Goal: Information Seeking & Learning: Check status

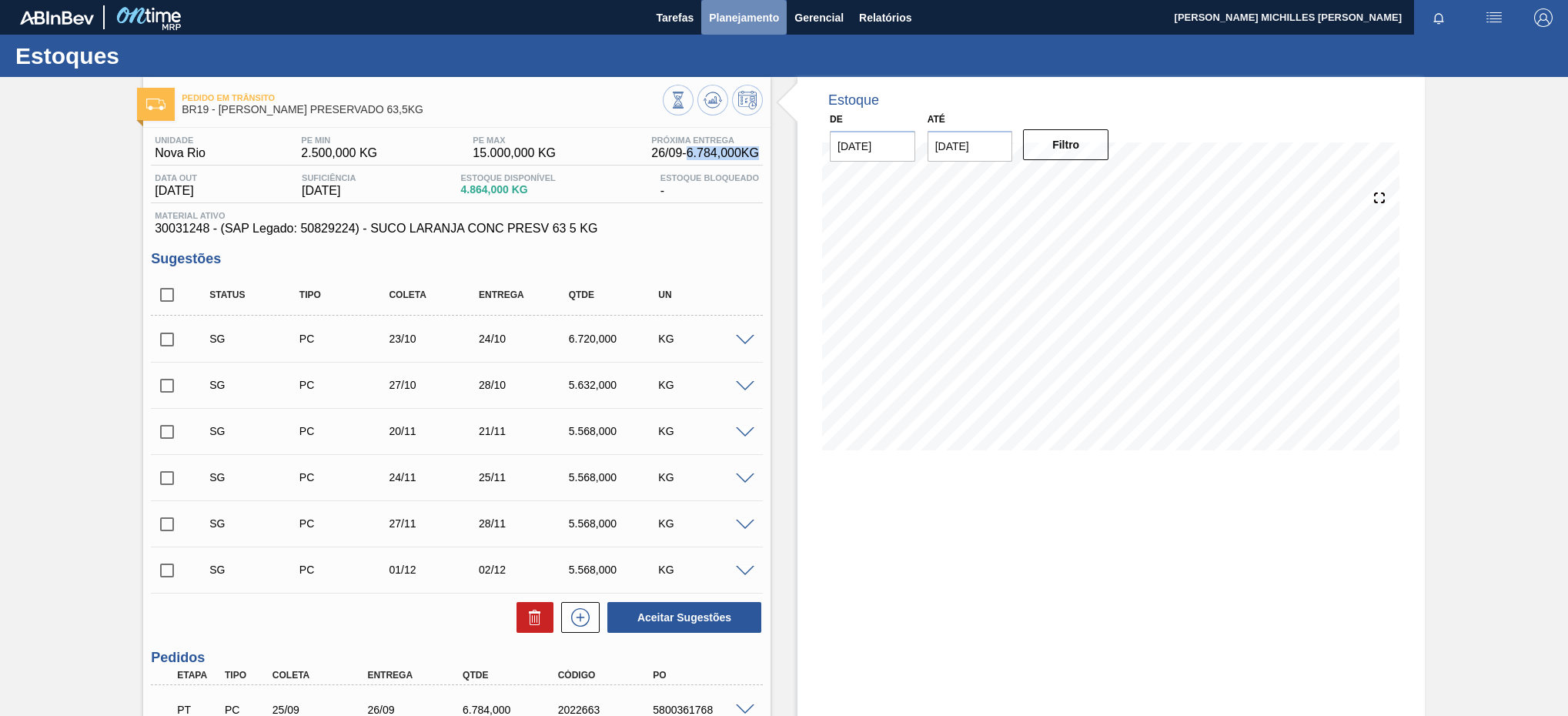
click at [762, 26] on span "Planejamento" at bounding box center [744, 18] width 70 height 19
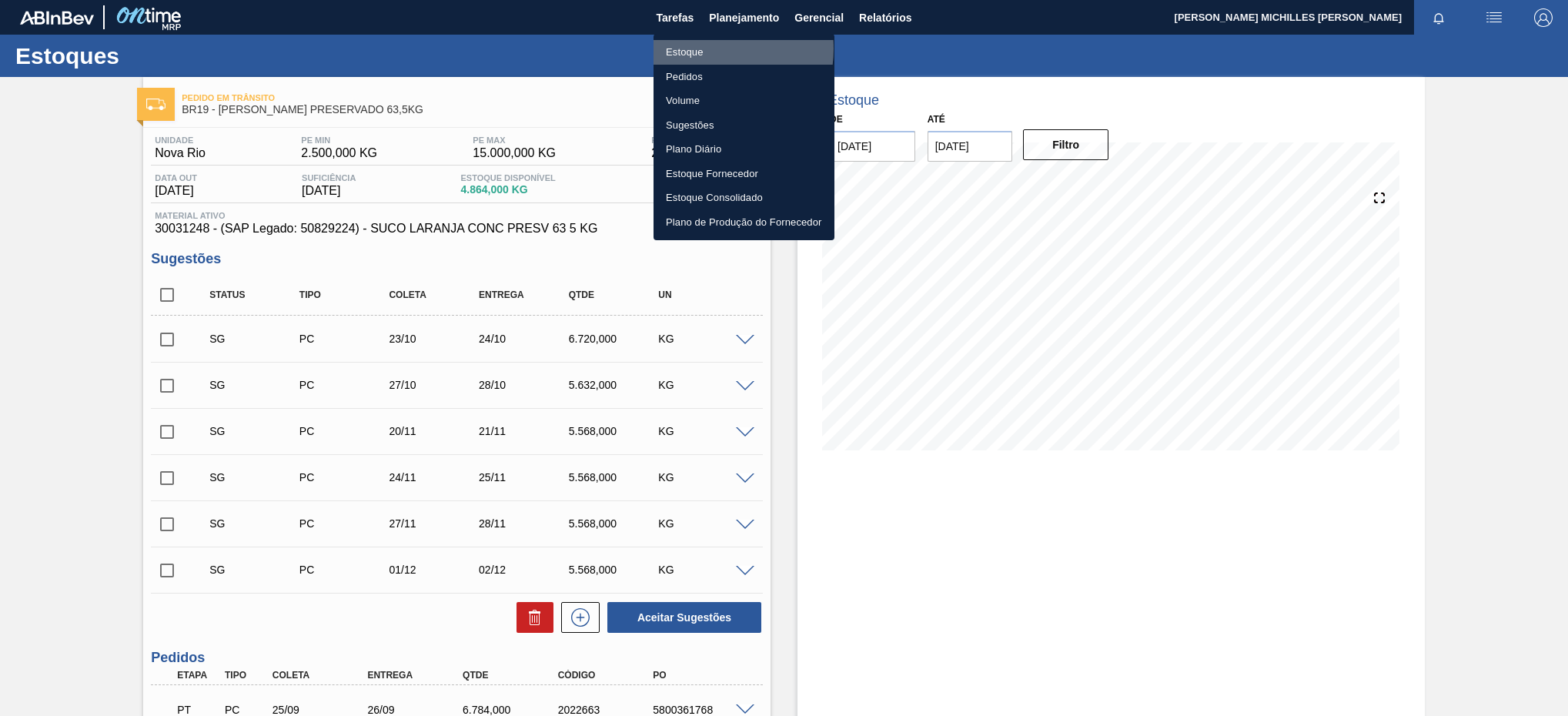
click at [700, 49] on li "Estoque" at bounding box center [744, 52] width 181 height 25
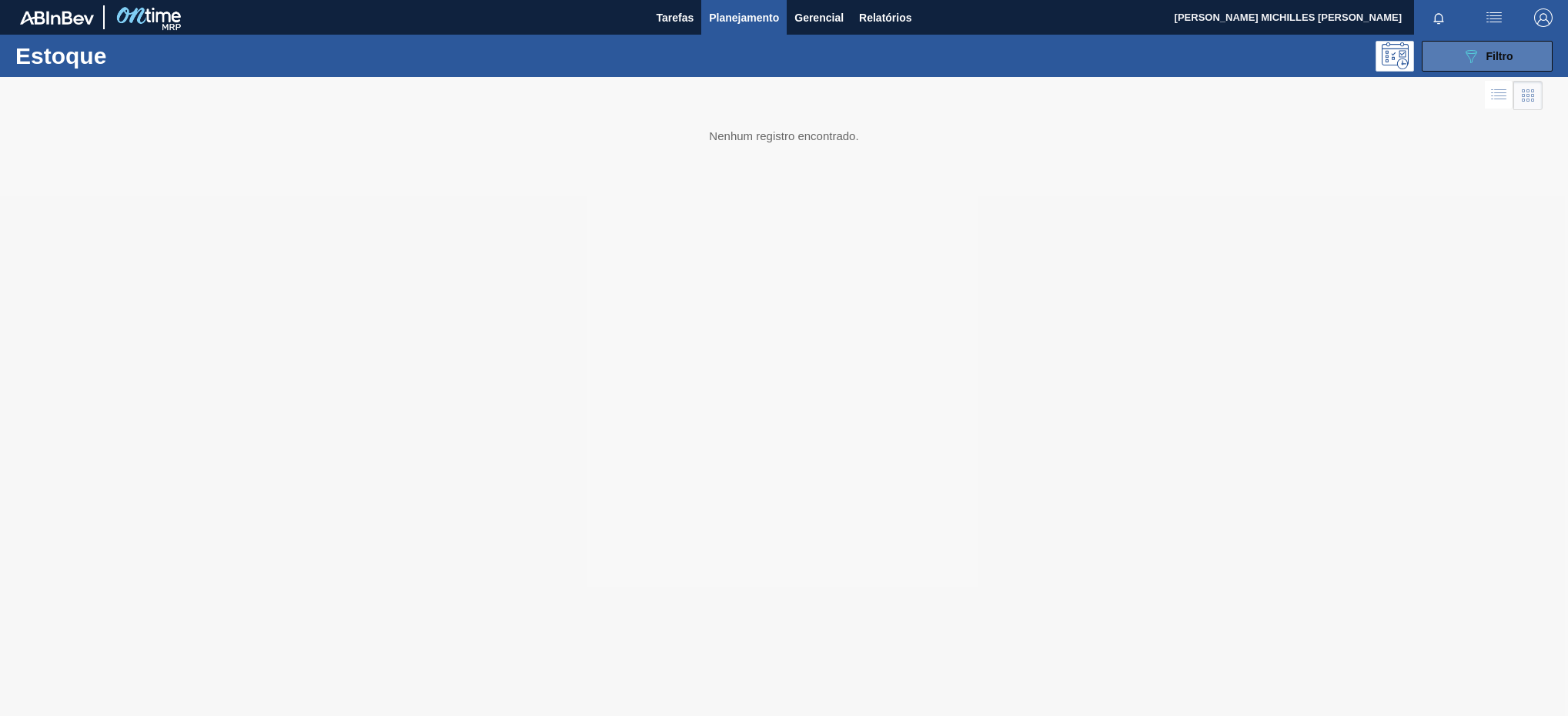
click at [1458, 44] on button "089F7B8B-B2A5-4AFE-B5C0-19BA573D28AC Filtro" at bounding box center [1486, 56] width 131 height 31
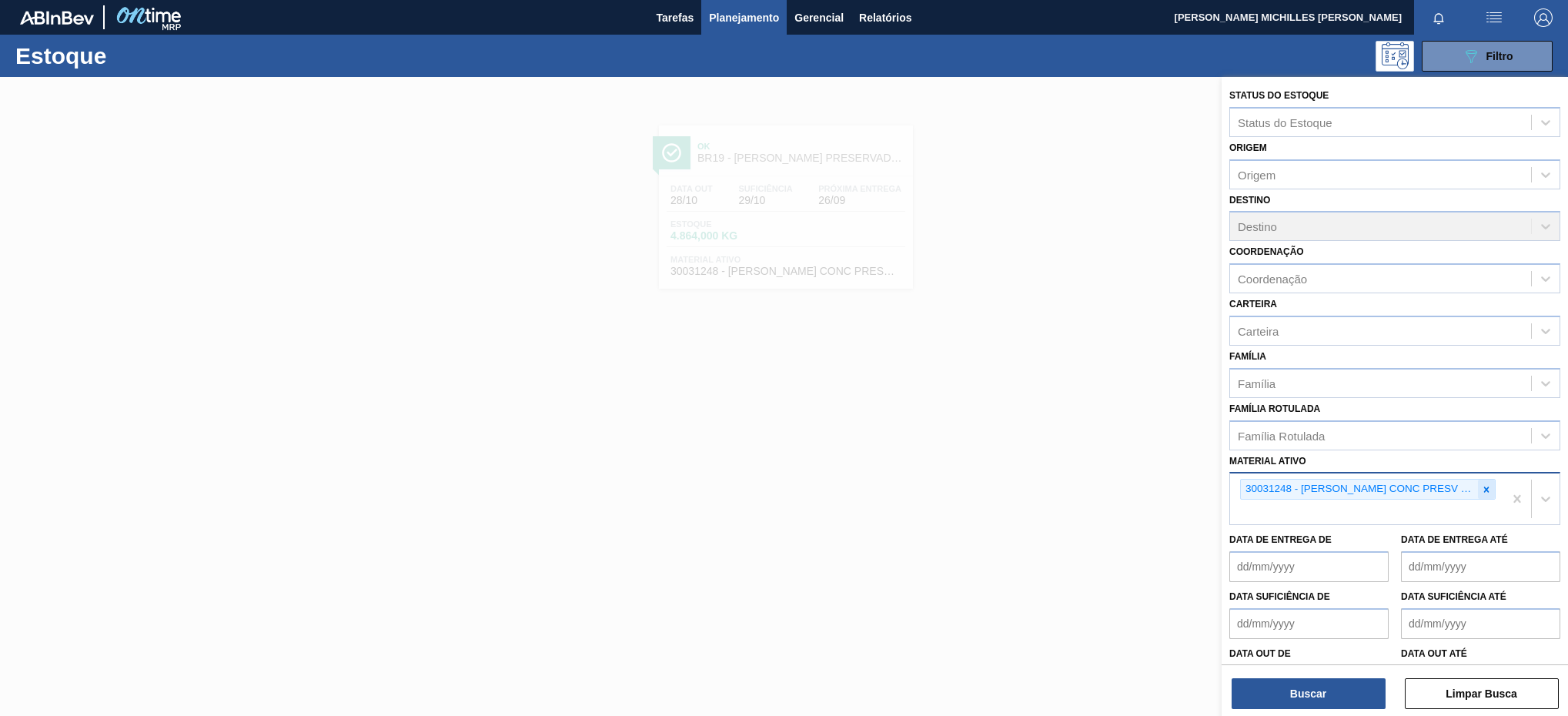
click at [1485, 492] on icon at bounding box center [1486, 489] width 11 height 11
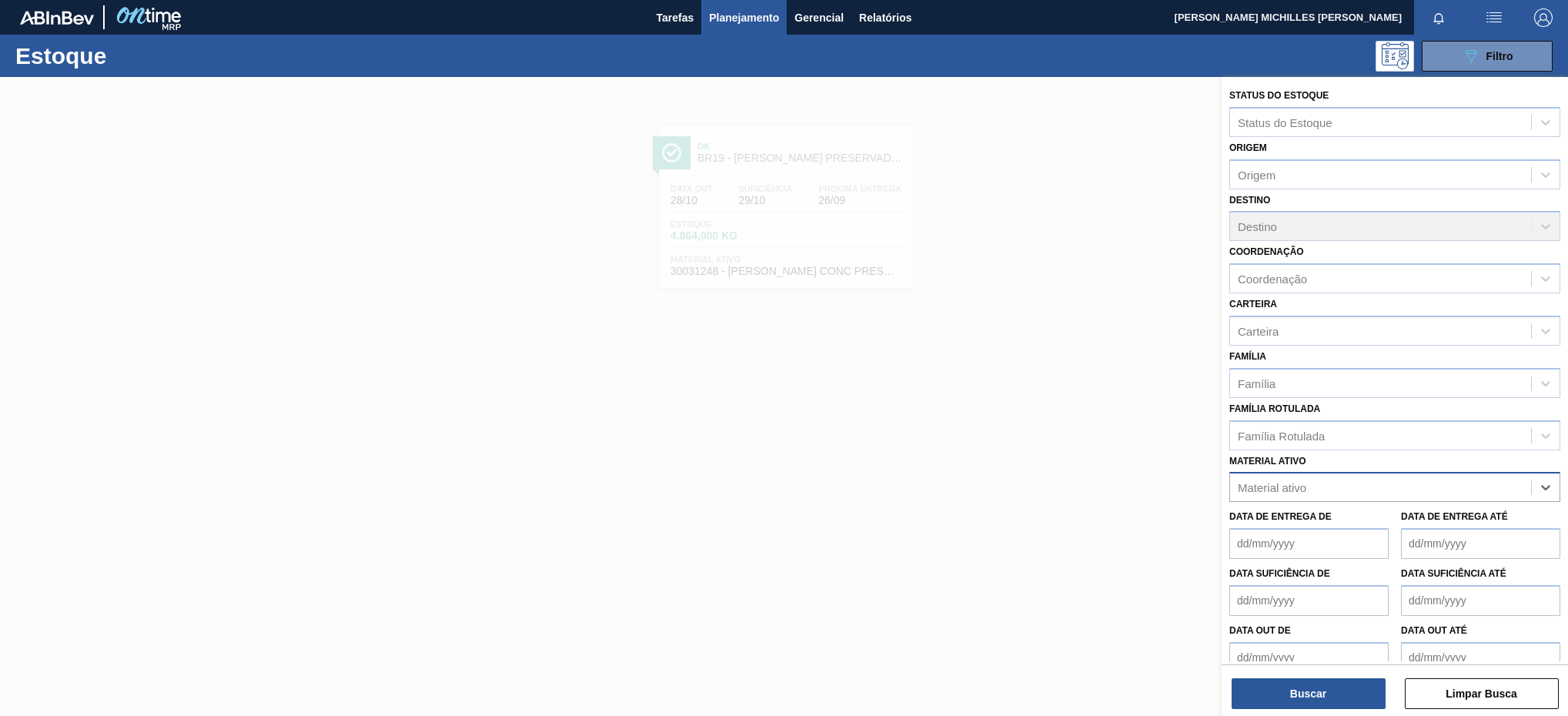
paste ativo "30003048"
type ativo "30003048"
click at [1430, 532] on div "30003048 - PREFORMA 40G VERDE RECICLADA" at bounding box center [1395, 525] width 331 height 28
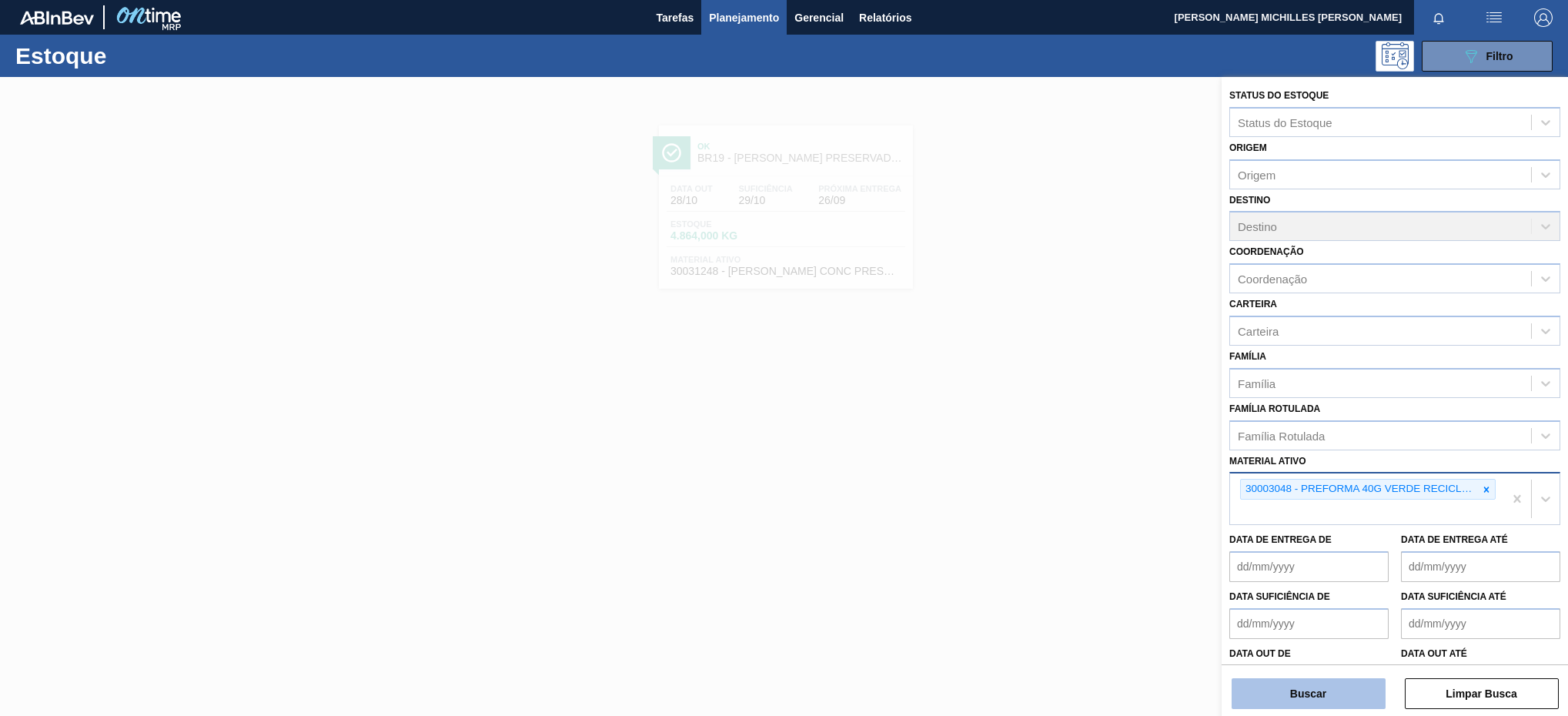
click at [1357, 689] on button "Buscar" at bounding box center [1308, 694] width 154 height 31
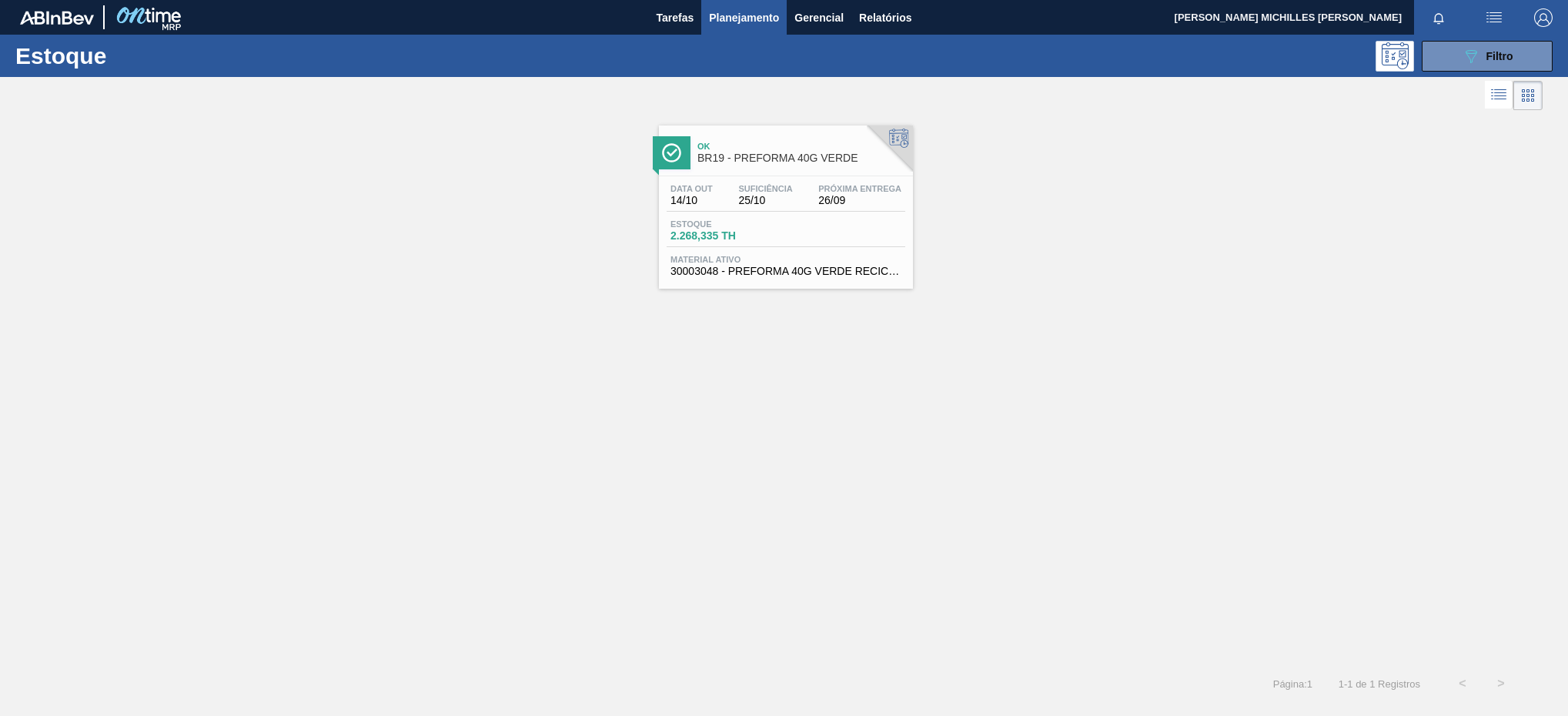
click at [829, 229] on div "Estoque 2.268,335 TH" at bounding box center [786, 233] width 239 height 27
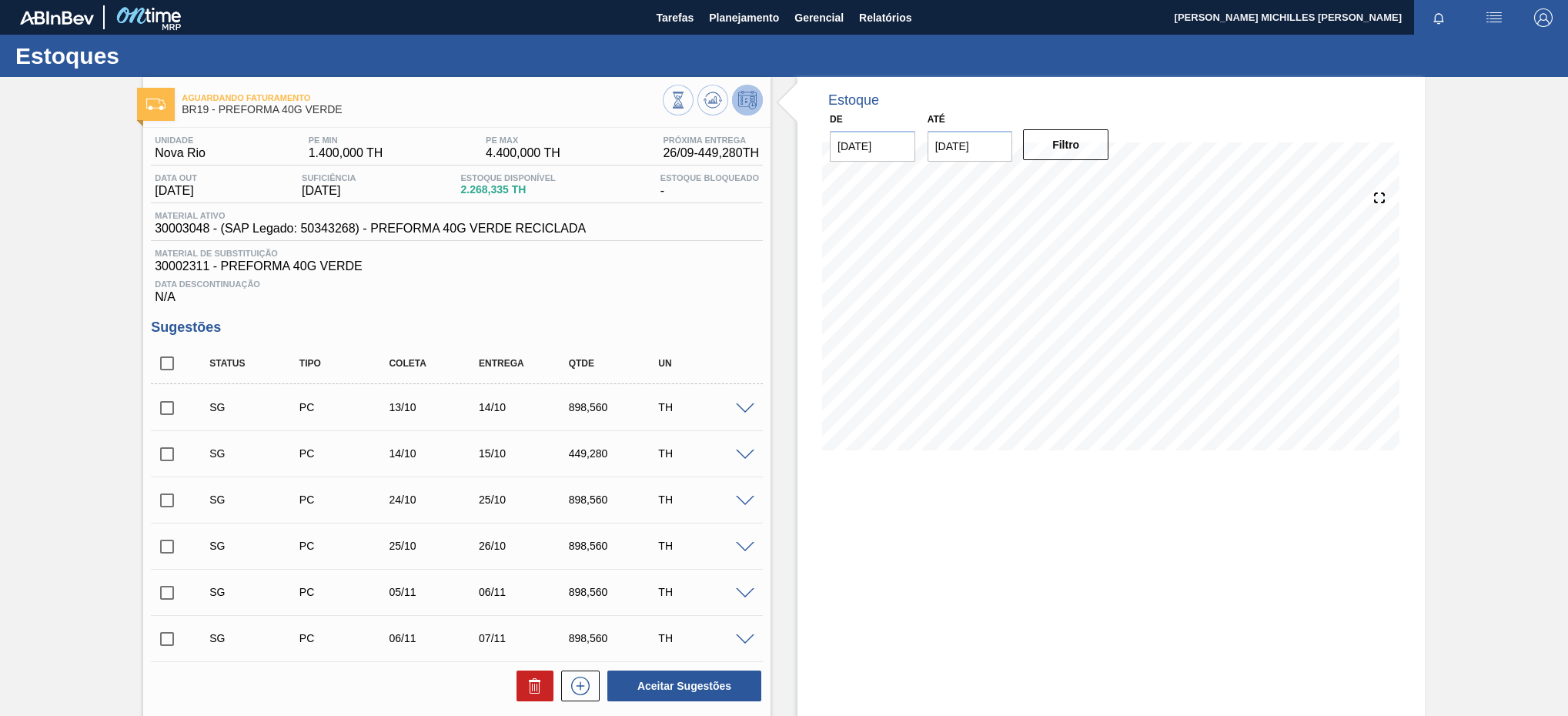
scroll to position [321, 0]
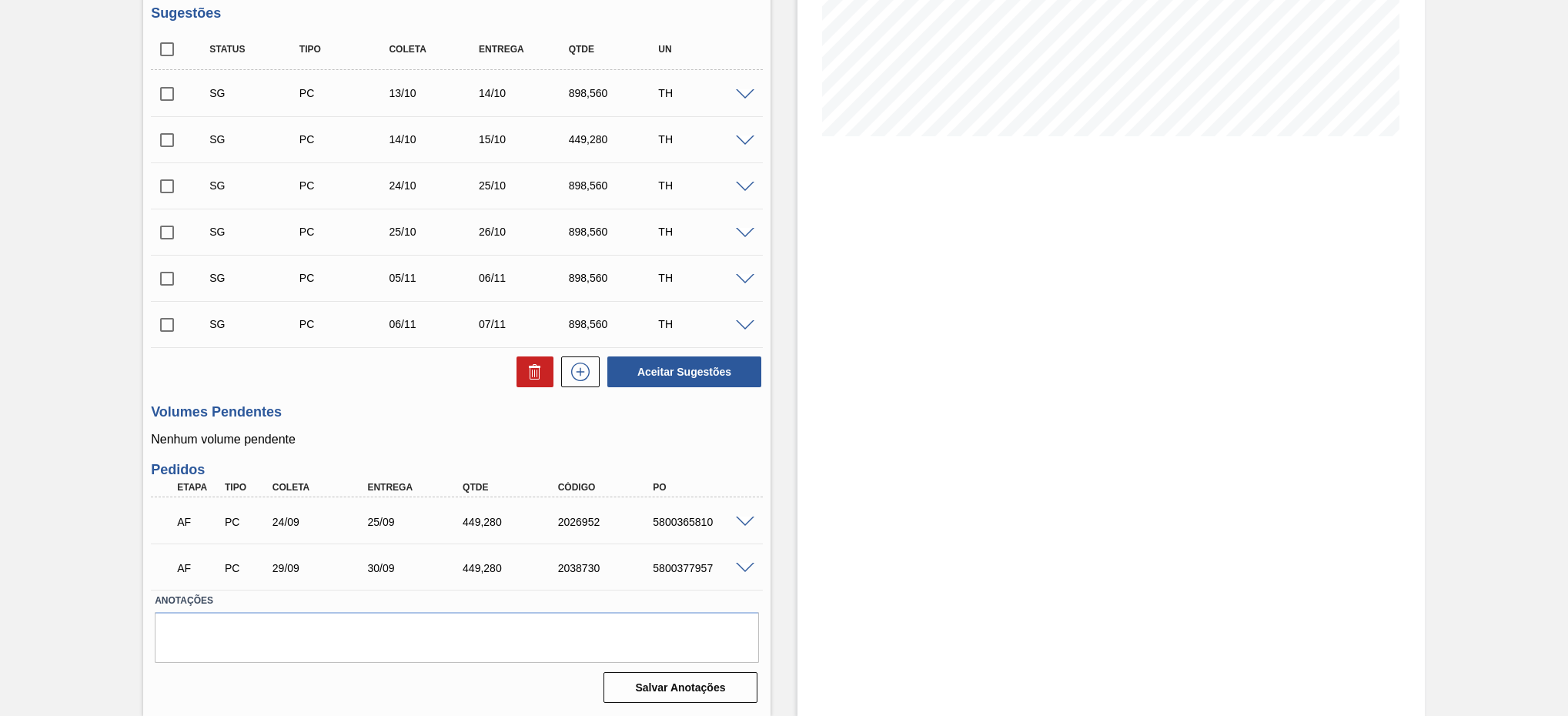
click at [740, 523] on span at bounding box center [745, 522] width 19 height 12
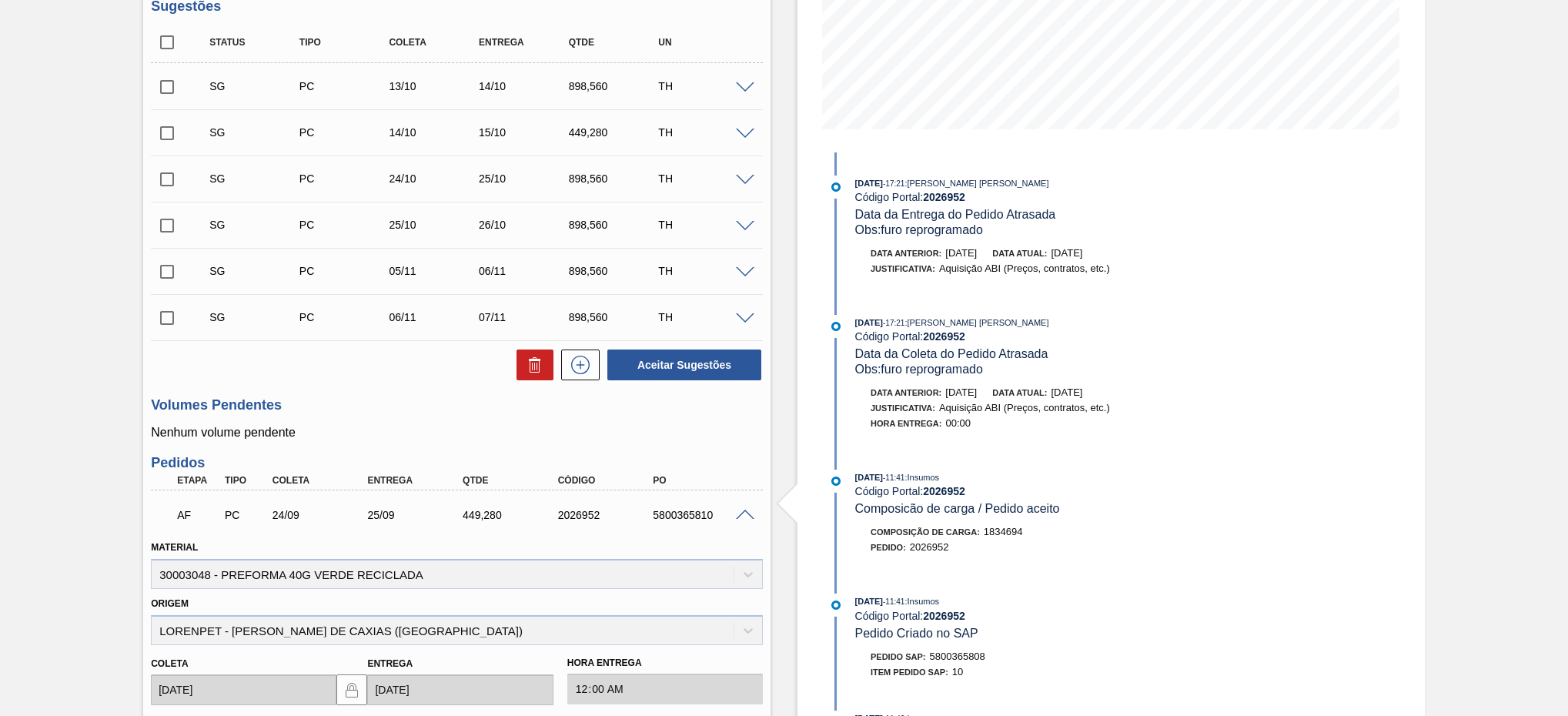
scroll to position [90, 0]
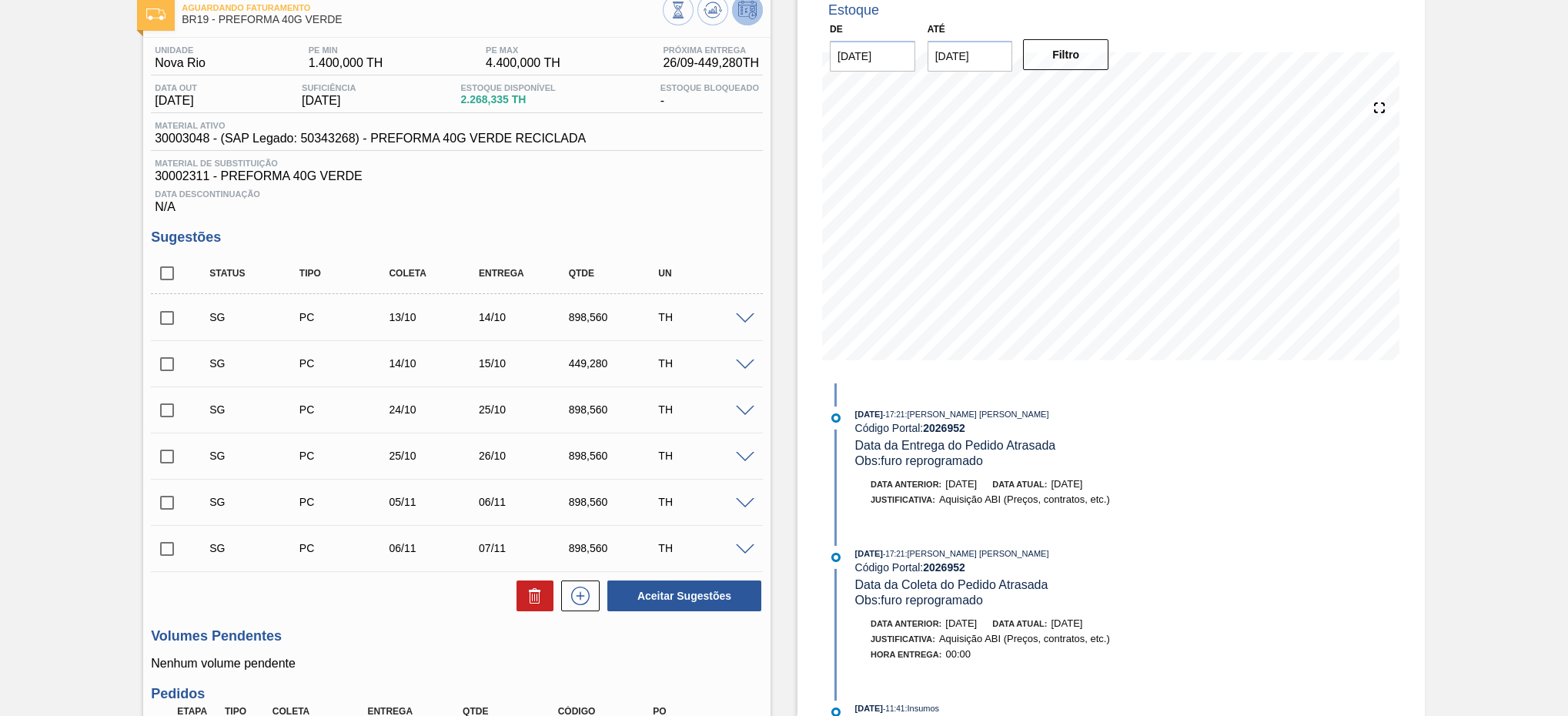
click at [180, 183] on span "30002311 - PREFORMA 40G VERDE" at bounding box center [456, 176] width 604 height 14
drag, startPoint x: 180, startPoint y: 183, endPoint x: 375, endPoint y: 194, distance: 195.3
click at [375, 194] on span "Data Descontinuação" at bounding box center [456, 194] width 604 height 9
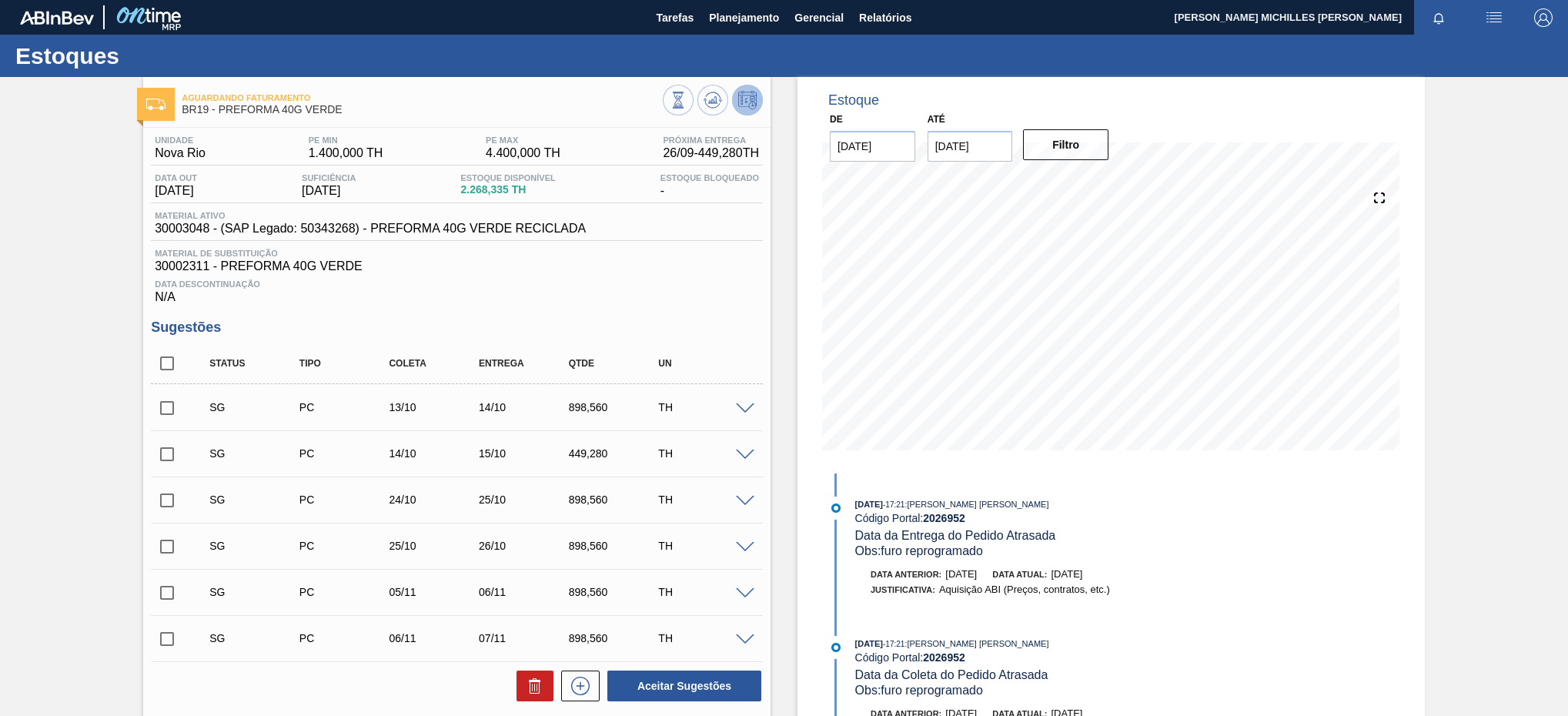
click at [704, 14] on button "Planejamento" at bounding box center [744, 17] width 85 height 35
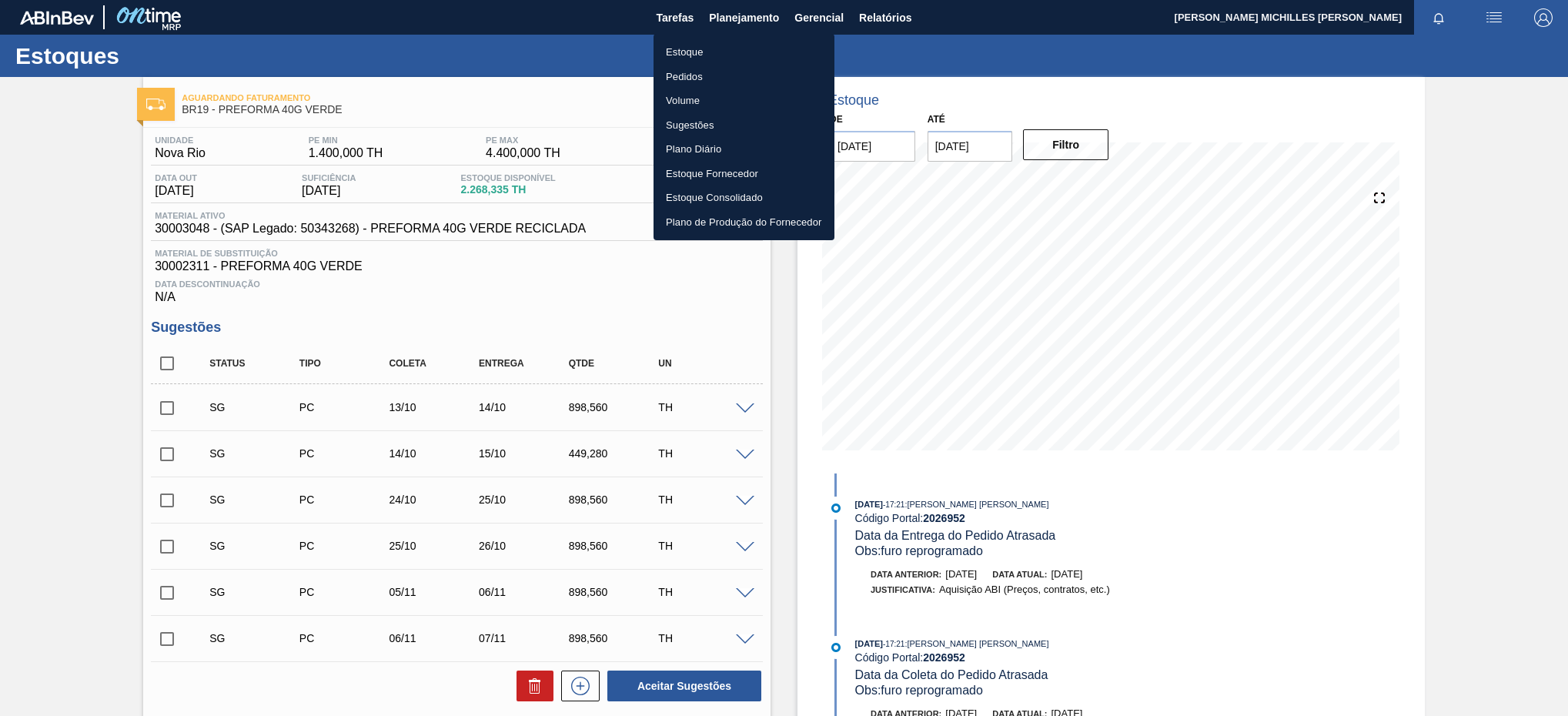
click at [755, 49] on li "Estoque" at bounding box center [744, 52] width 181 height 25
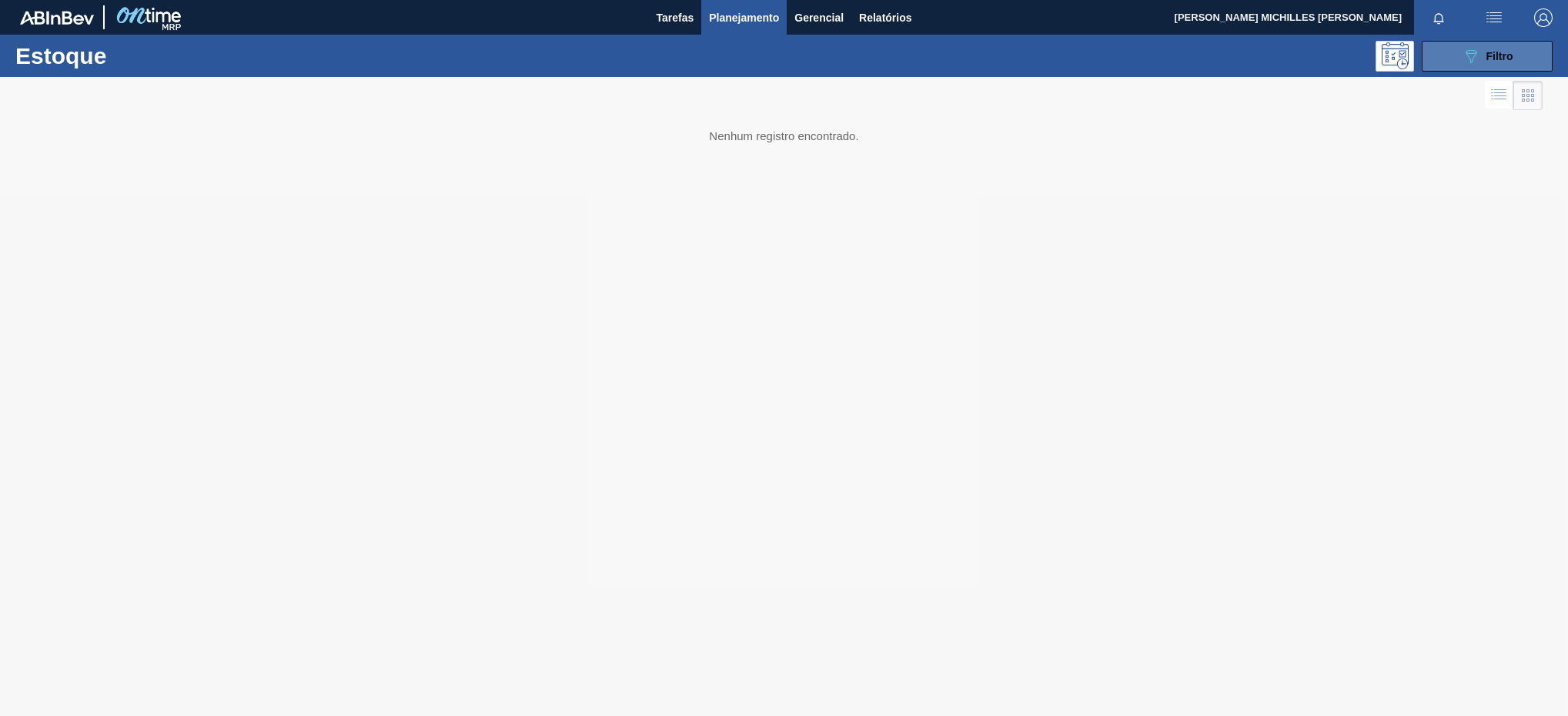
click at [1476, 54] on icon "089F7B8B-B2A5-4AFE-B5C0-19BA573D28AC" at bounding box center [1471, 56] width 19 height 19
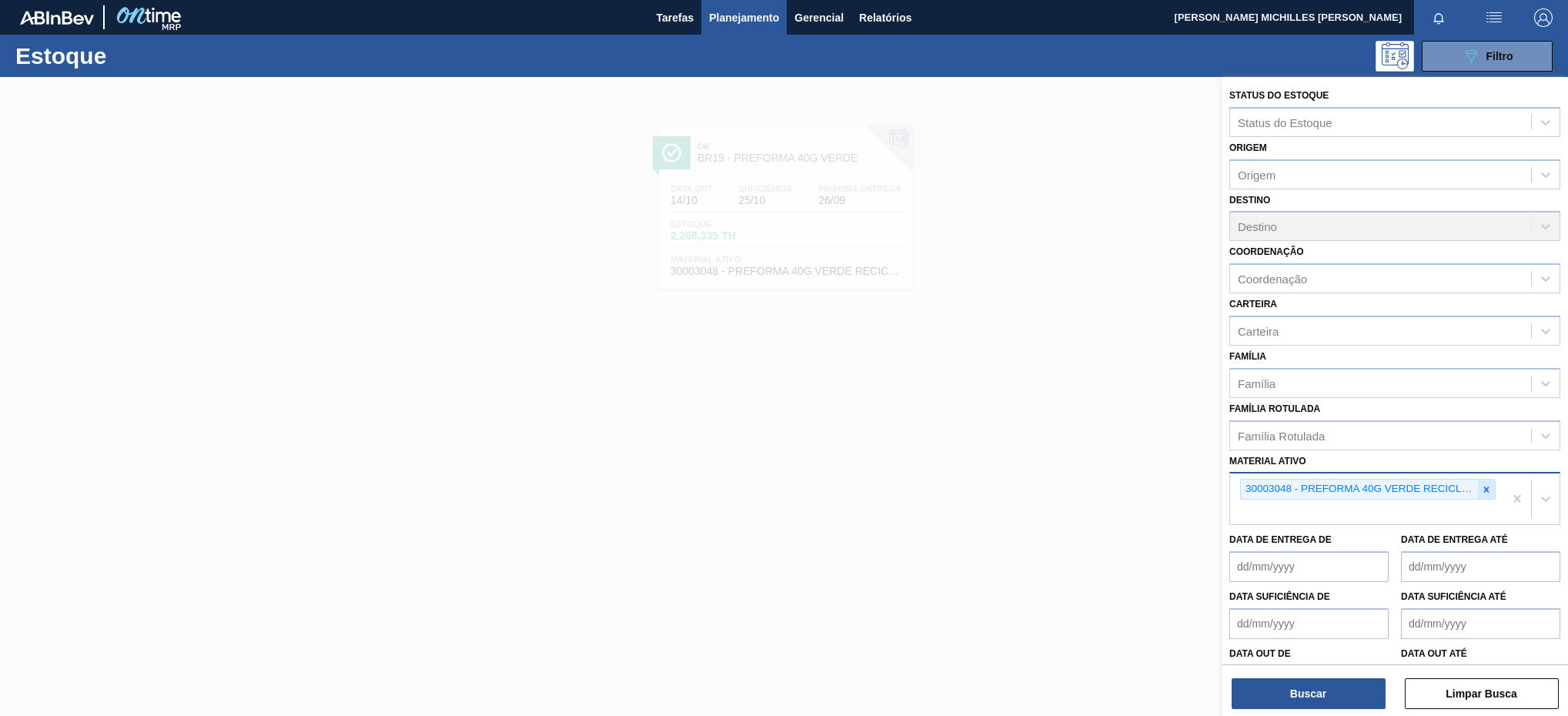
click at [1484, 488] on icon at bounding box center [1486, 489] width 5 height 5
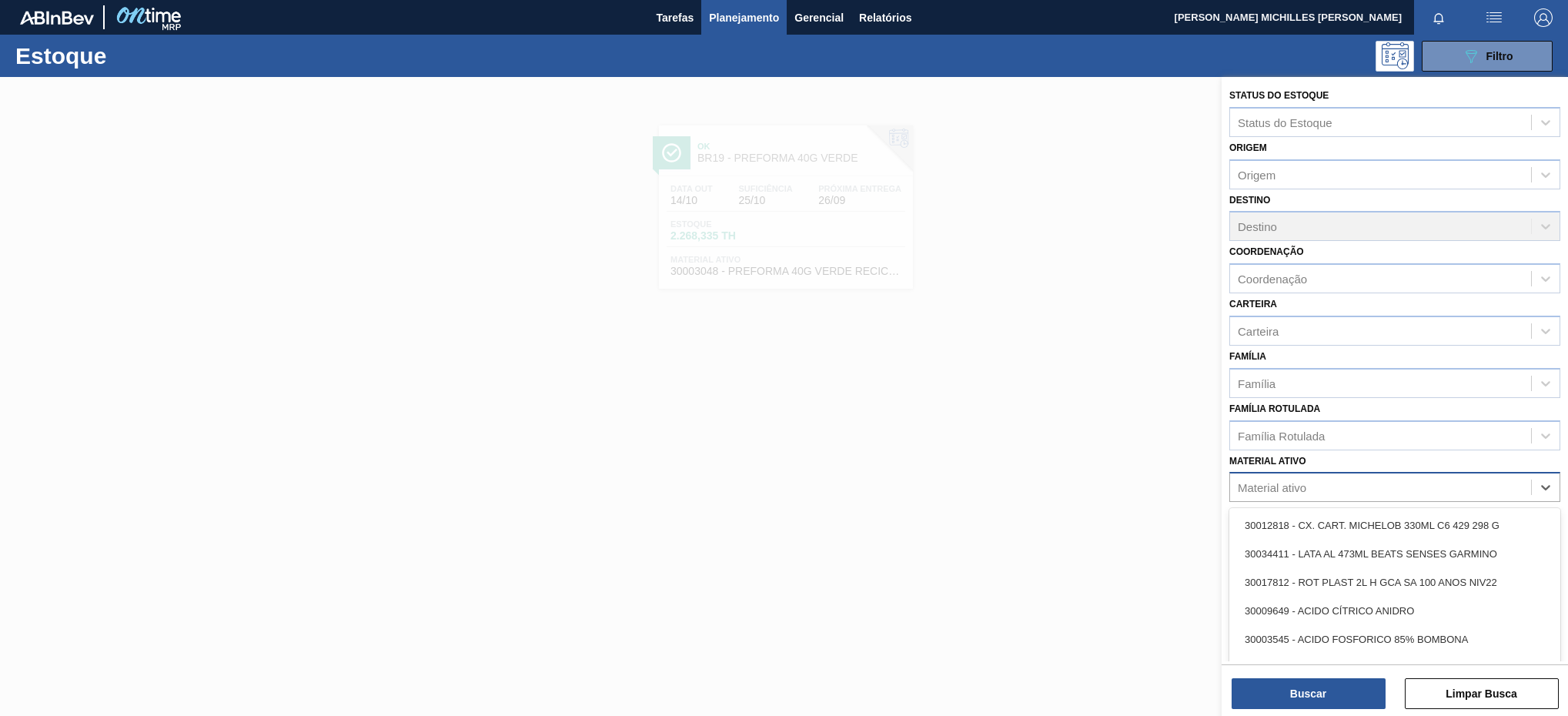
click at [1416, 490] on div "Material ativo" at bounding box center [1380, 487] width 301 height 22
paste ativo "30002867"
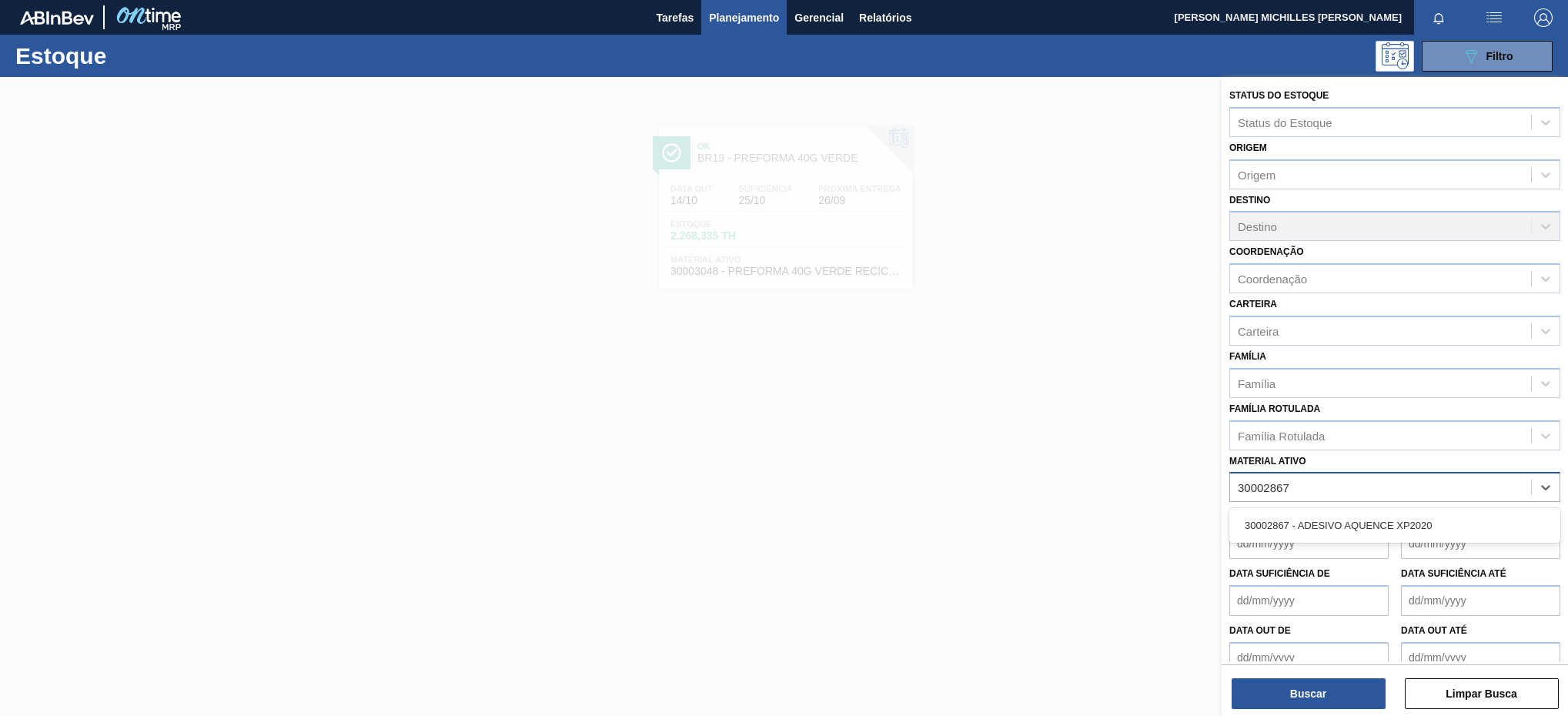
paste ativo "30002867"
type ativo "30002867"
drag, startPoint x: 1365, startPoint y: 520, endPoint x: 1365, endPoint y: 547, distance: 27.0
click at [1364, 523] on div "30002867 - ADESIVO AQUENCE XP2020" at bounding box center [1395, 525] width 331 height 28
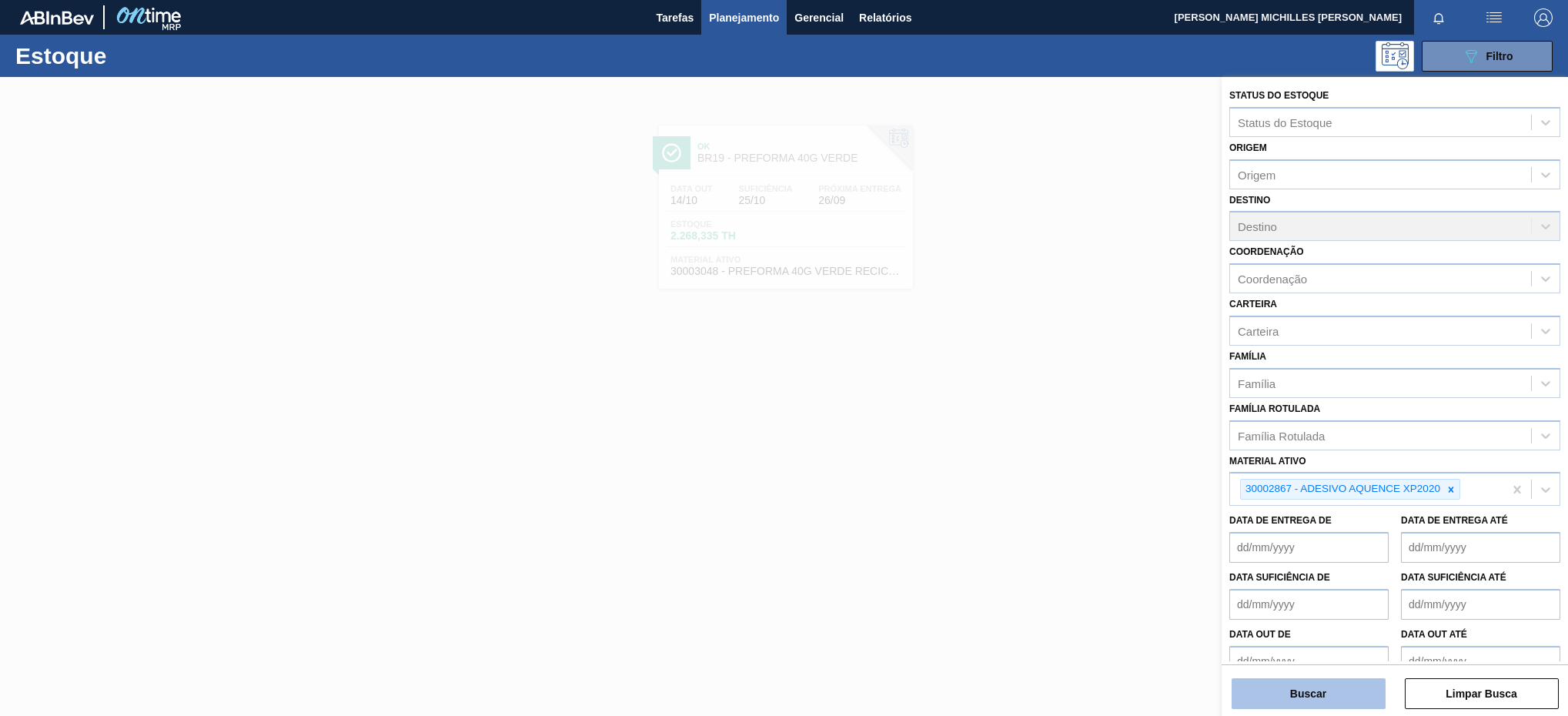
click at [1341, 681] on button "Buscar" at bounding box center [1308, 694] width 154 height 31
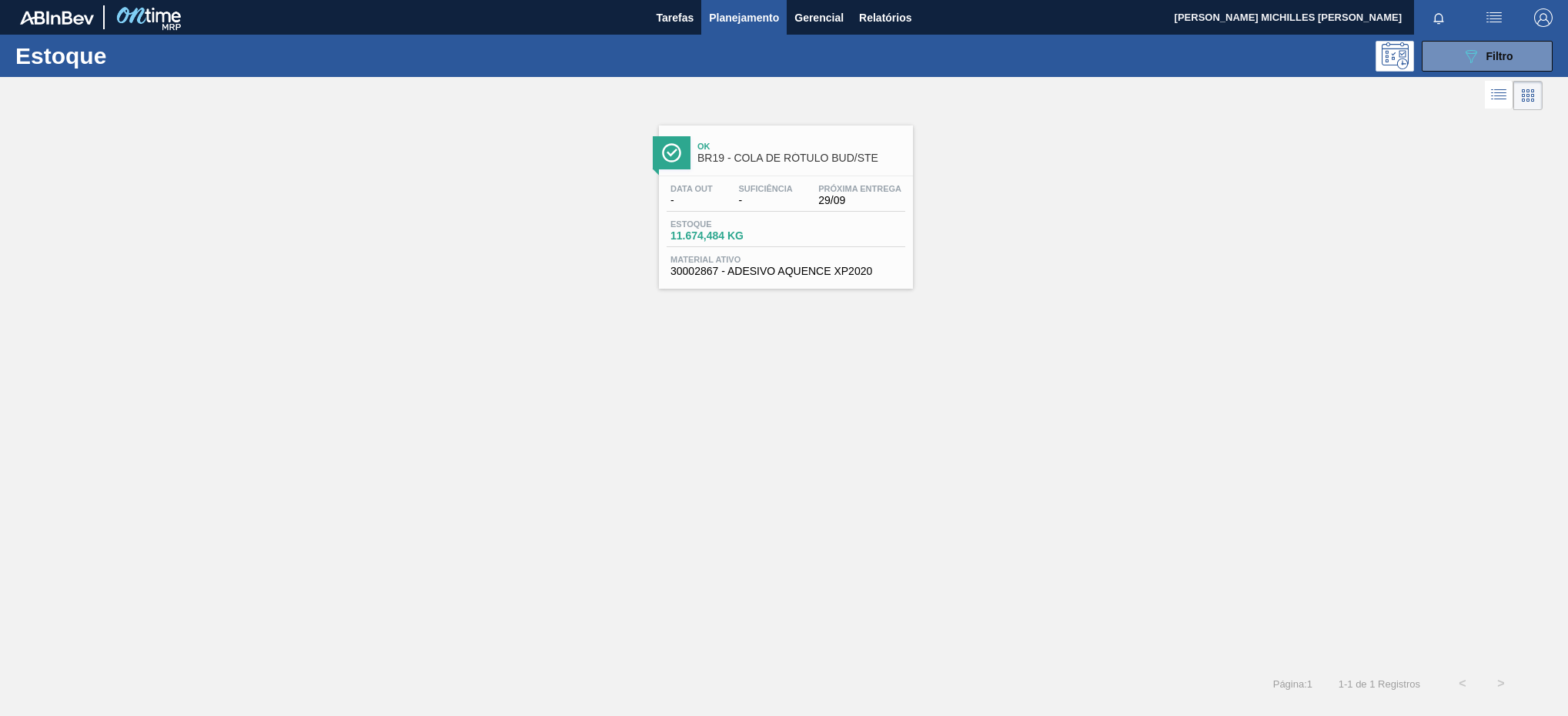
click at [837, 236] on div "Estoque 11.674,484 KG" at bounding box center [786, 233] width 239 height 27
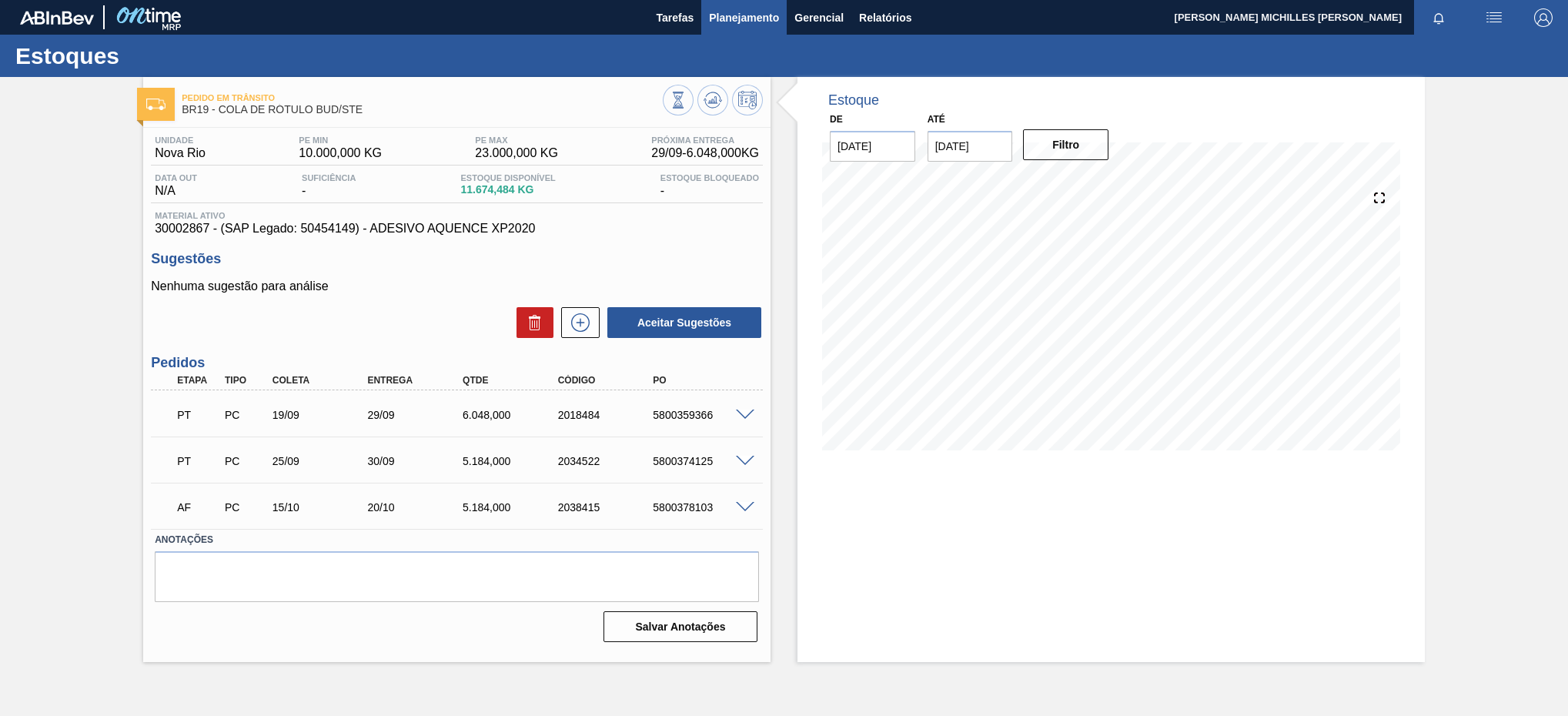
click at [748, 4] on button "Planejamento" at bounding box center [744, 17] width 85 height 35
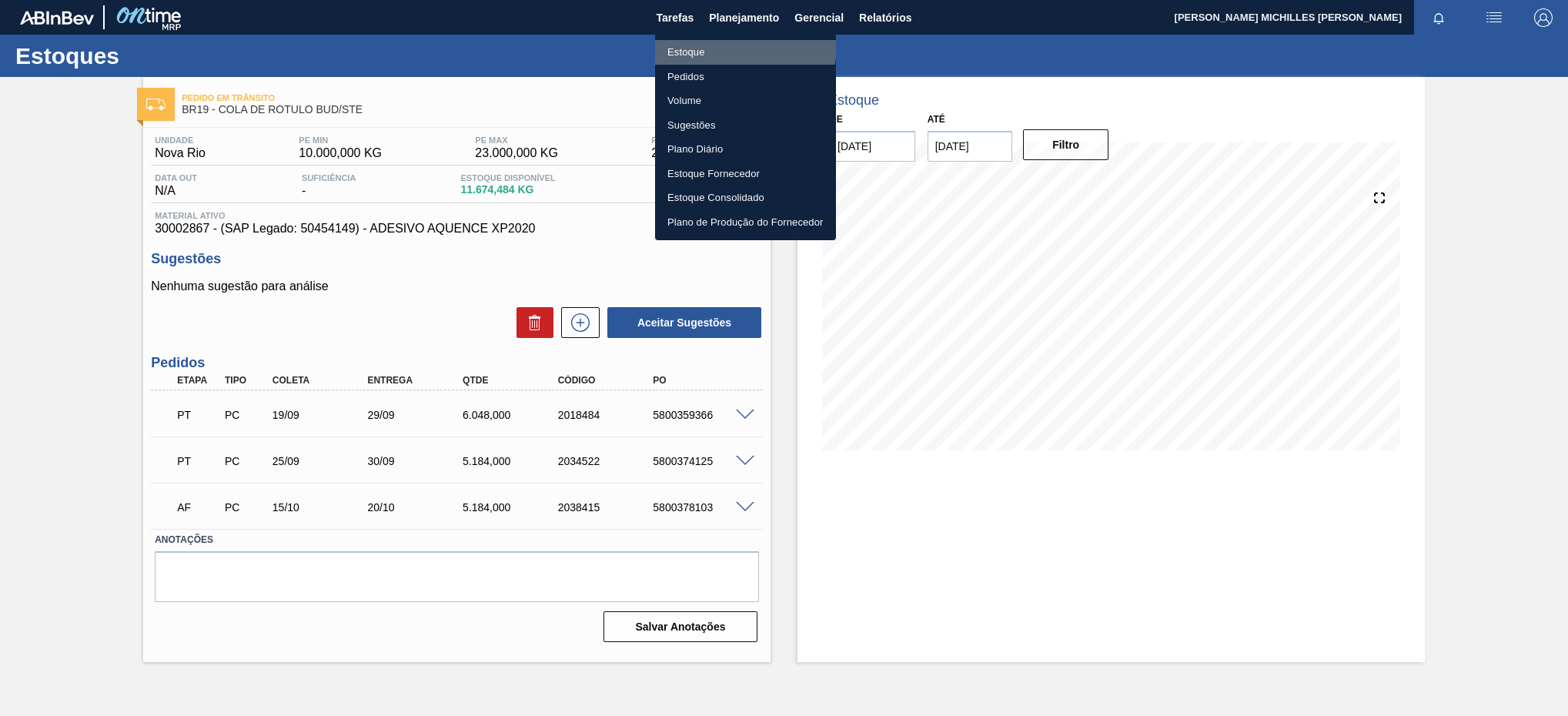
click at [700, 43] on li "Estoque" at bounding box center [746, 52] width 181 height 25
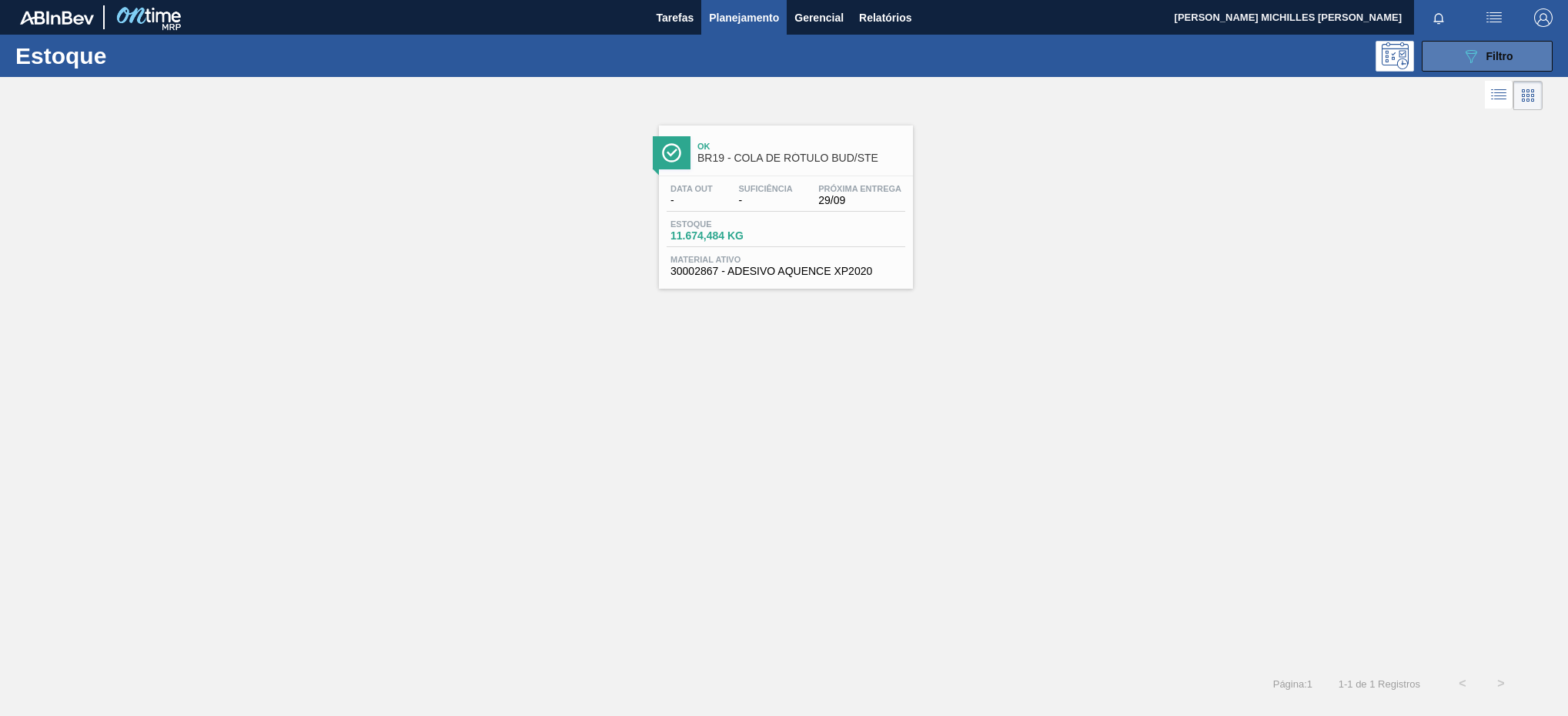
click at [1466, 56] on icon "089F7B8B-B2A5-4AFE-B5C0-19BA573D28AC" at bounding box center [1471, 56] width 19 height 19
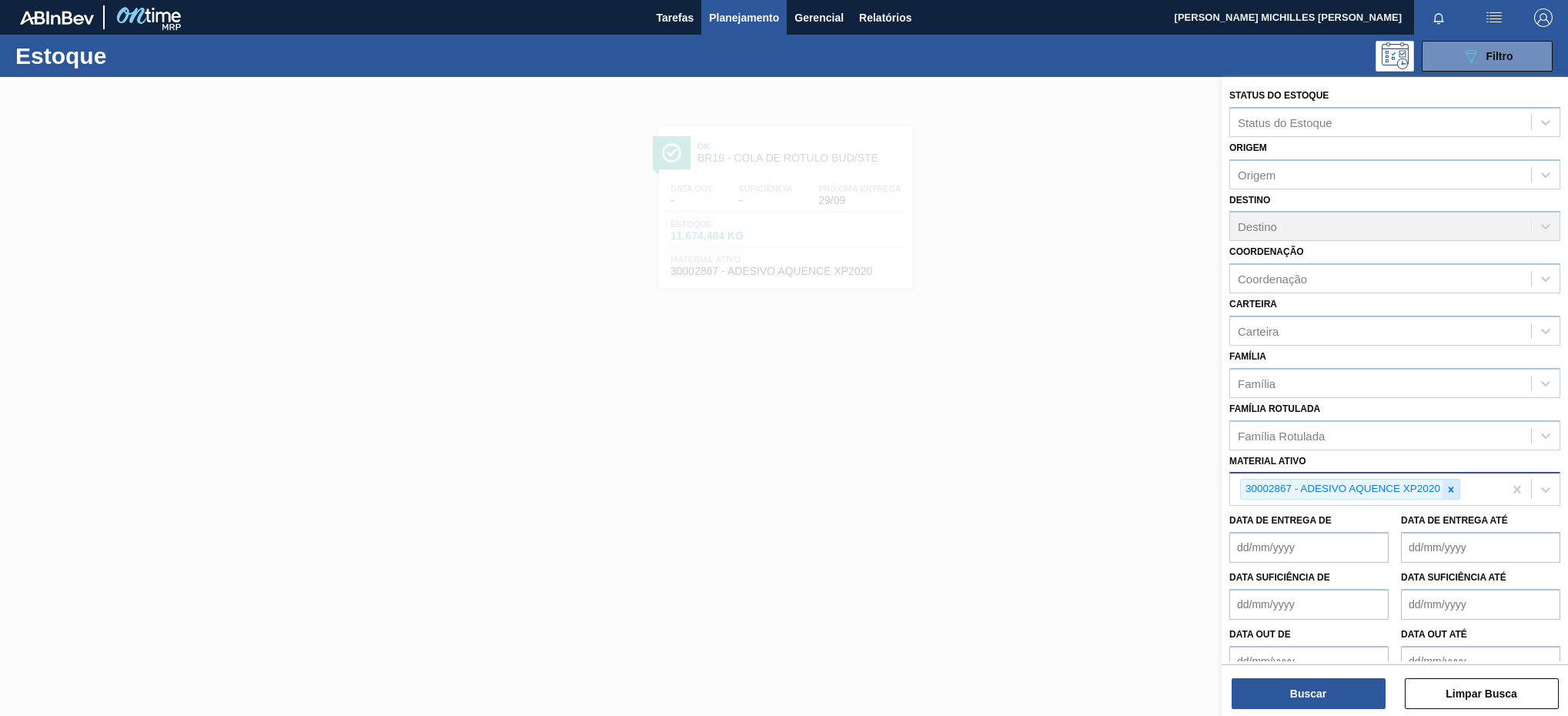
click at [1450, 492] on icon at bounding box center [1450, 489] width 11 height 11
paste ativo "30030373"
type ativo "30030373"
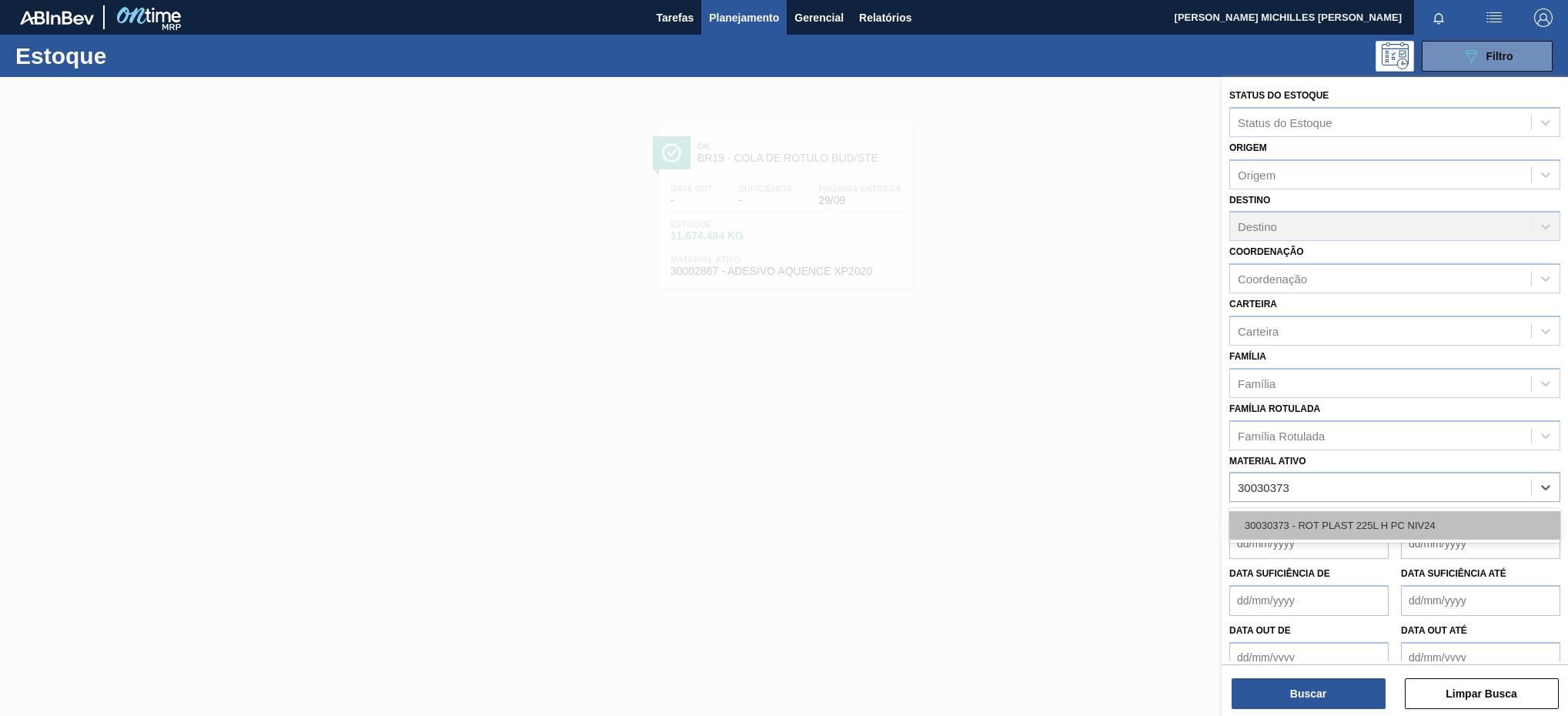
click at [1358, 522] on div "30030373 - ROT PLAST 225L H PC NIV24" at bounding box center [1395, 525] width 331 height 28
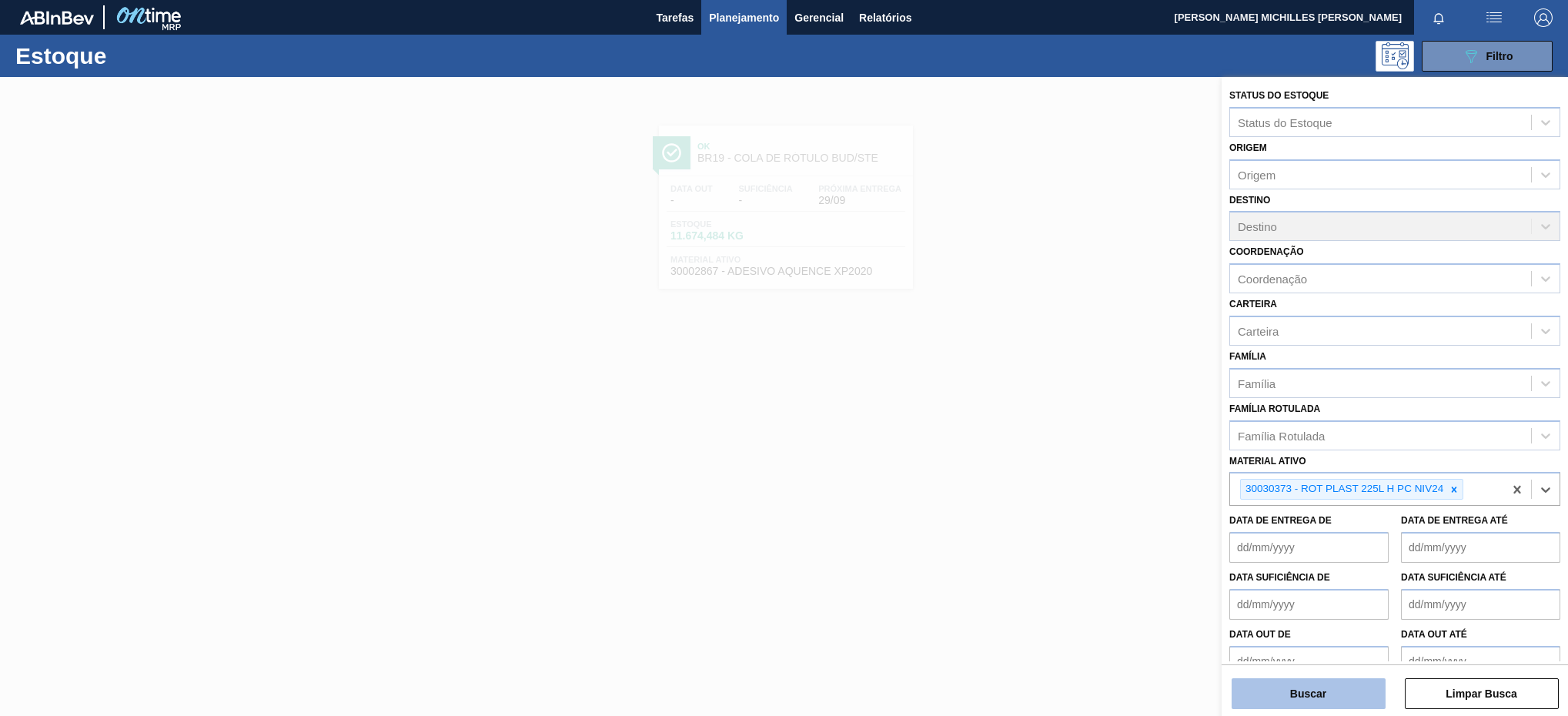
click at [1280, 698] on button "Buscar" at bounding box center [1308, 694] width 154 height 31
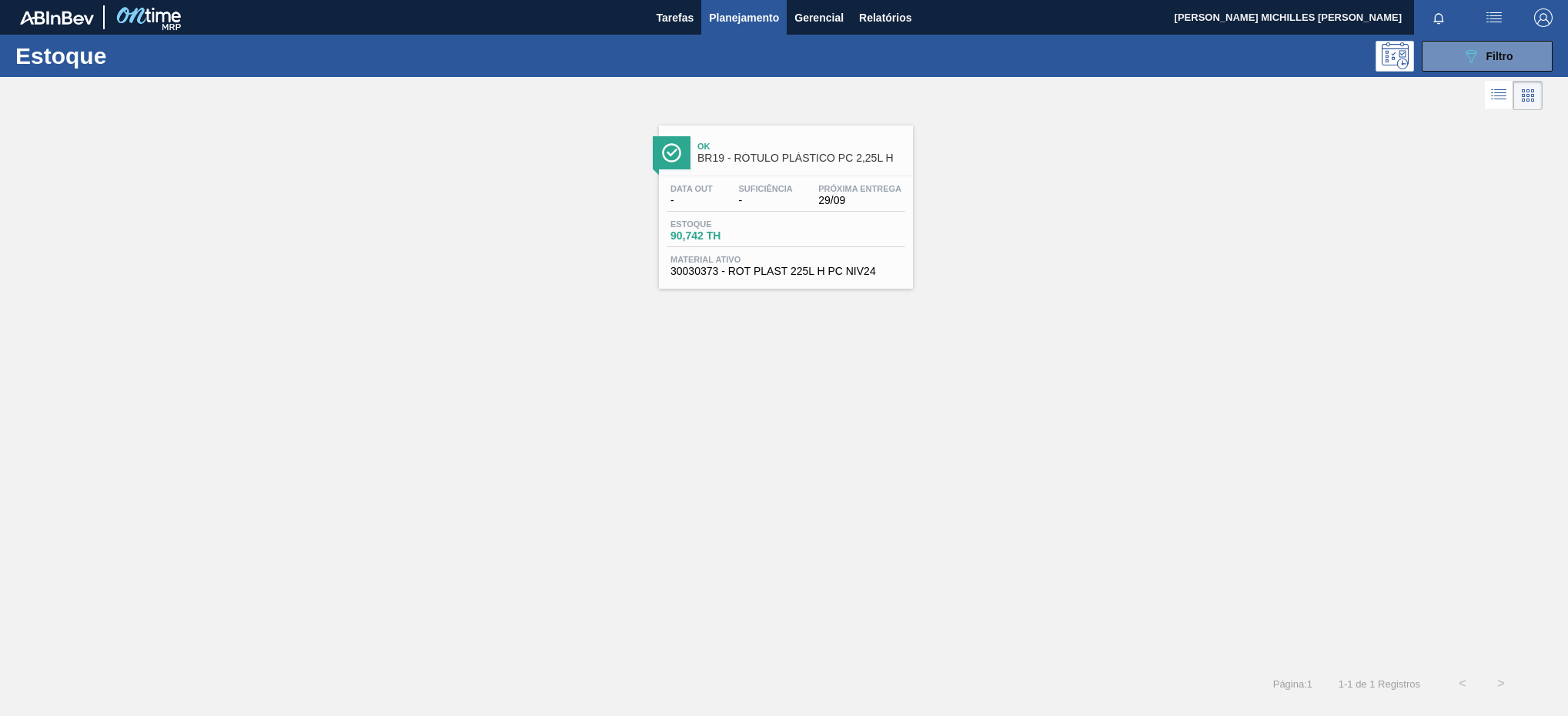
click at [840, 203] on span "29/09" at bounding box center [859, 201] width 83 height 12
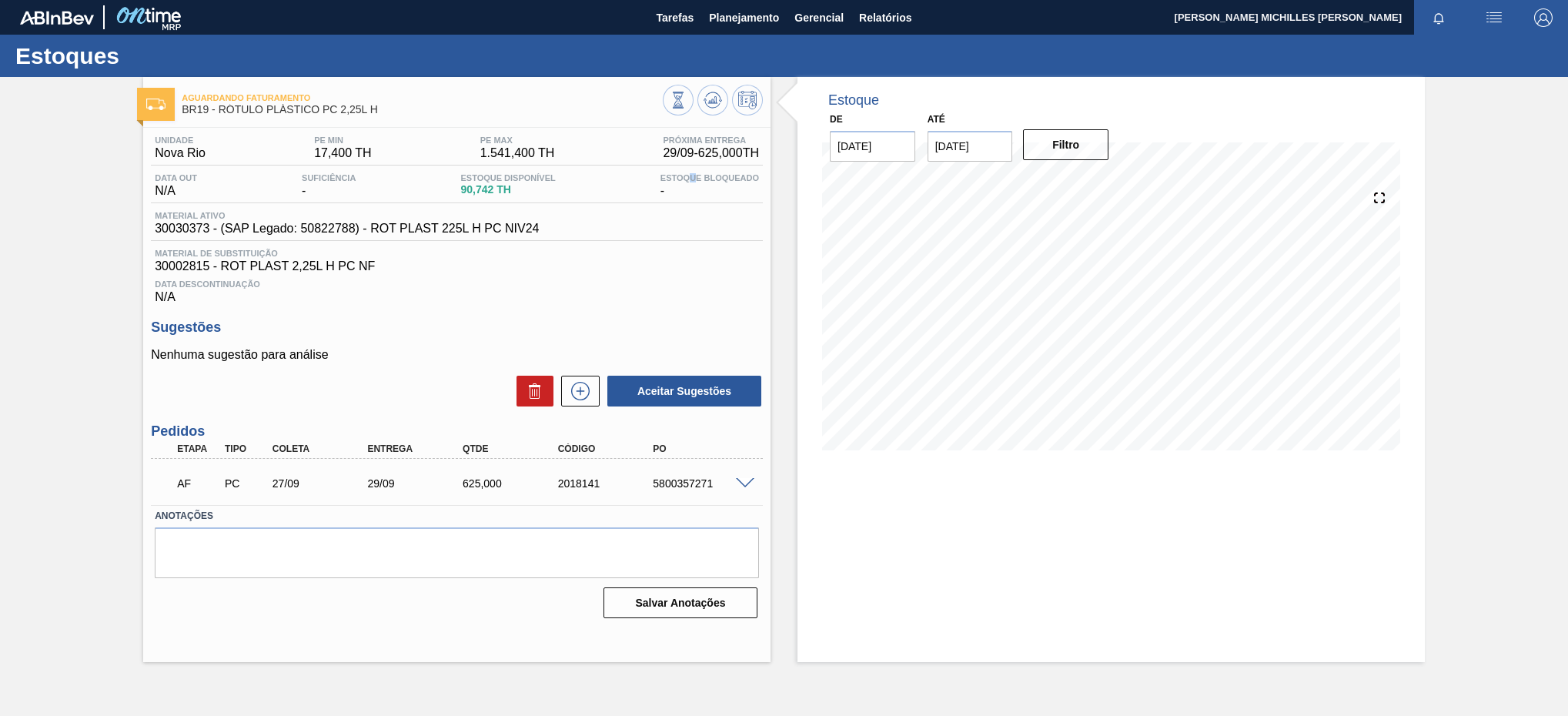
click at [695, 183] on span "Estoque Bloqueado" at bounding box center [709, 178] width 98 height 9
drag, startPoint x: 695, startPoint y: 183, endPoint x: 781, endPoint y: 254, distance: 111.5
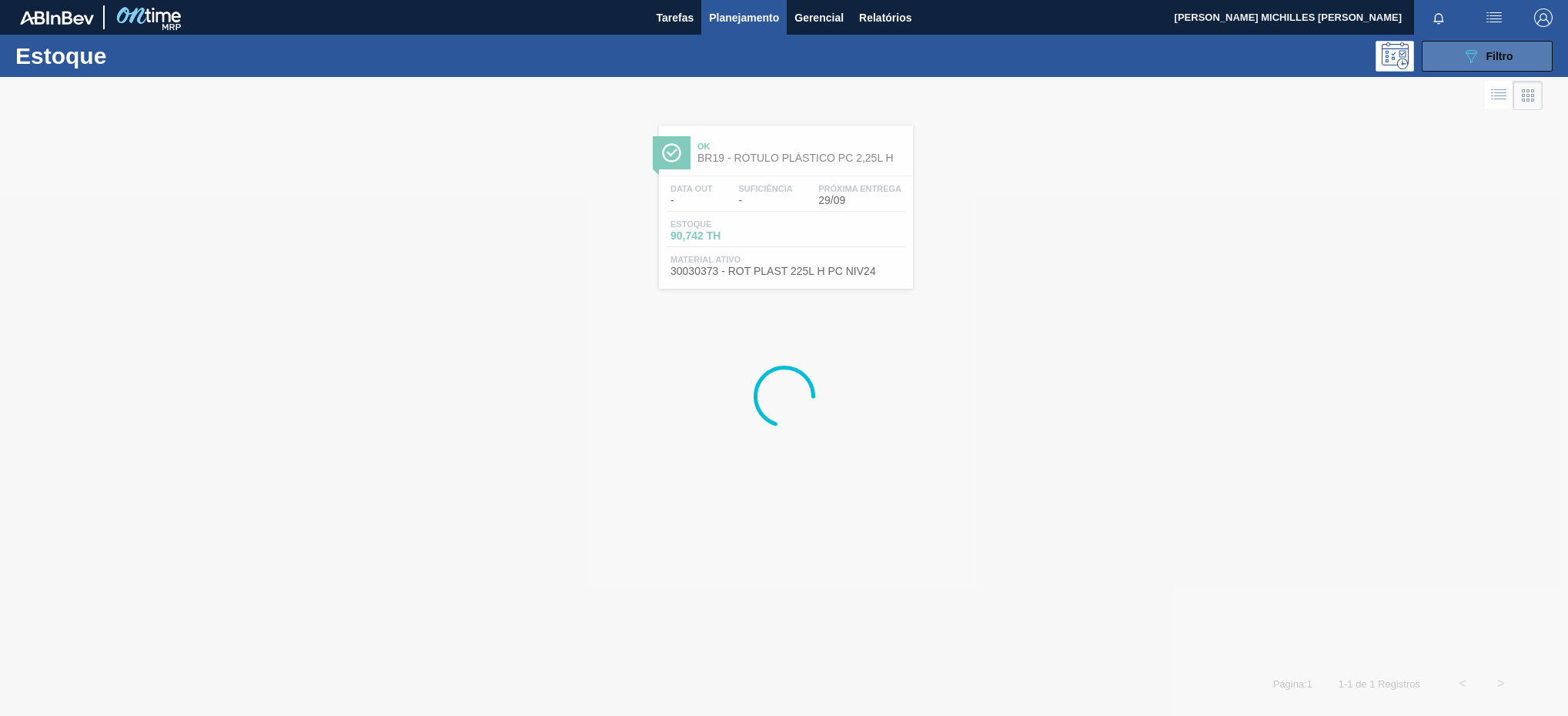
click at [1430, 55] on button "089F7B8B-B2A5-4AFE-B5C0-19BA573D28AC Filtro" at bounding box center [1486, 56] width 131 height 31
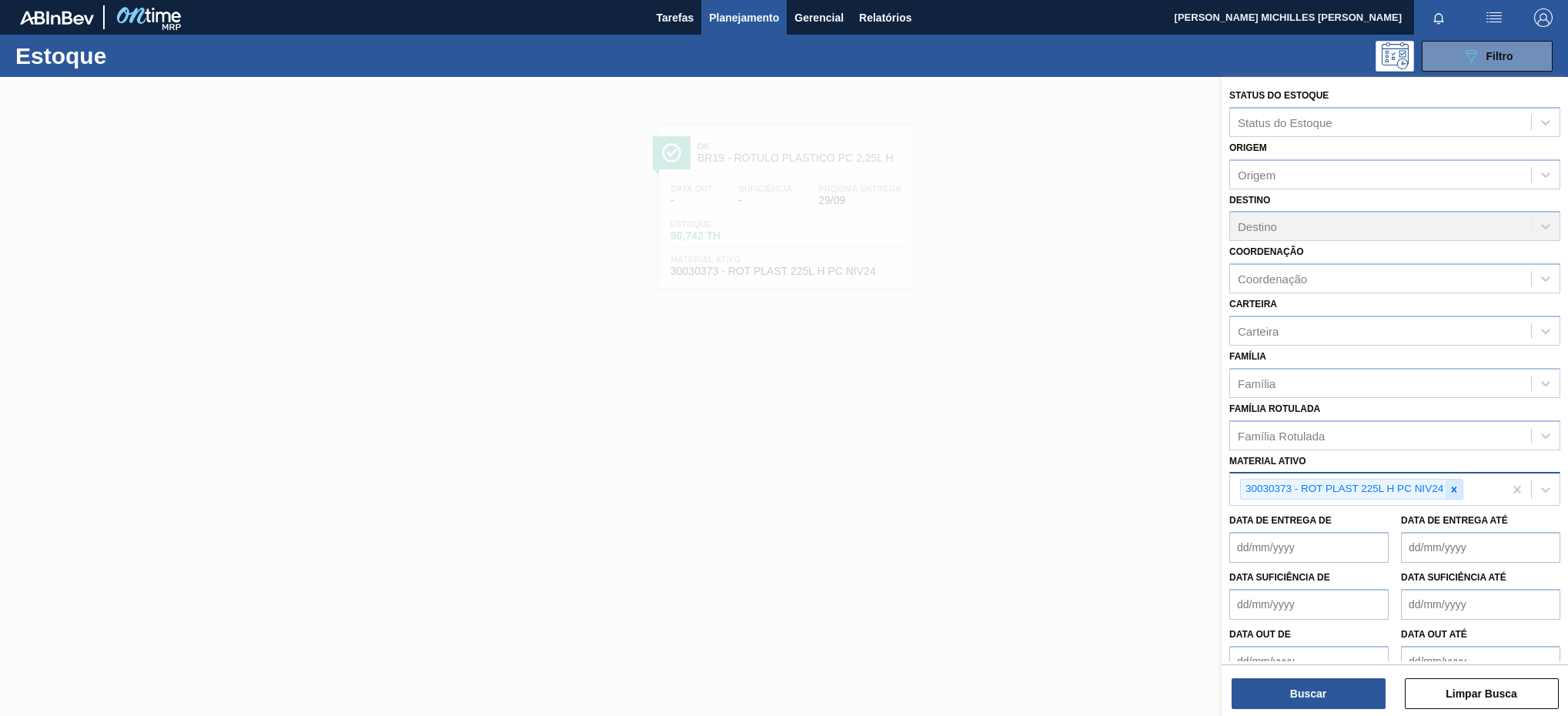
click at [1455, 487] on icon at bounding box center [1454, 489] width 11 height 11
paste ativo "30002867"
type ativo "30002867"
click at [1347, 485] on div "Material ativo" at bounding box center [1380, 487] width 301 height 22
click at [1331, 486] on div "Material ativo" at bounding box center [1380, 487] width 301 height 22
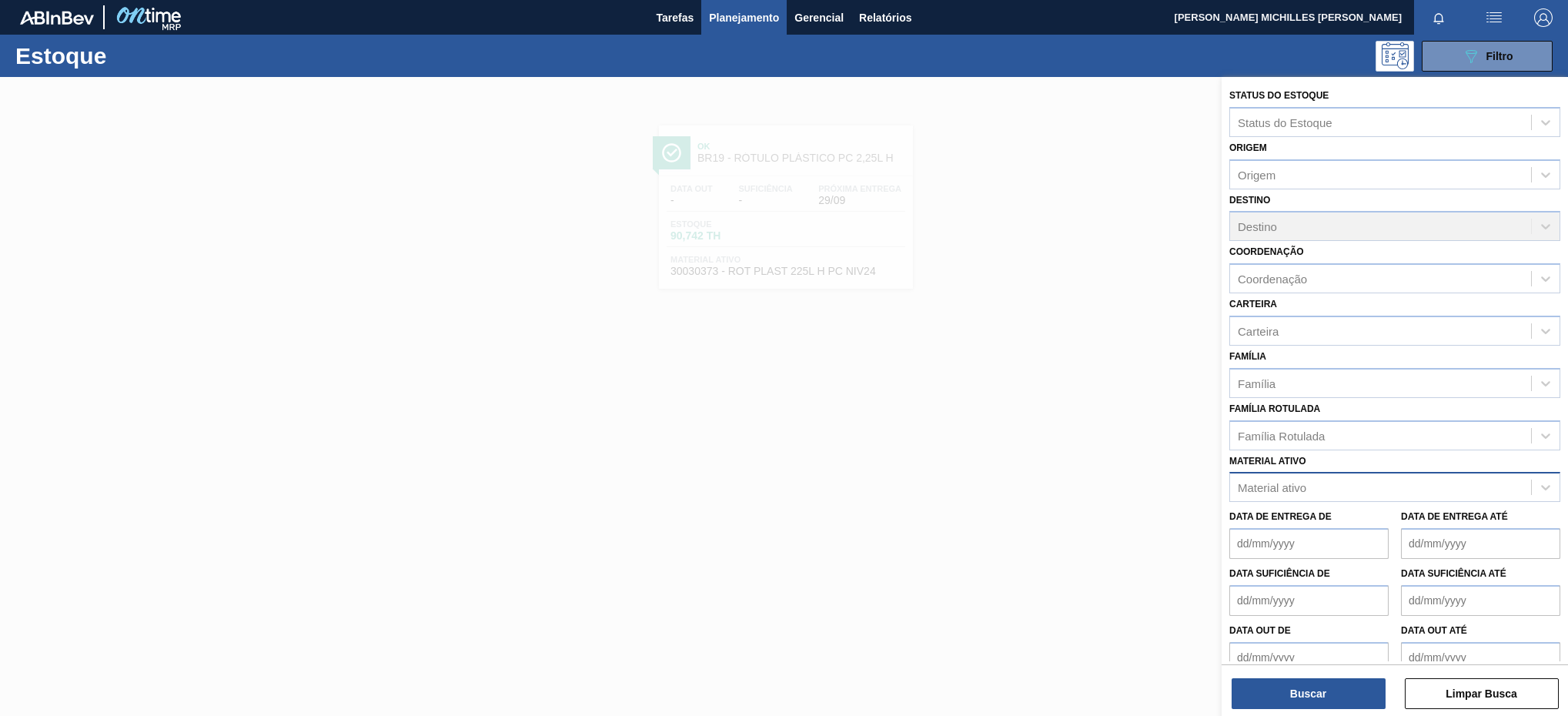
click at [1296, 486] on div "Material ativo" at bounding box center [1272, 487] width 68 height 13
paste ativo "30002867"
type ativo "30002867"
click at [912, 416] on div at bounding box center [784, 434] width 1568 height 716
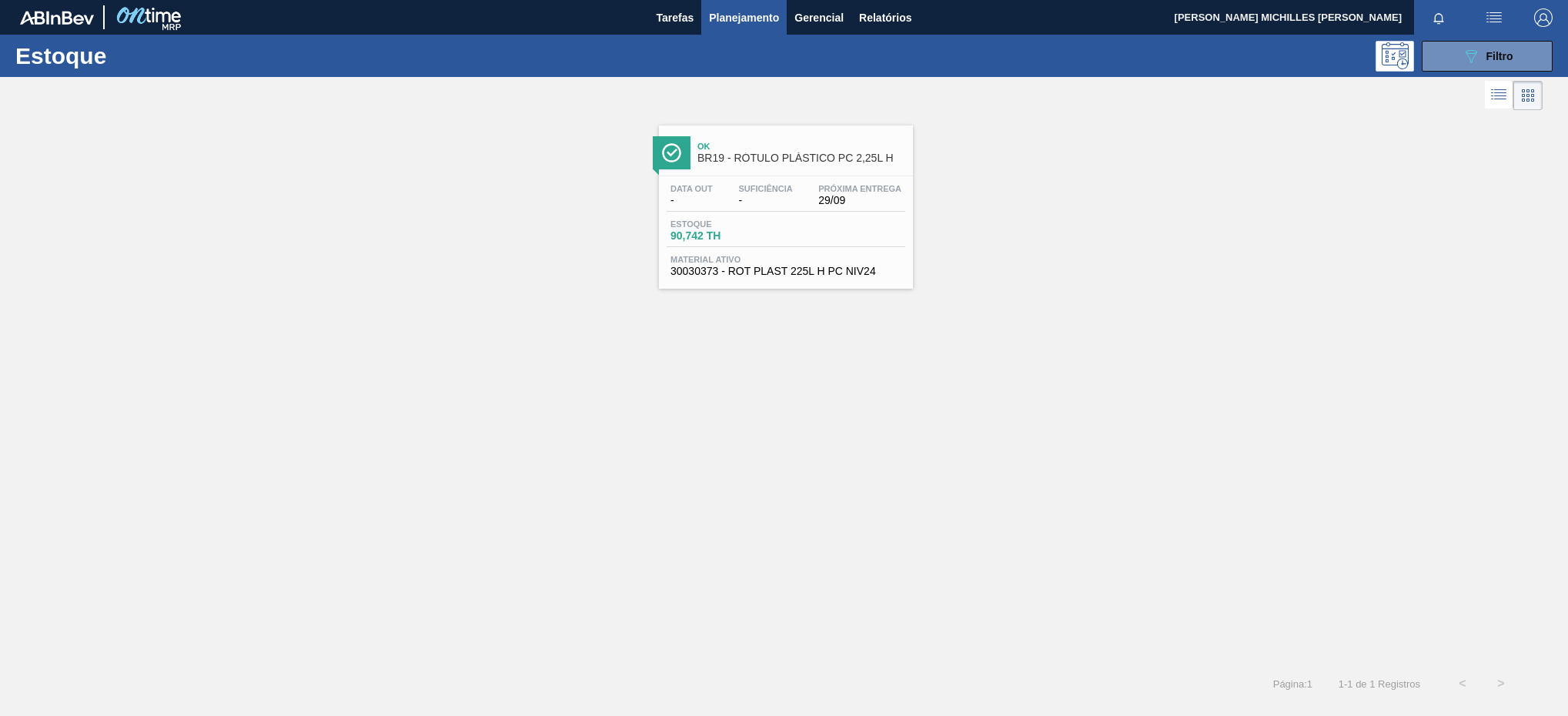
drag, startPoint x: 93, startPoint y: 26, endPoint x: 119, endPoint y: 26, distance: 26.0
click at [95, 26] on div at bounding box center [102, 17] width 166 height 35
drag, startPoint x: 128, startPoint y: 19, endPoint x: 81, endPoint y: 30, distance: 48.3
click at [125, 19] on img at bounding box center [148, 17] width 75 height 35
drag, startPoint x: 51, startPoint y: 58, endPoint x: 47, endPoint y: 16, distance: 42.2
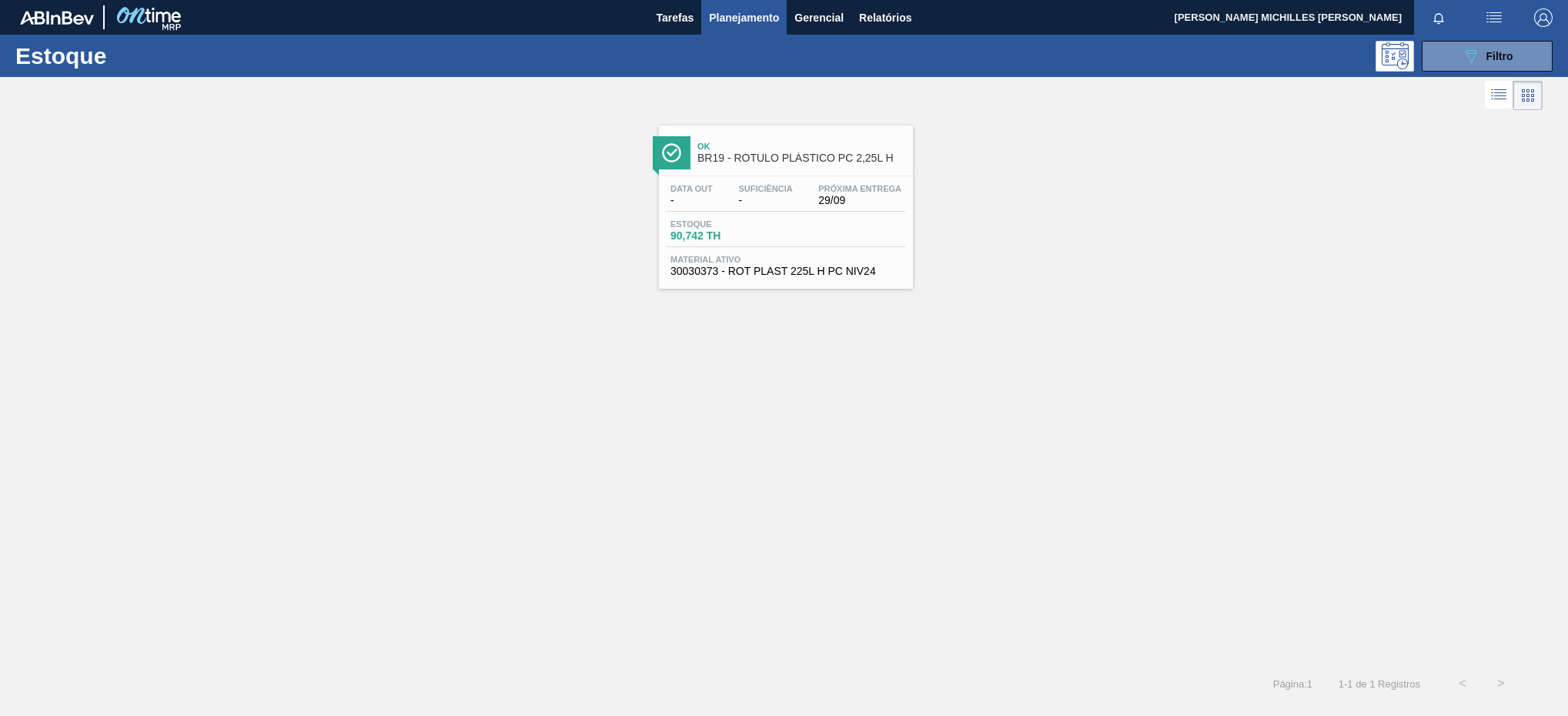
click at [51, 58] on h1 "Estoque" at bounding box center [131, 55] width 232 height 18
click at [47, 16] on img at bounding box center [56, 18] width 74 height 14
click at [651, 10] on button "Tarefas" at bounding box center [675, 17] width 53 height 35
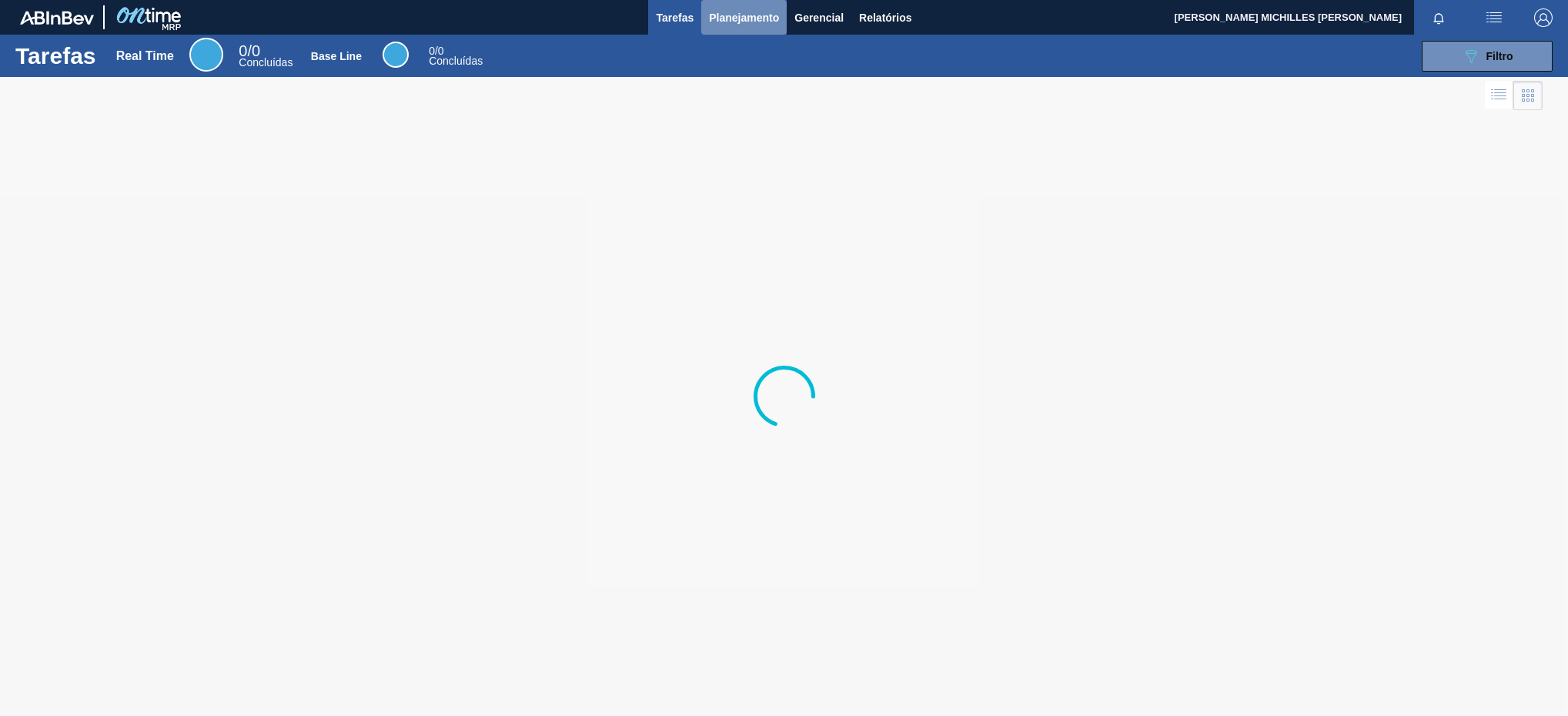
click at [764, 15] on span "Planejamento" at bounding box center [744, 18] width 70 height 19
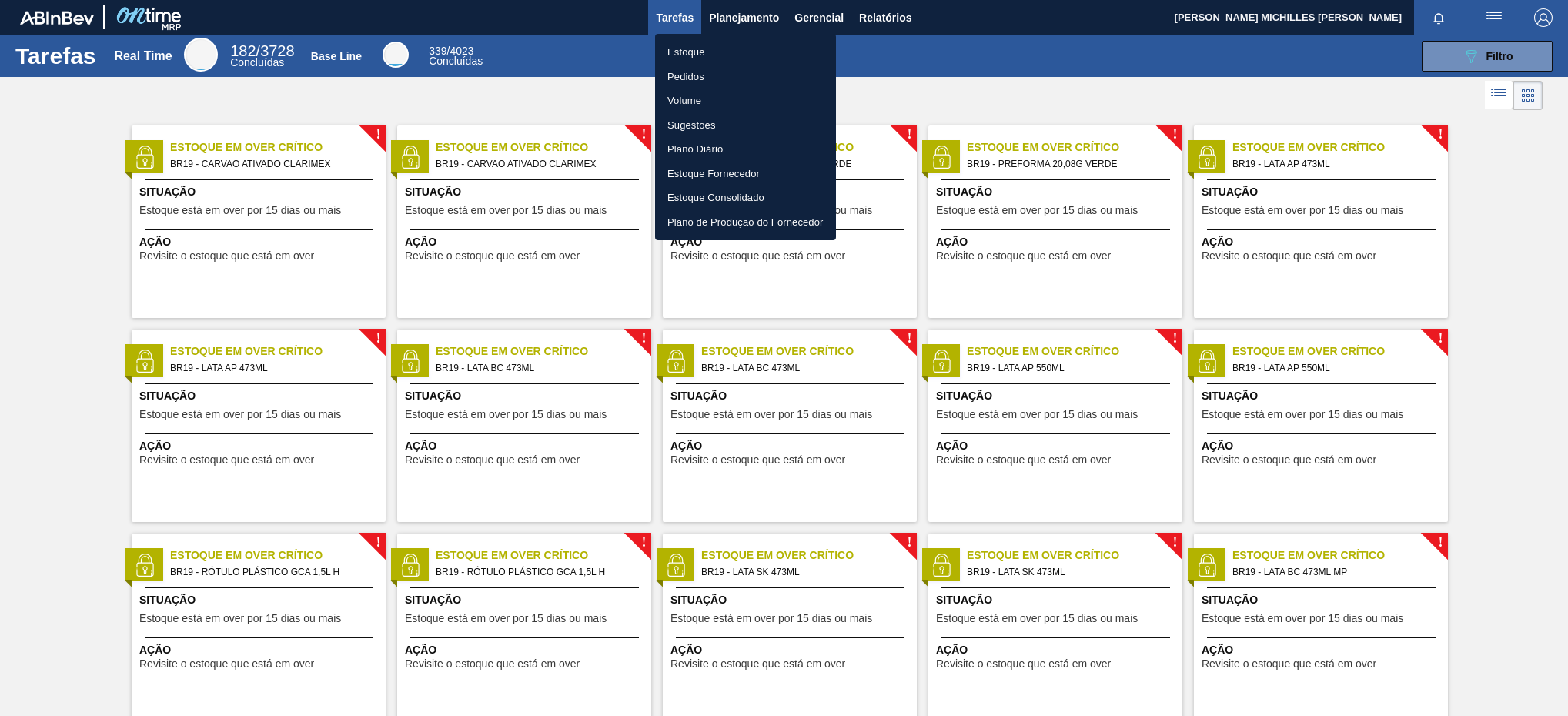
click at [1485, 58] on div at bounding box center [784, 358] width 1568 height 716
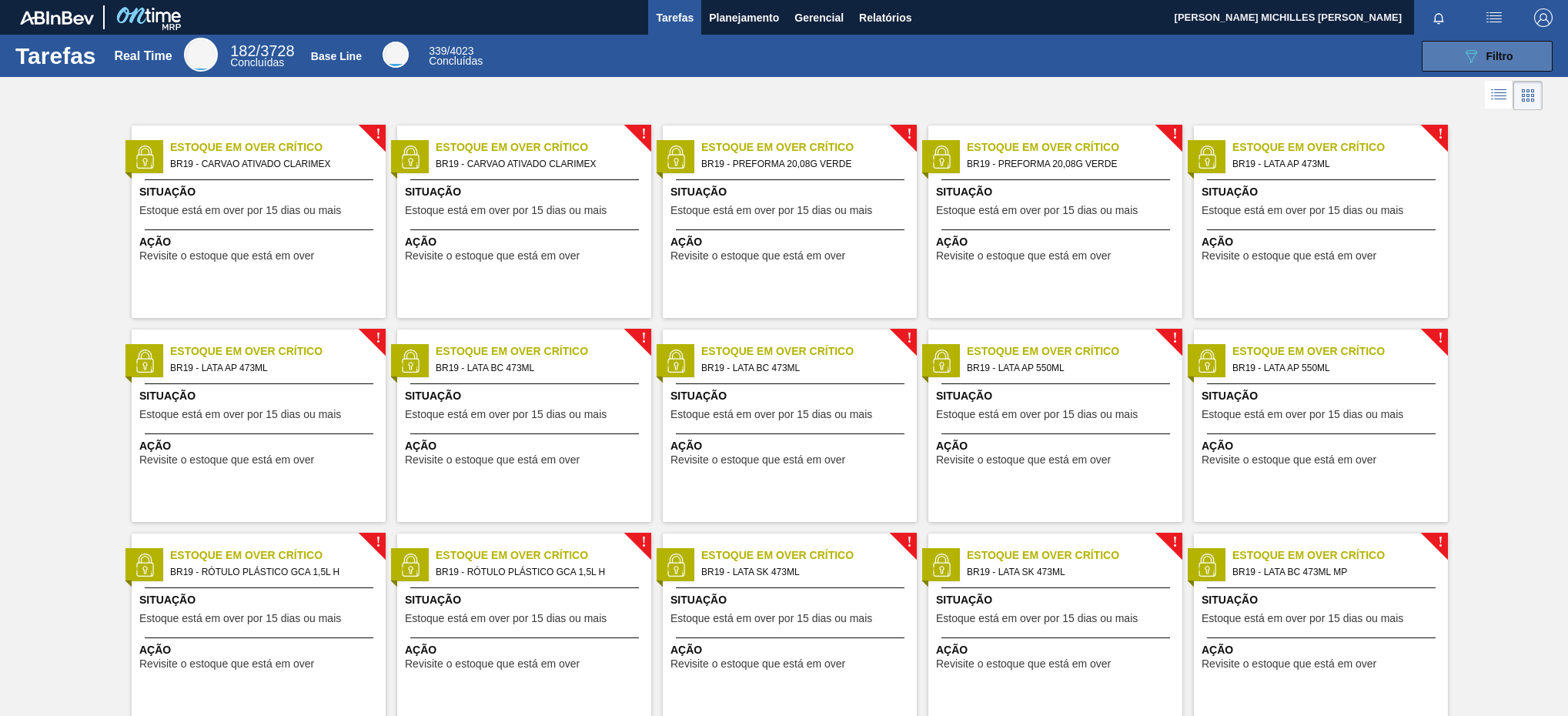
click at [1486, 56] on span "Filtro" at bounding box center [1500, 56] width 27 height 12
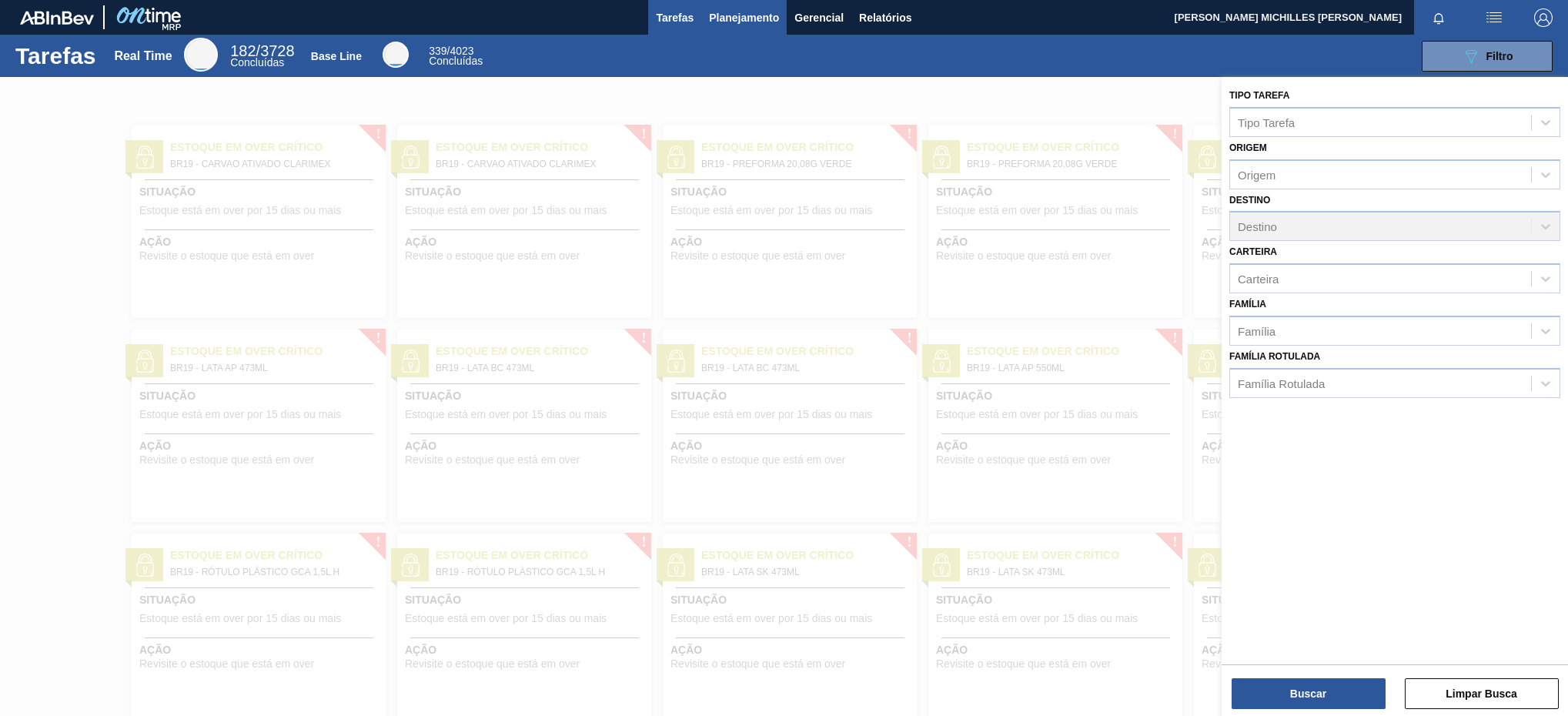
click at [743, 16] on span "Planejamento" at bounding box center [744, 18] width 70 height 19
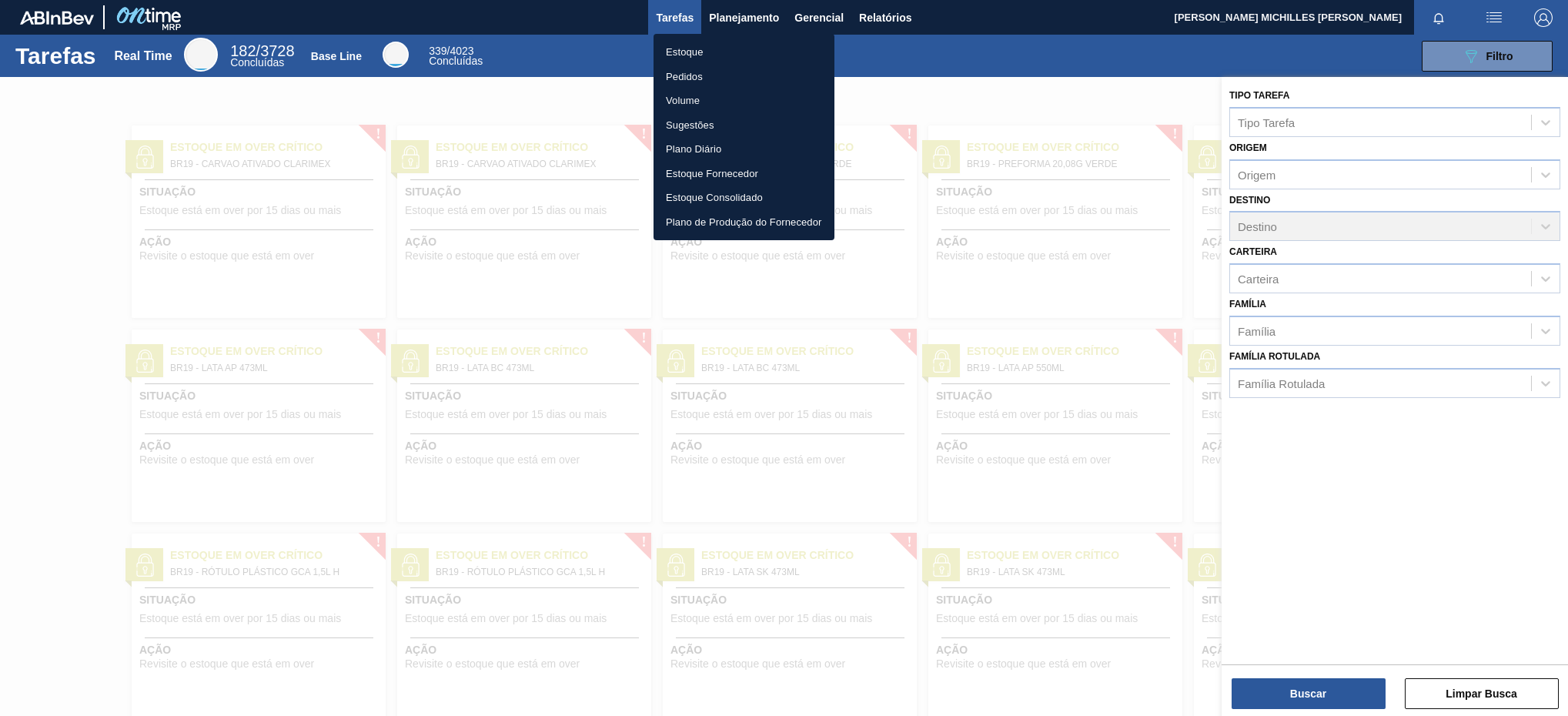
click at [1070, 104] on div at bounding box center [784, 358] width 1568 height 716
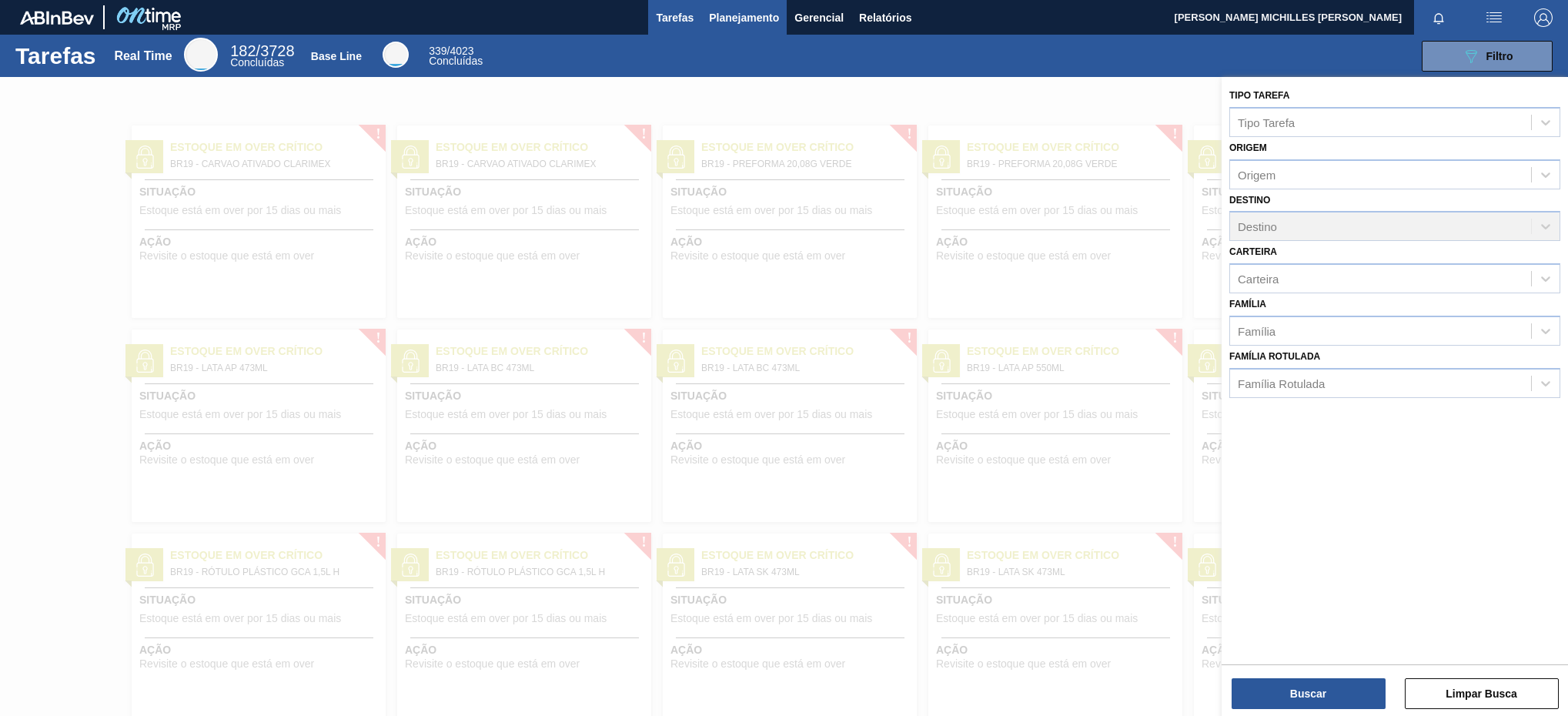
click at [751, 12] on span "Planejamento" at bounding box center [744, 18] width 70 height 19
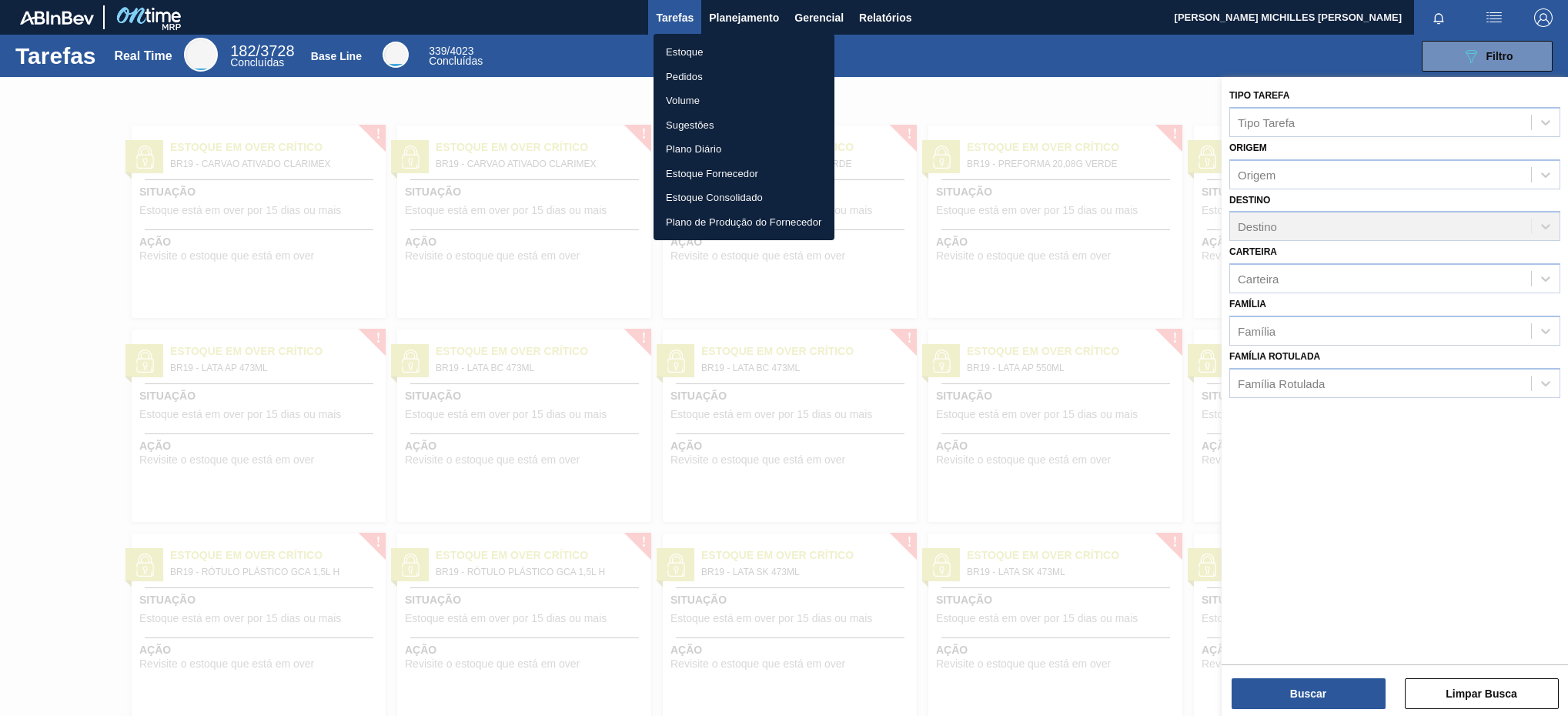
click at [758, 16] on div at bounding box center [784, 358] width 1568 height 716
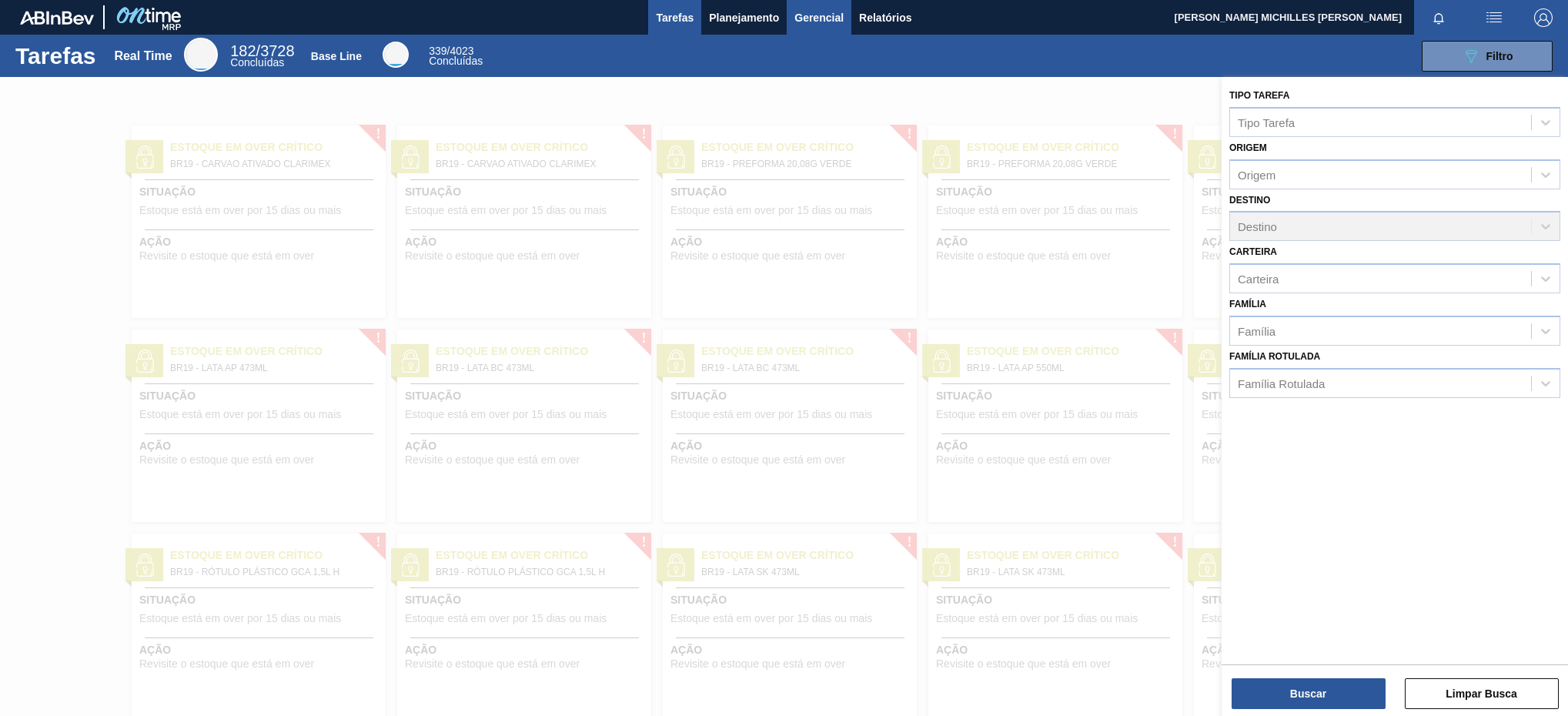
click at [790, 19] on button "Gerencial" at bounding box center [819, 17] width 65 height 35
drag, startPoint x: 1492, startPoint y: 51, endPoint x: 1418, endPoint y: 60, distance: 74.5
click at [1488, 51] on div at bounding box center [784, 358] width 1568 height 716
click at [1462, 686] on button "Limpar Busca" at bounding box center [1481, 694] width 154 height 31
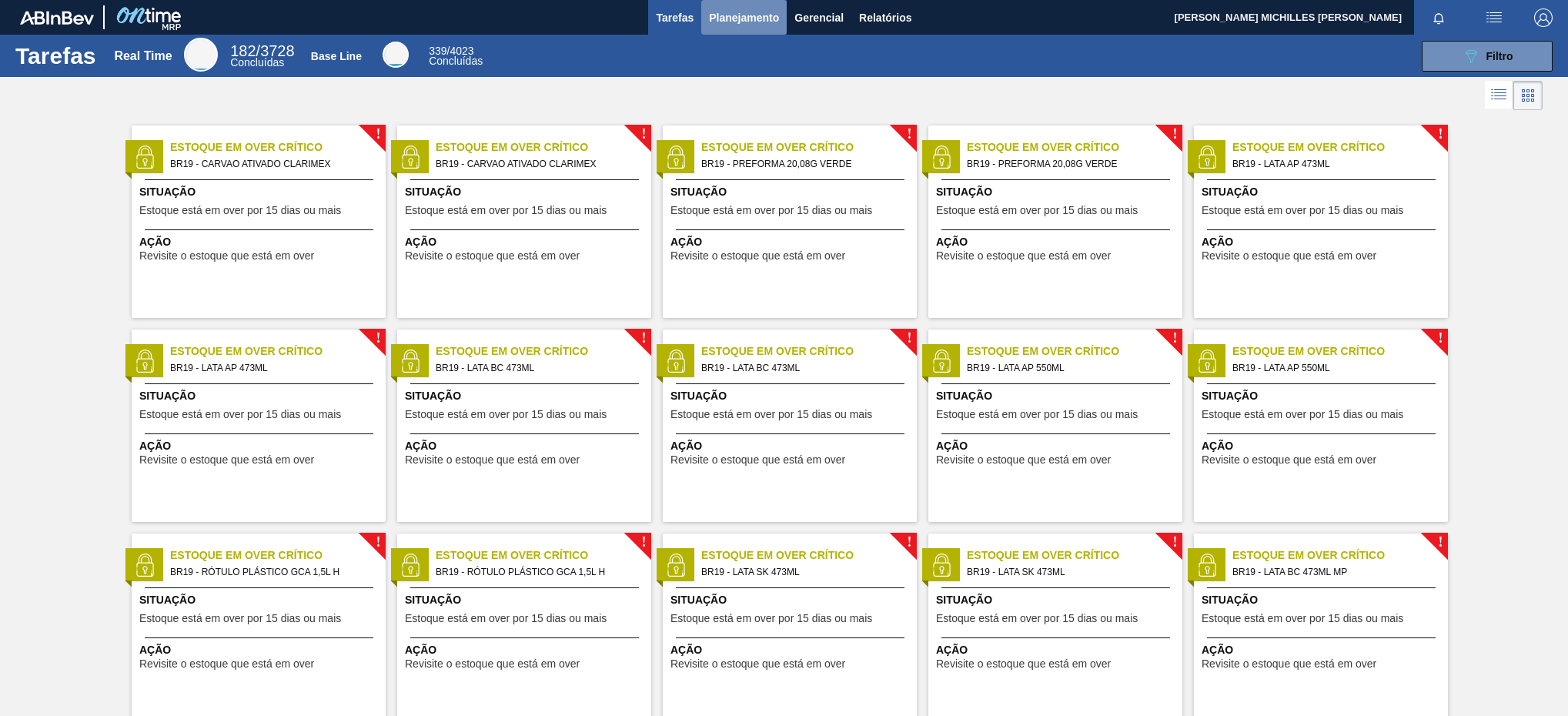
click at [753, 27] on button "Planejamento" at bounding box center [744, 17] width 85 height 35
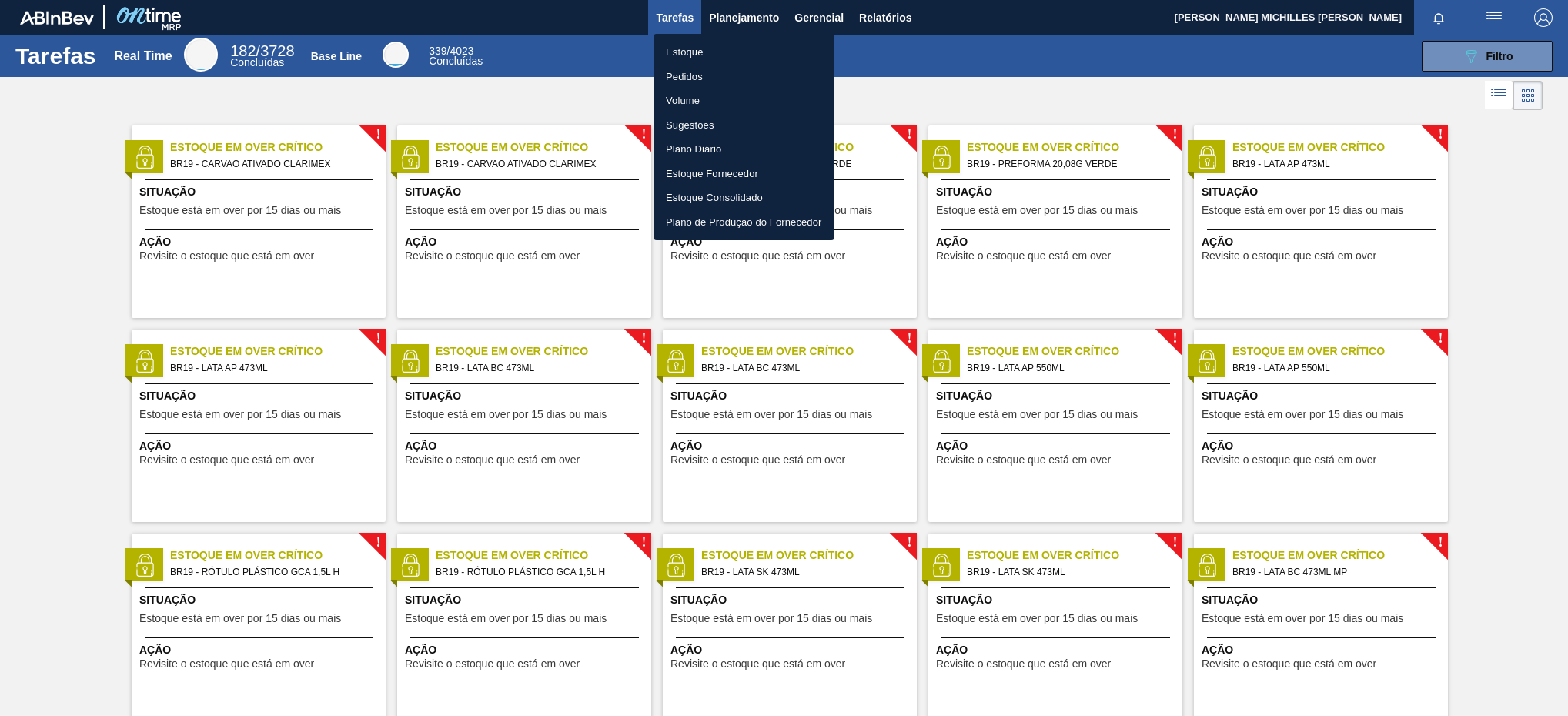
click at [753, 12] on div at bounding box center [784, 358] width 1568 height 716
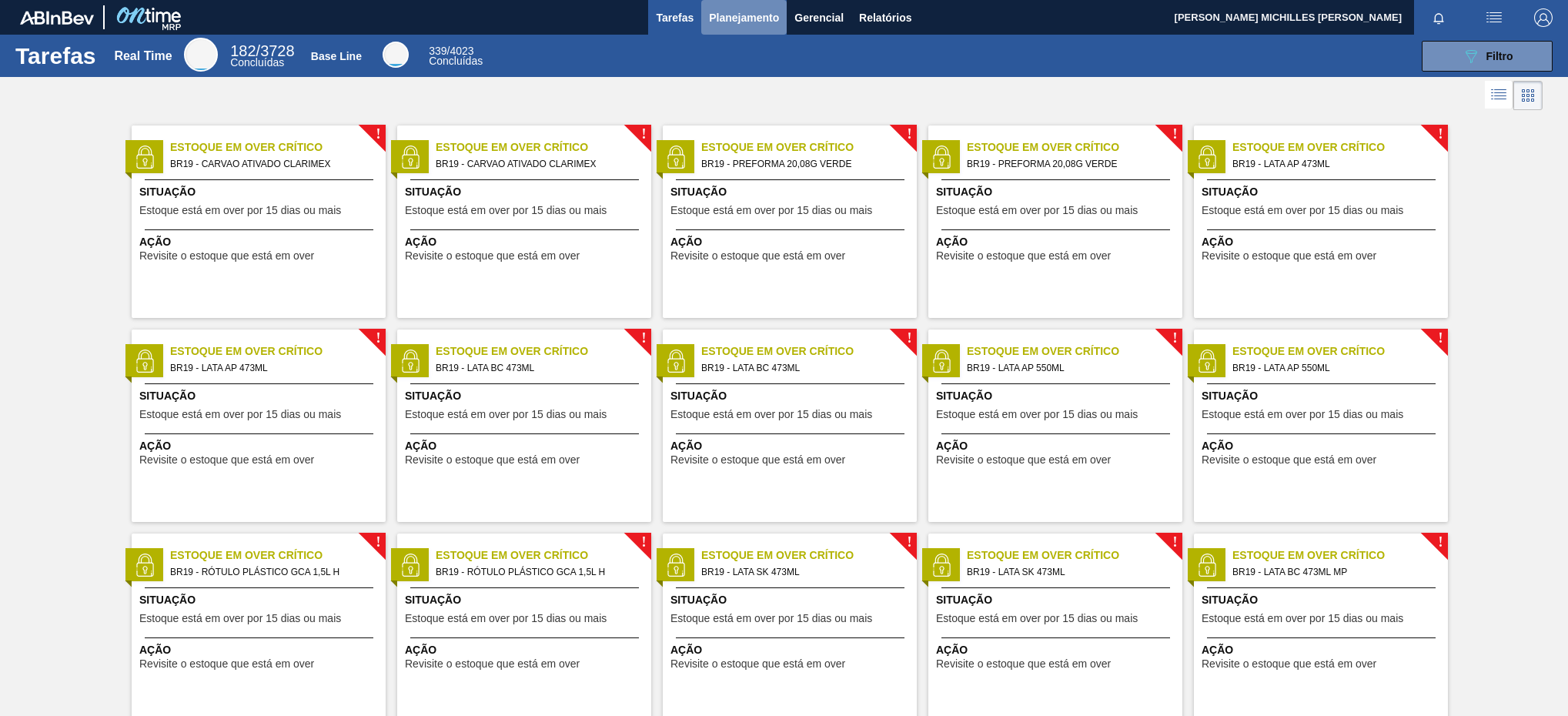
click at [758, 20] on span "Planejamento" at bounding box center [744, 18] width 70 height 19
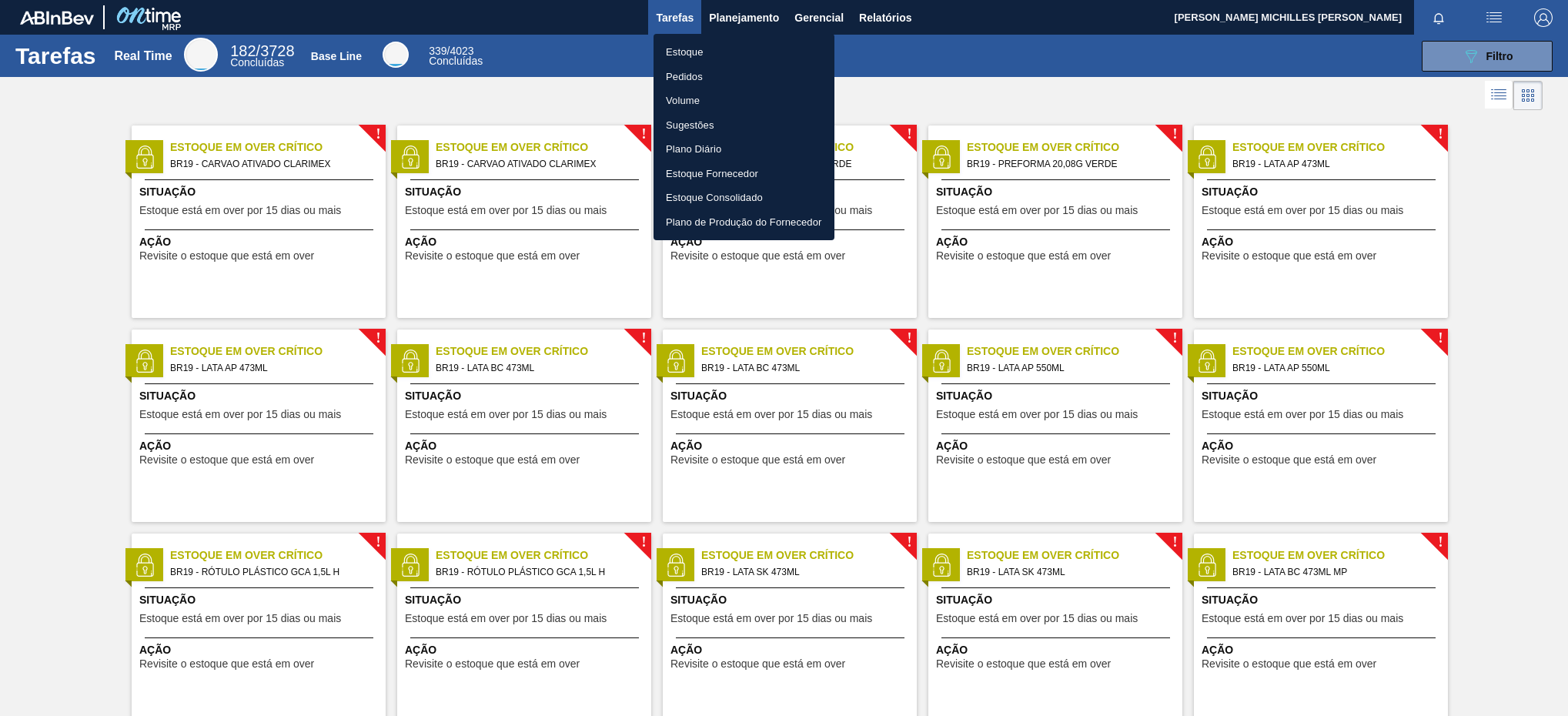
click at [711, 44] on li "Estoque" at bounding box center [744, 52] width 181 height 25
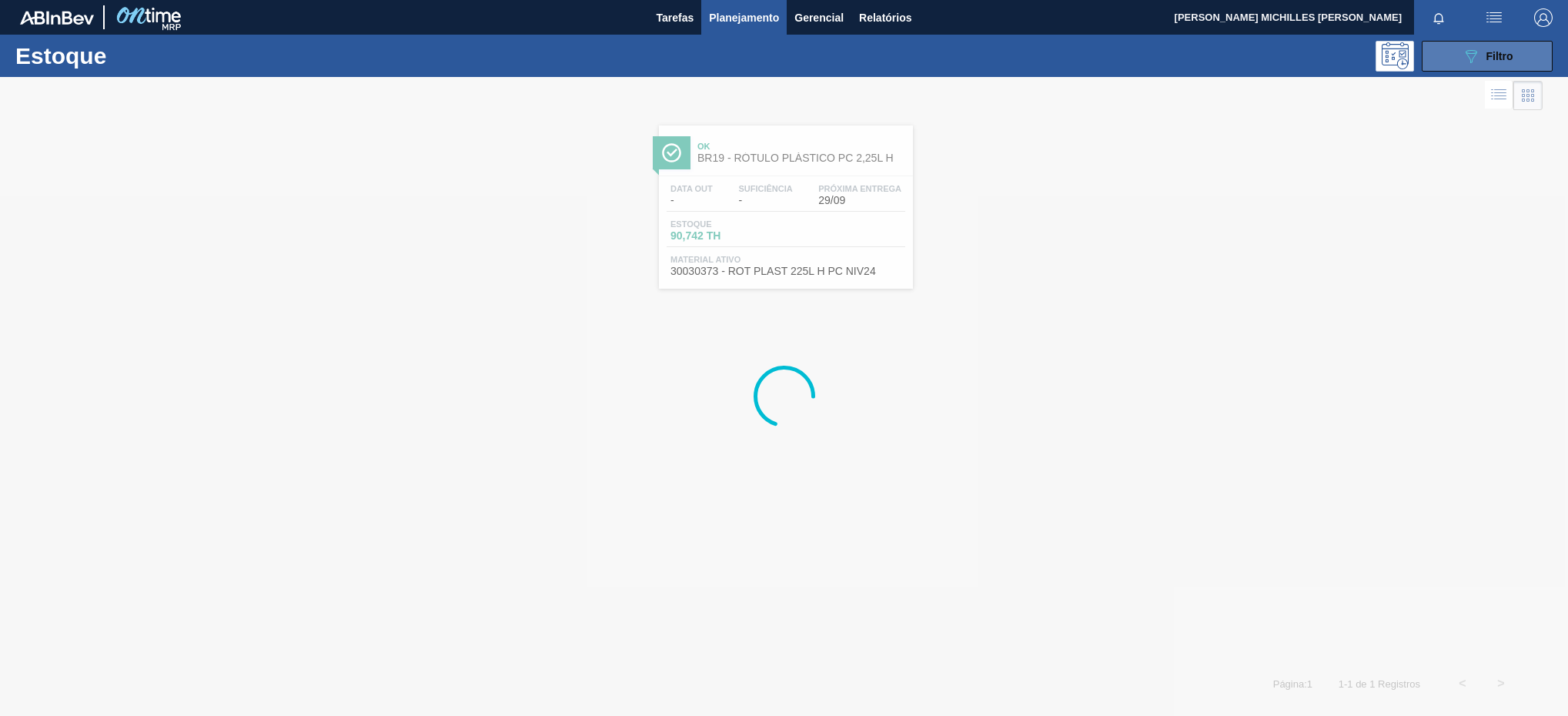
click at [1478, 59] on icon "089F7B8B-B2A5-4AFE-B5C0-19BA573D28AC" at bounding box center [1471, 56] width 19 height 19
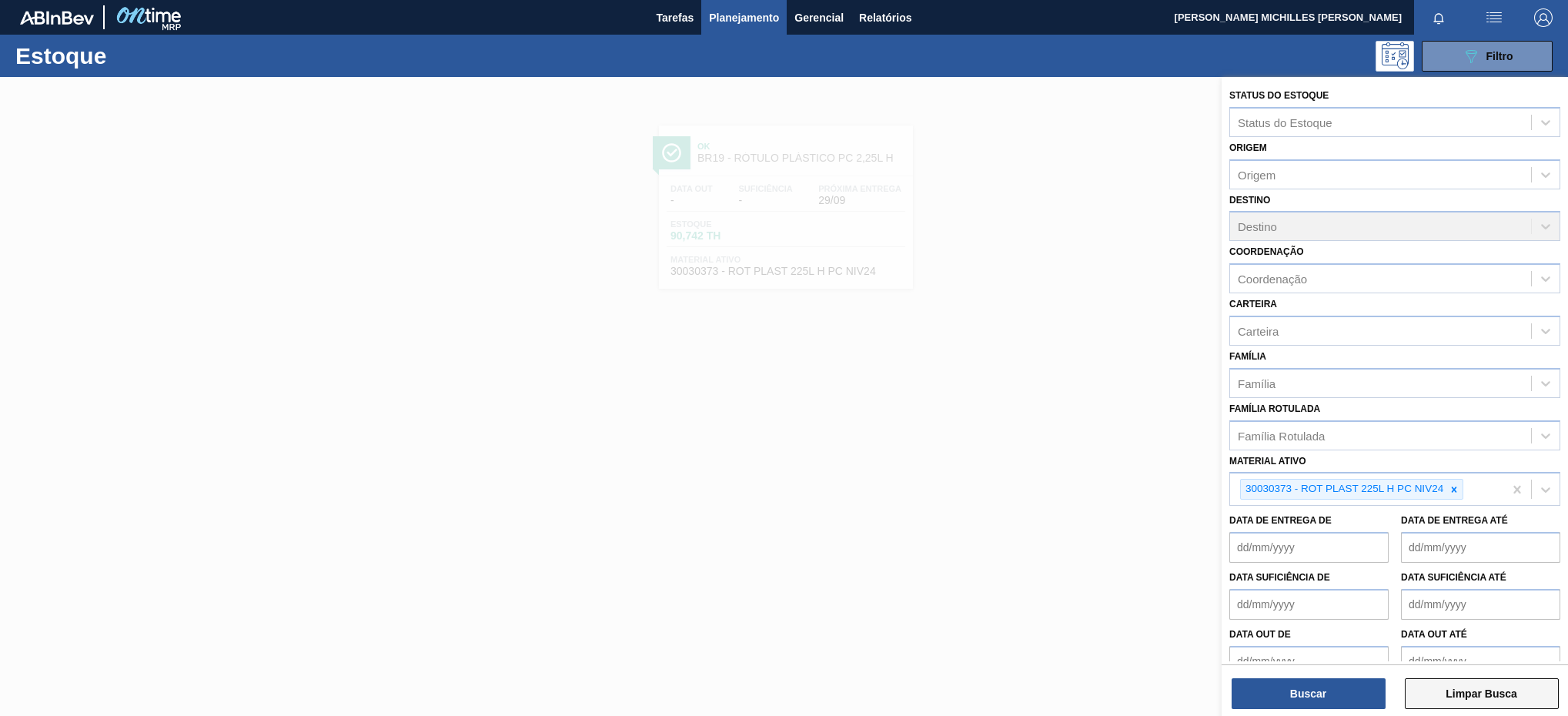
click at [1459, 691] on button "Limpar Busca" at bounding box center [1481, 694] width 154 height 31
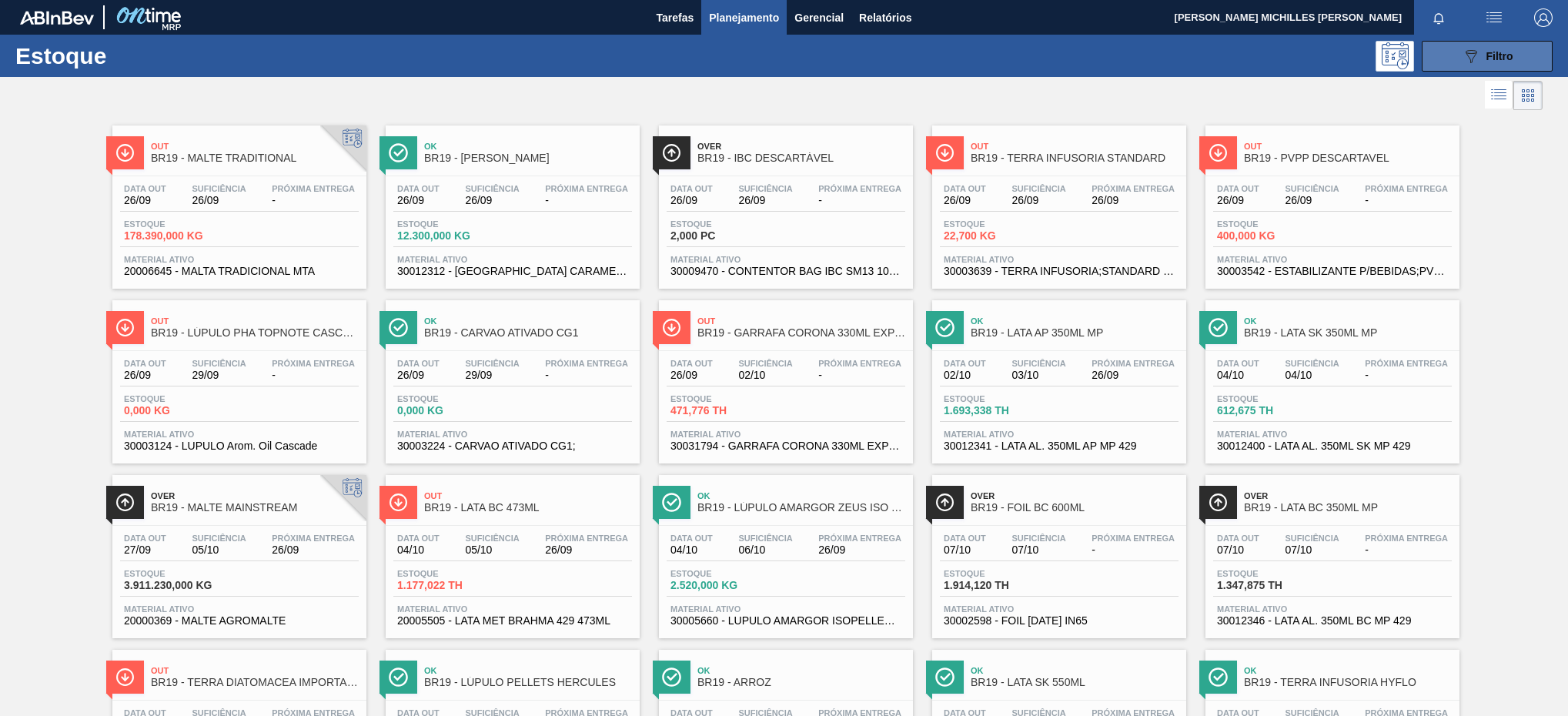
click at [1436, 51] on button "089F7B8B-B2A5-4AFE-B5C0-19BA573D28AC Filtro" at bounding box center [1486, 56] width 131 height 31
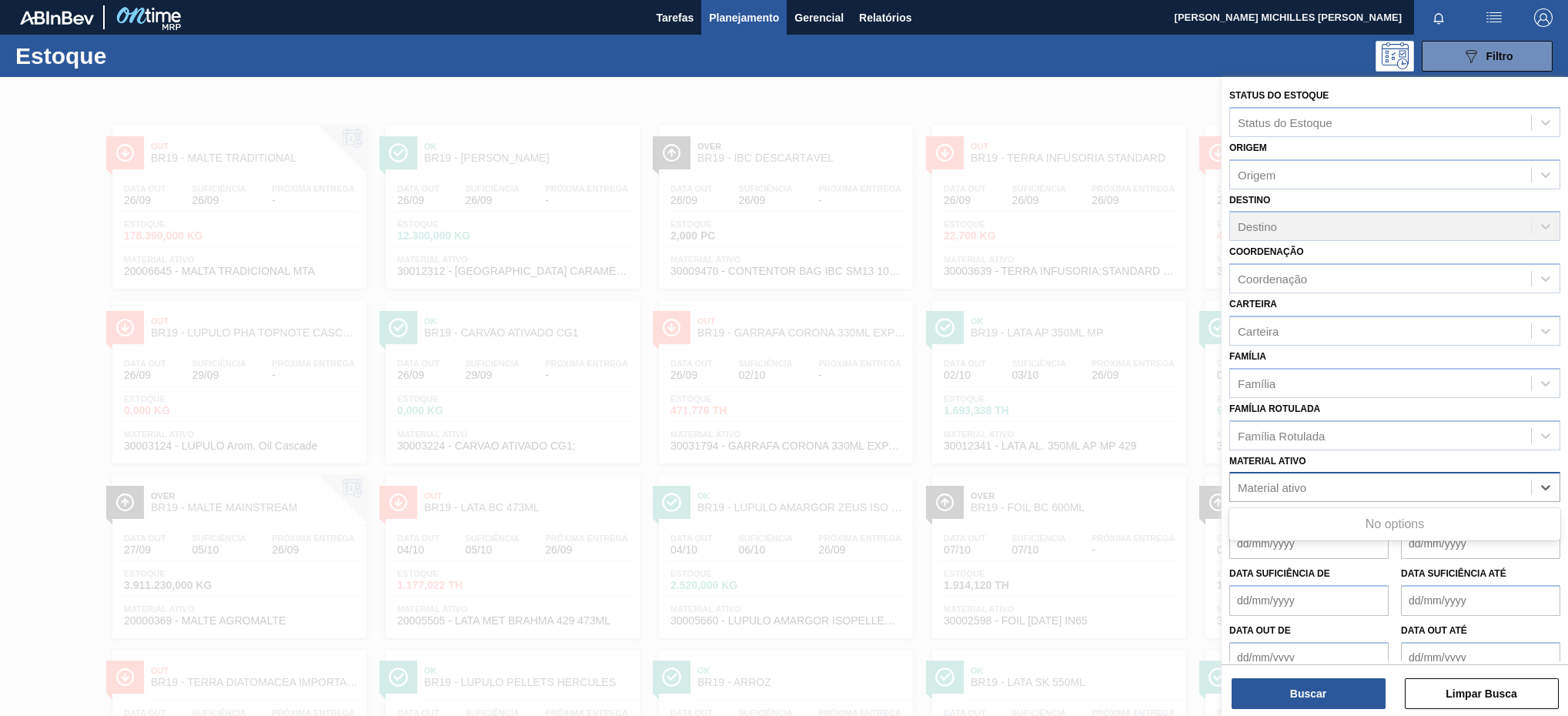
click at [1397, 492] on div "Material ativo" at bounding box center [1380, 487] width 301 height 22
paste ativo "30002867"
type ativo "30002867"
click at [1330, 488] on div "Material ativo" at bounding box center [1380, 487] width 301 height 22
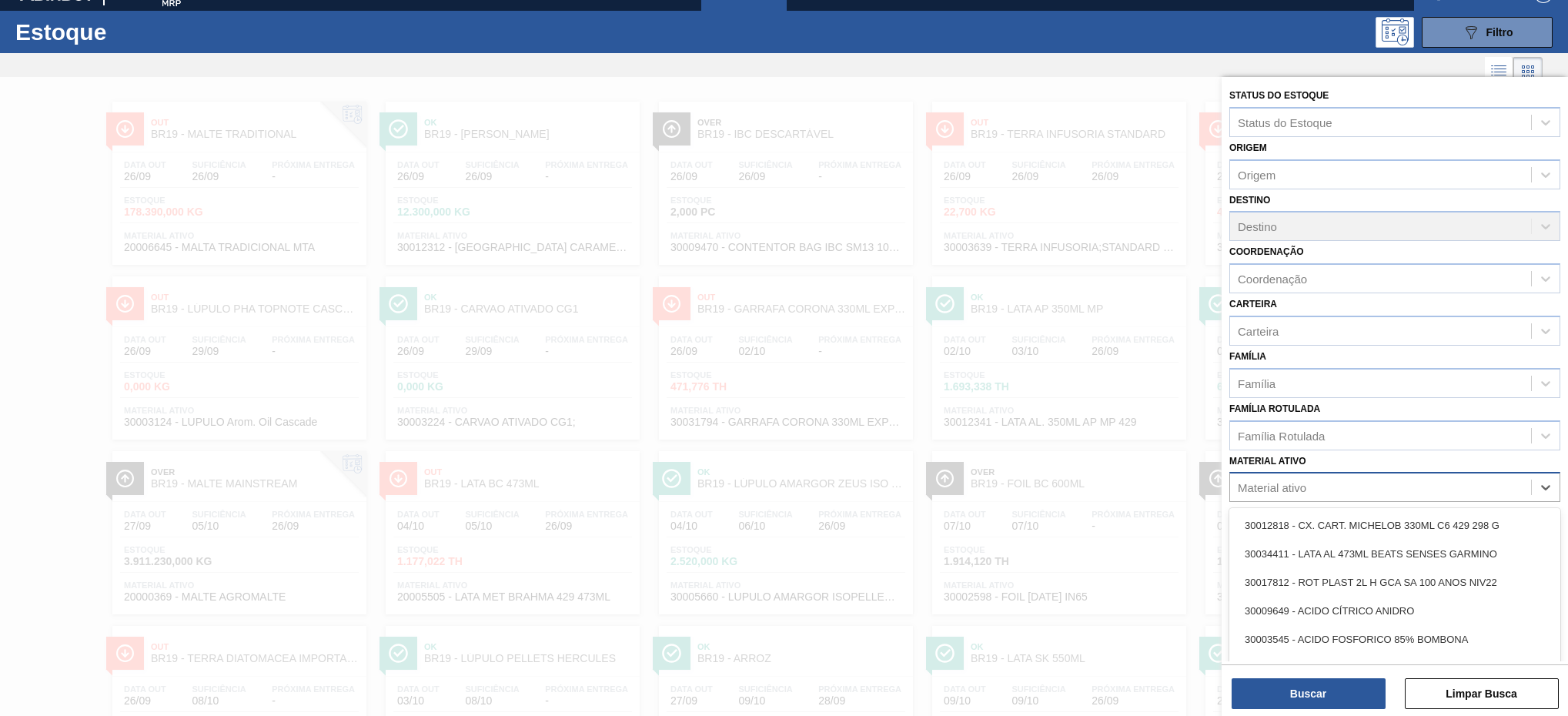
scroll to position [28, 0]
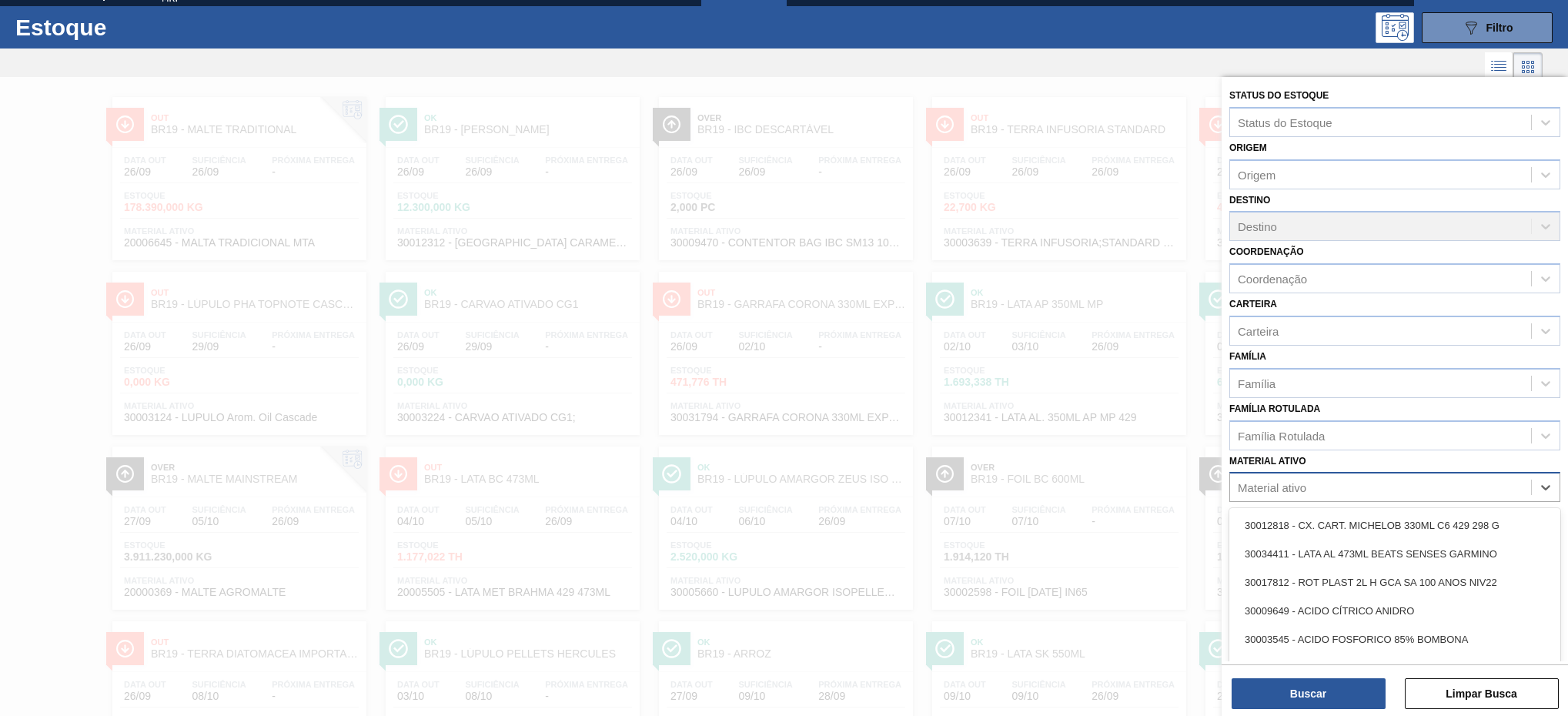
paste ativo "30003105"
type ativo "30003105"
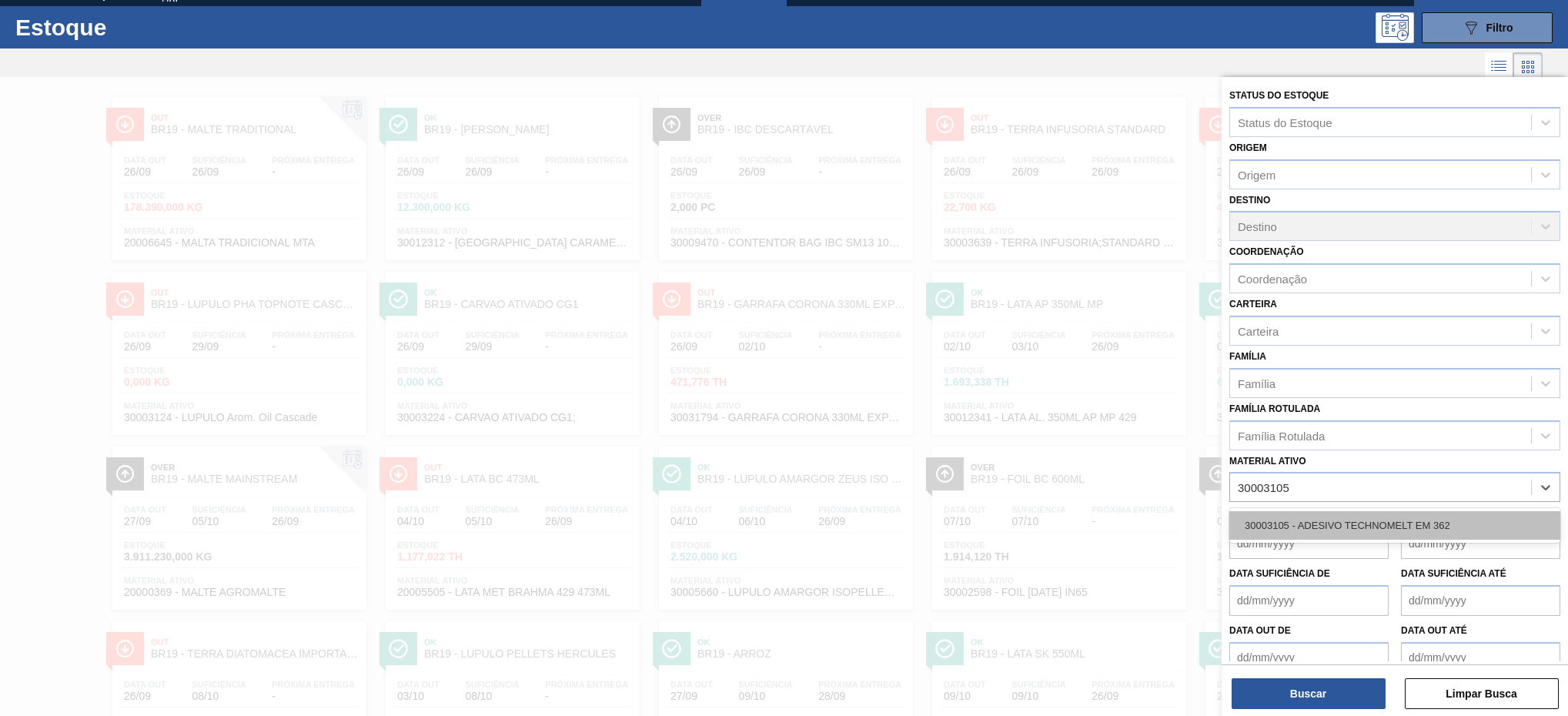
click at [1372, 527] on div "30003105 - ADESIVO TECHNOMELT EM 362" at bounding box center [1395, 525] width 331 height 28
click at [1490, 492] on div "Material ativo" at bounding box center [1380, 487] width 301 height 22
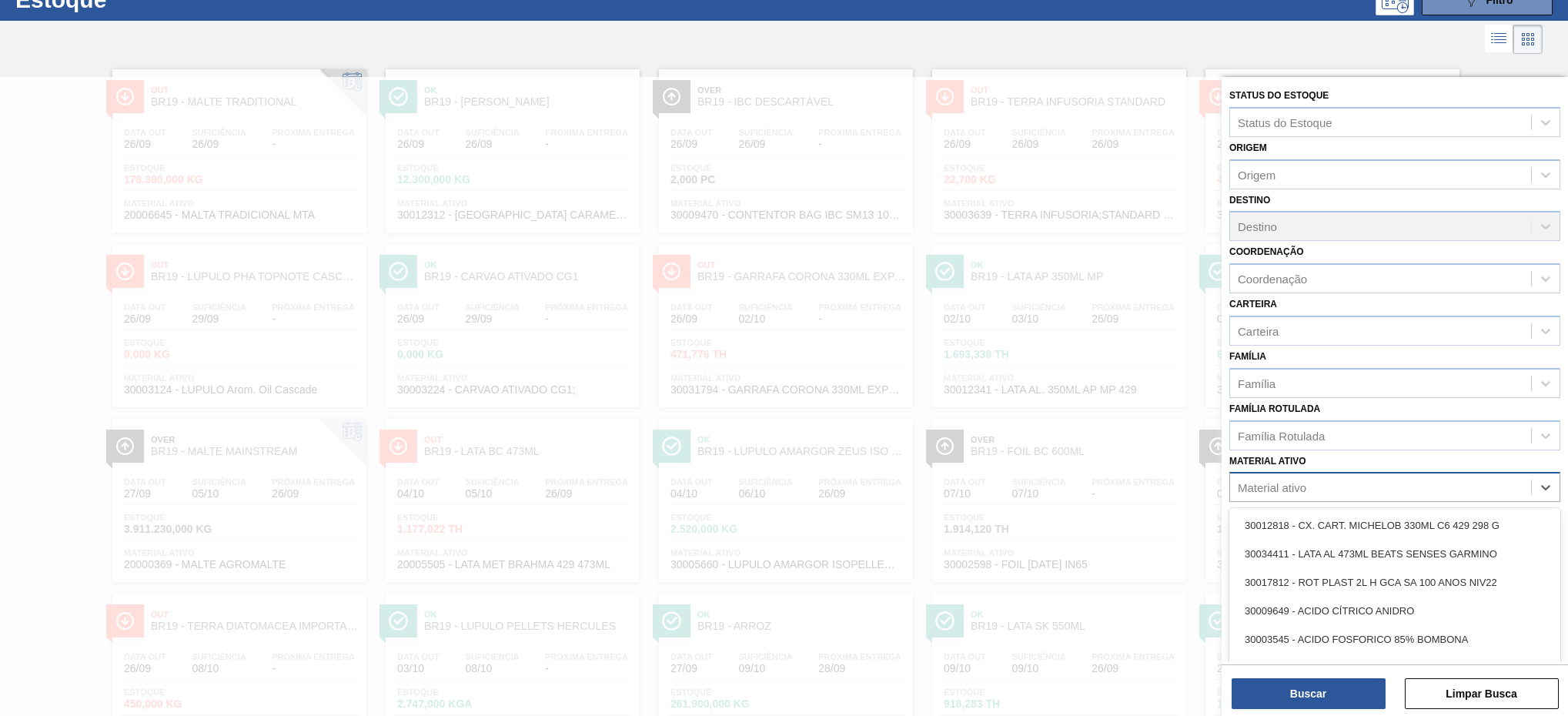
paste ativo "30002867"
type ativo "30002867"
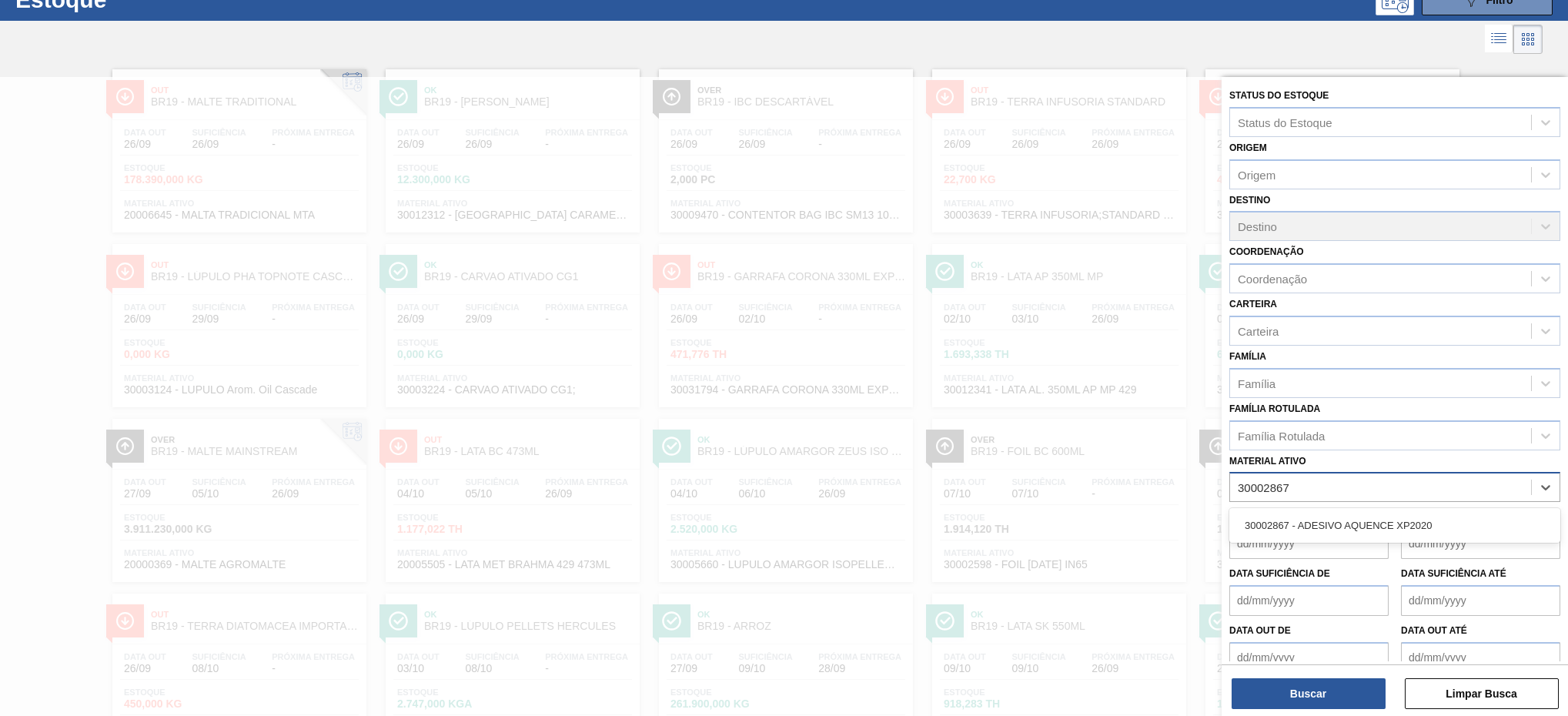
scroll to position [58, 0]
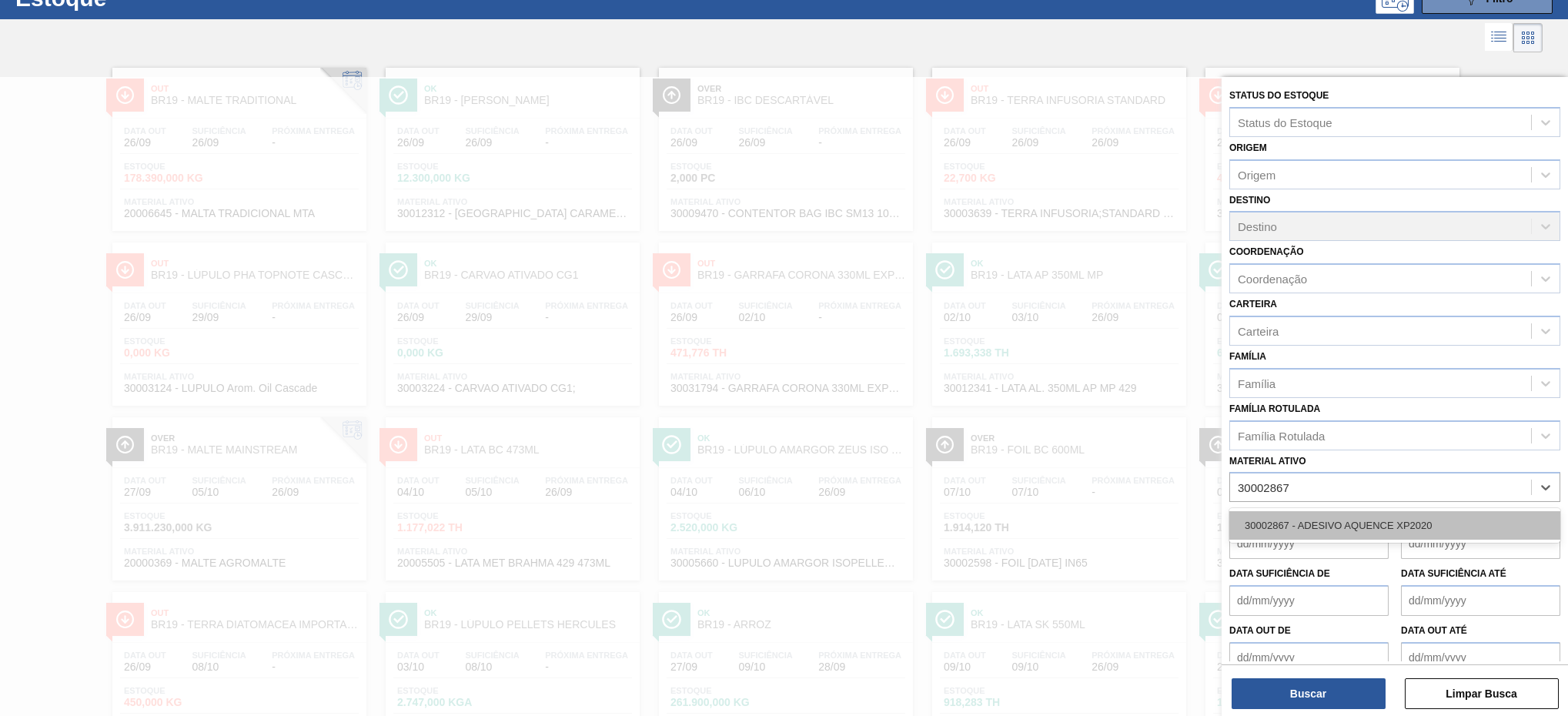
click at [1425, 529] on div "30002867 - ADESIVO AQUENCE XP2020" at bounding box center [1395, 525] width 331 height 28
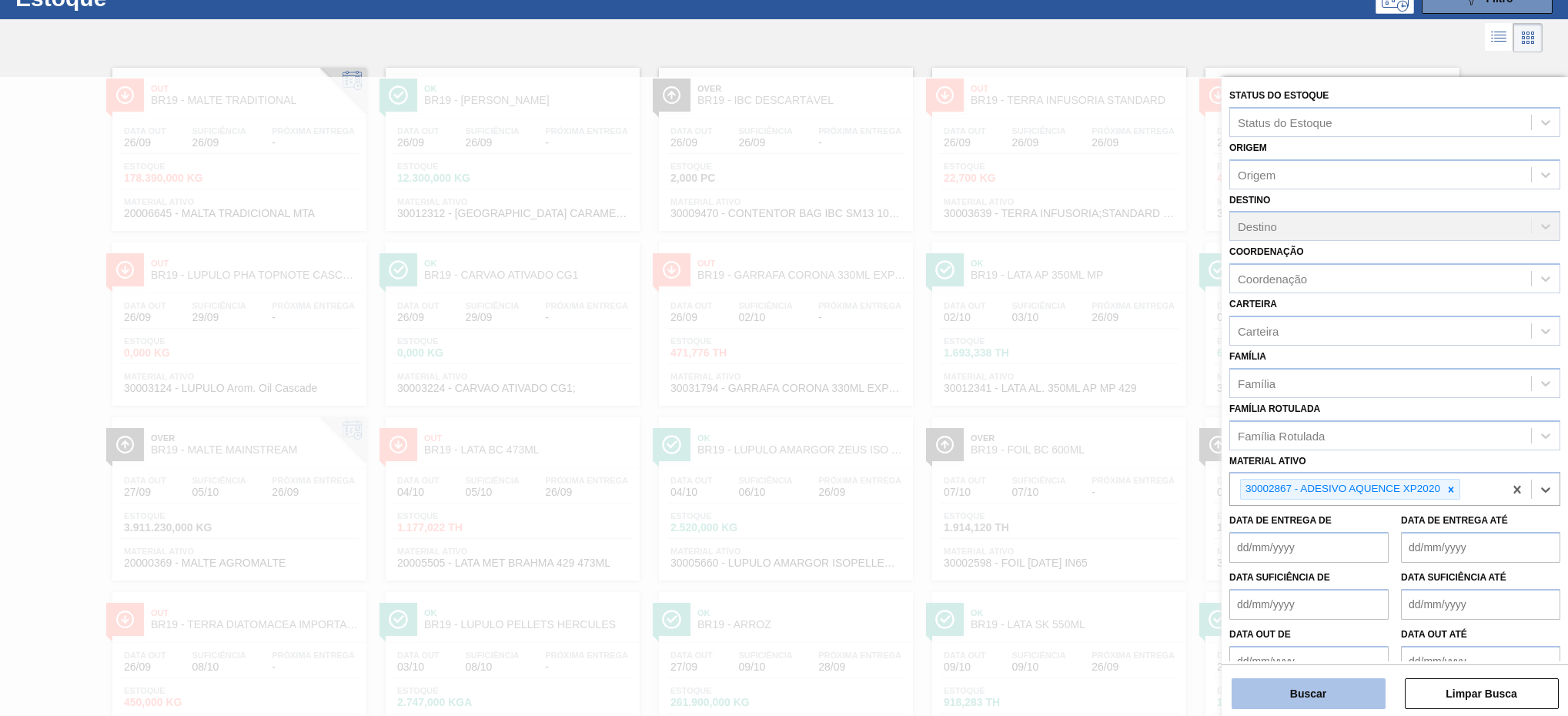
click at [1330, 691] on button "Buscar" at bounding box center [1308, 694] width 154 height 31
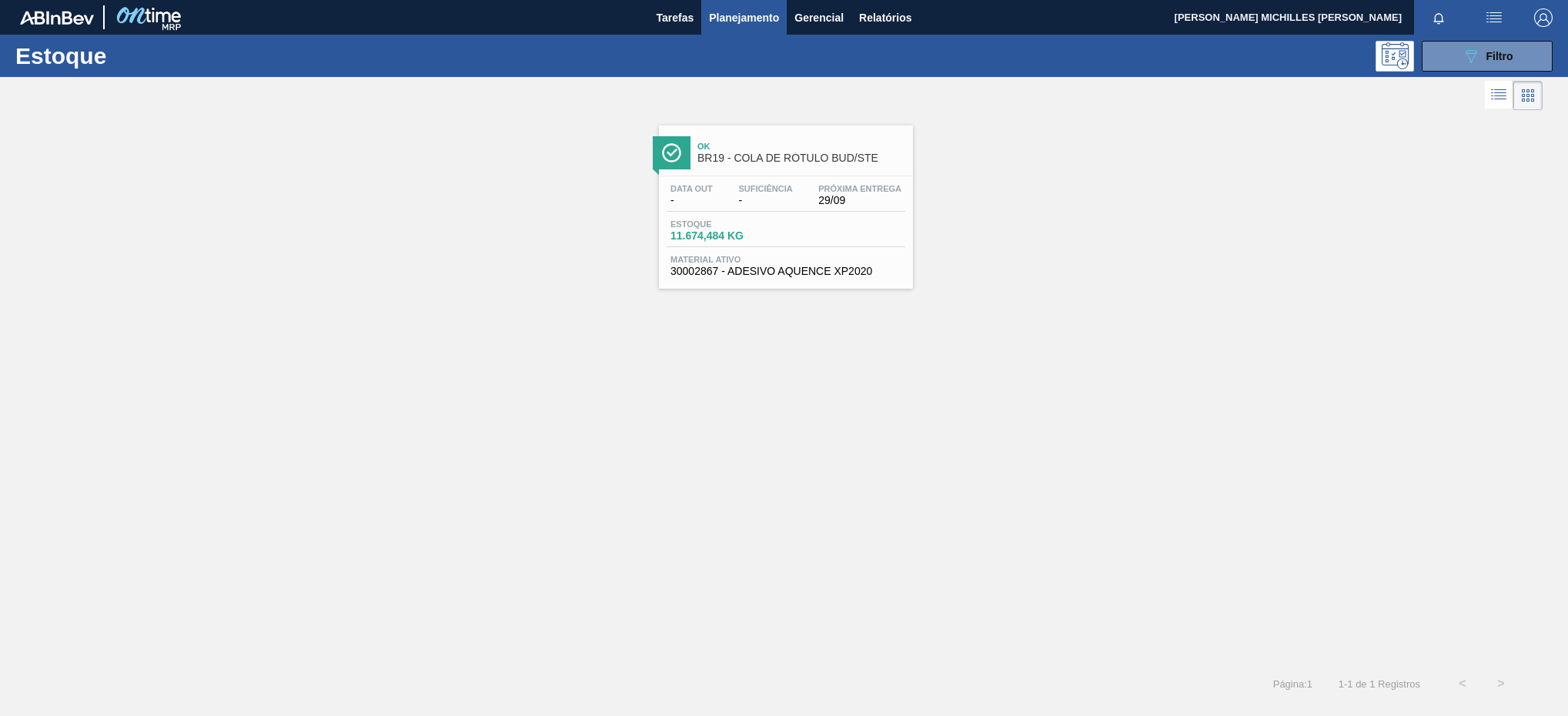
click at [885, 238] on div "Estoque 11.674,484 KG" at bounding box center [786, 233] width 239 height 27
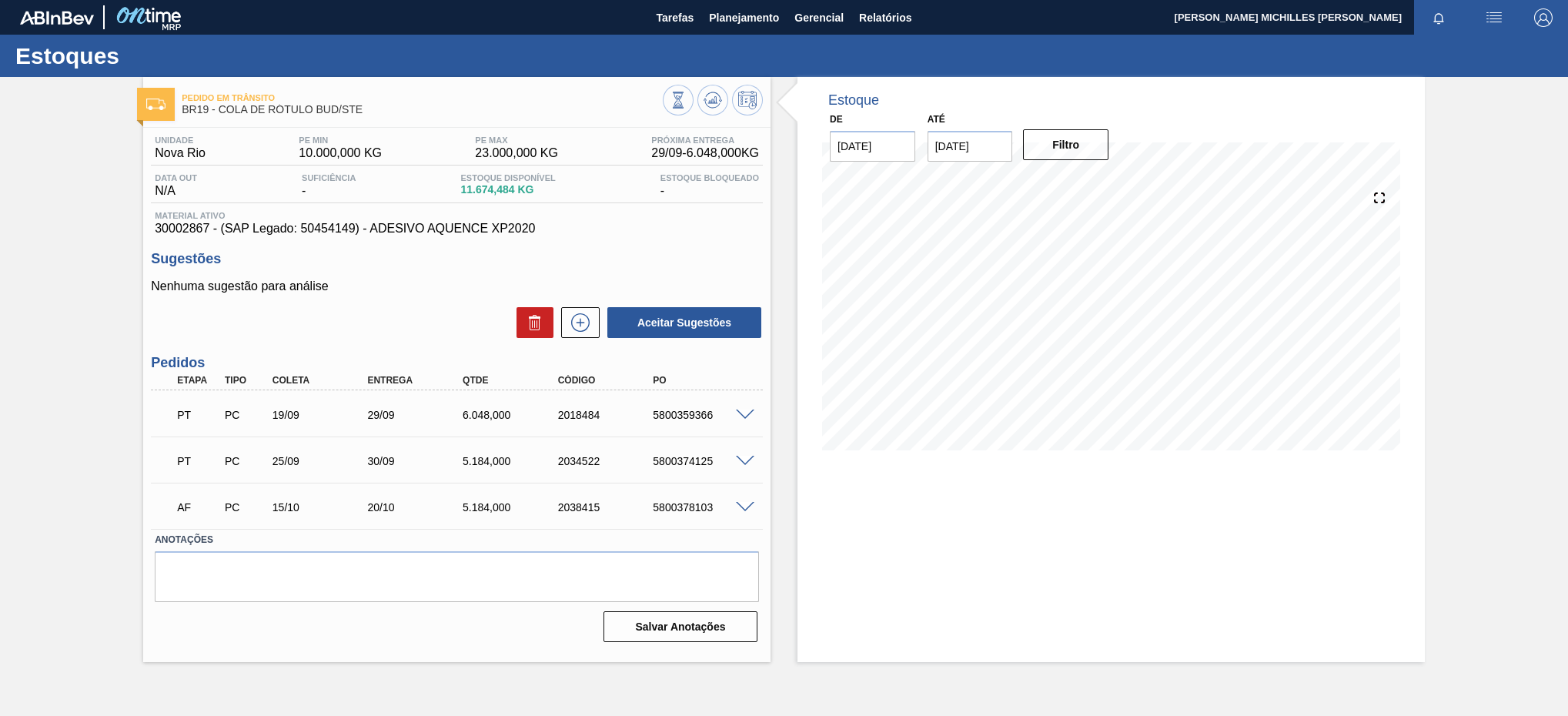
click at [749, 421] on span at bounding box center [745, 416] width 19 height 12
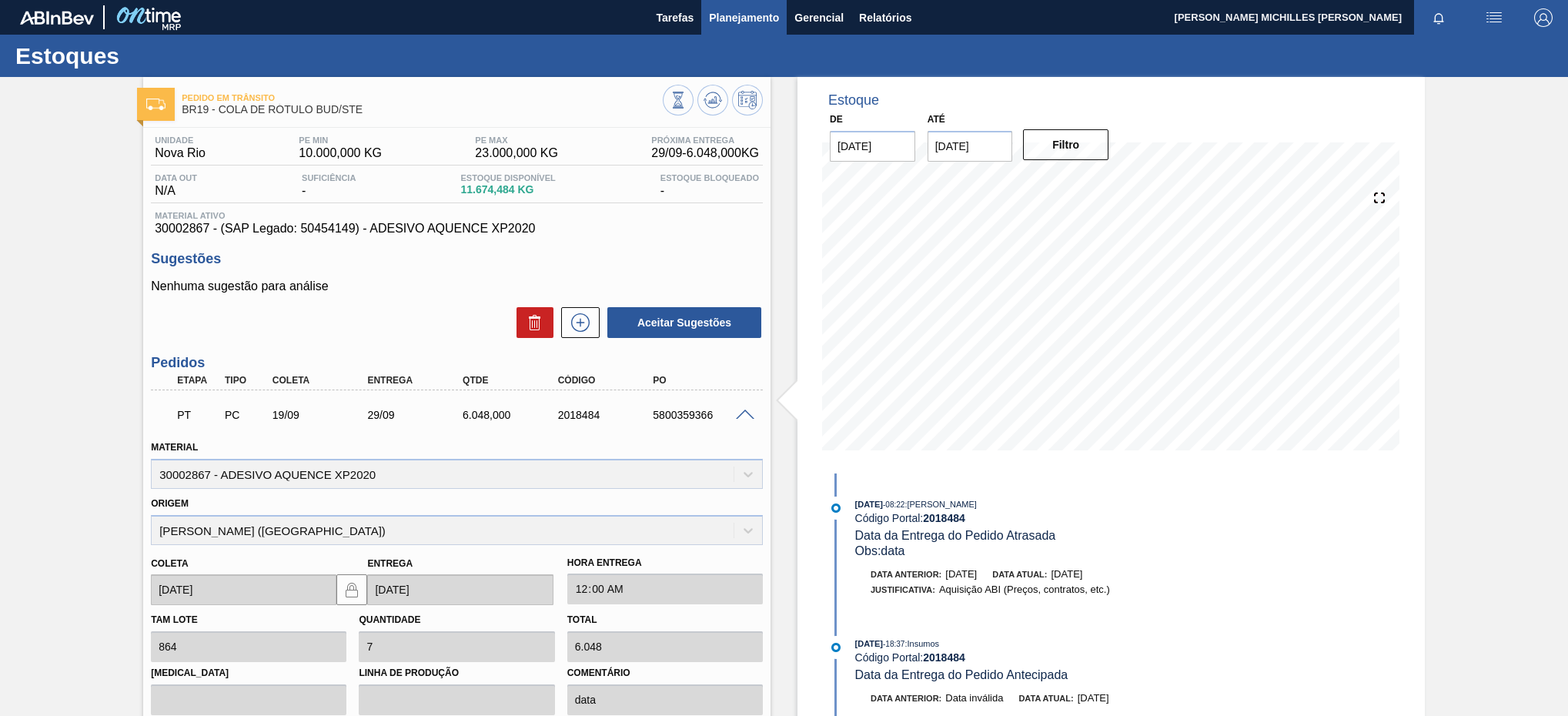
click at [727, 12] on span "Planejamento" at bounding box center [744, 18] width 70 height 19
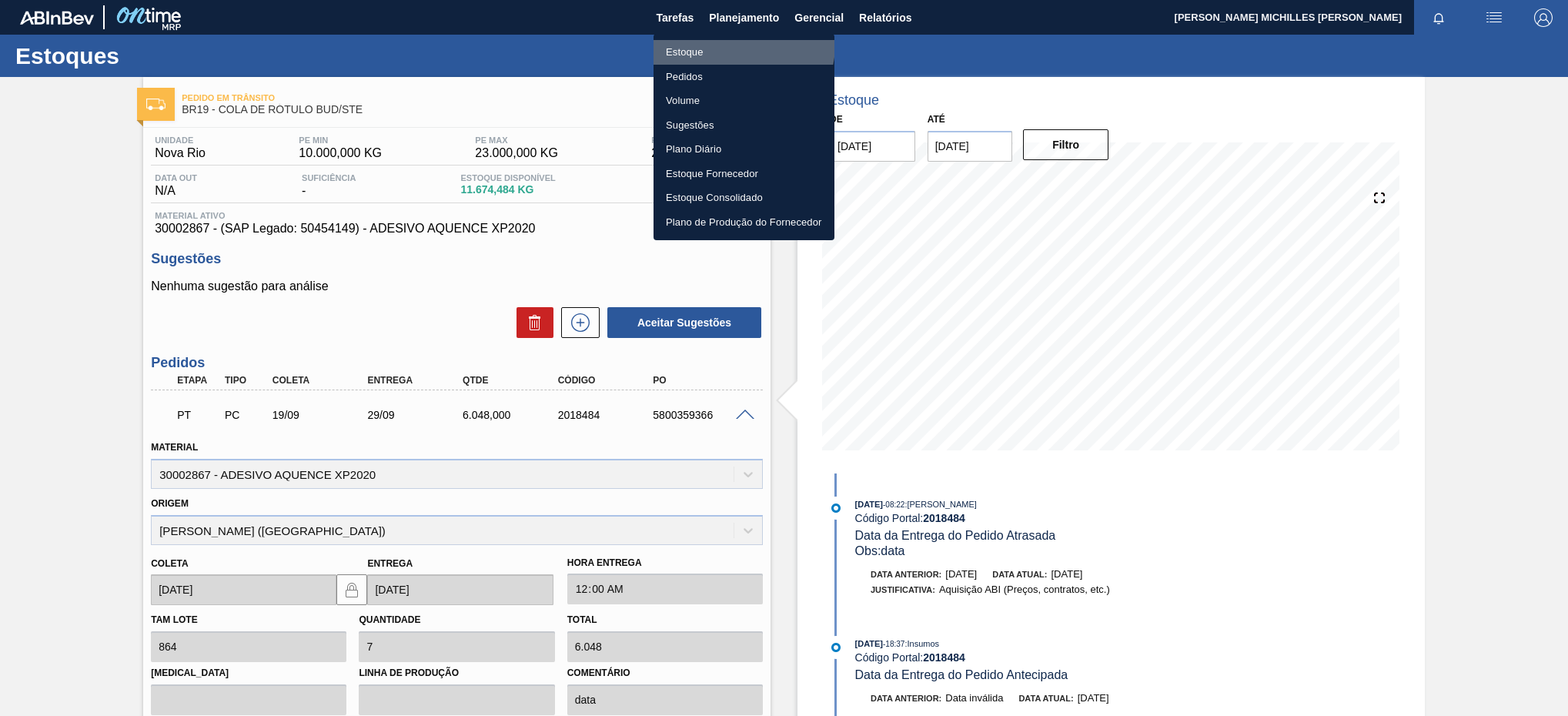
click at [736, 44] on li "Estoque" at bounding box center [744, 52] width 181 height 25
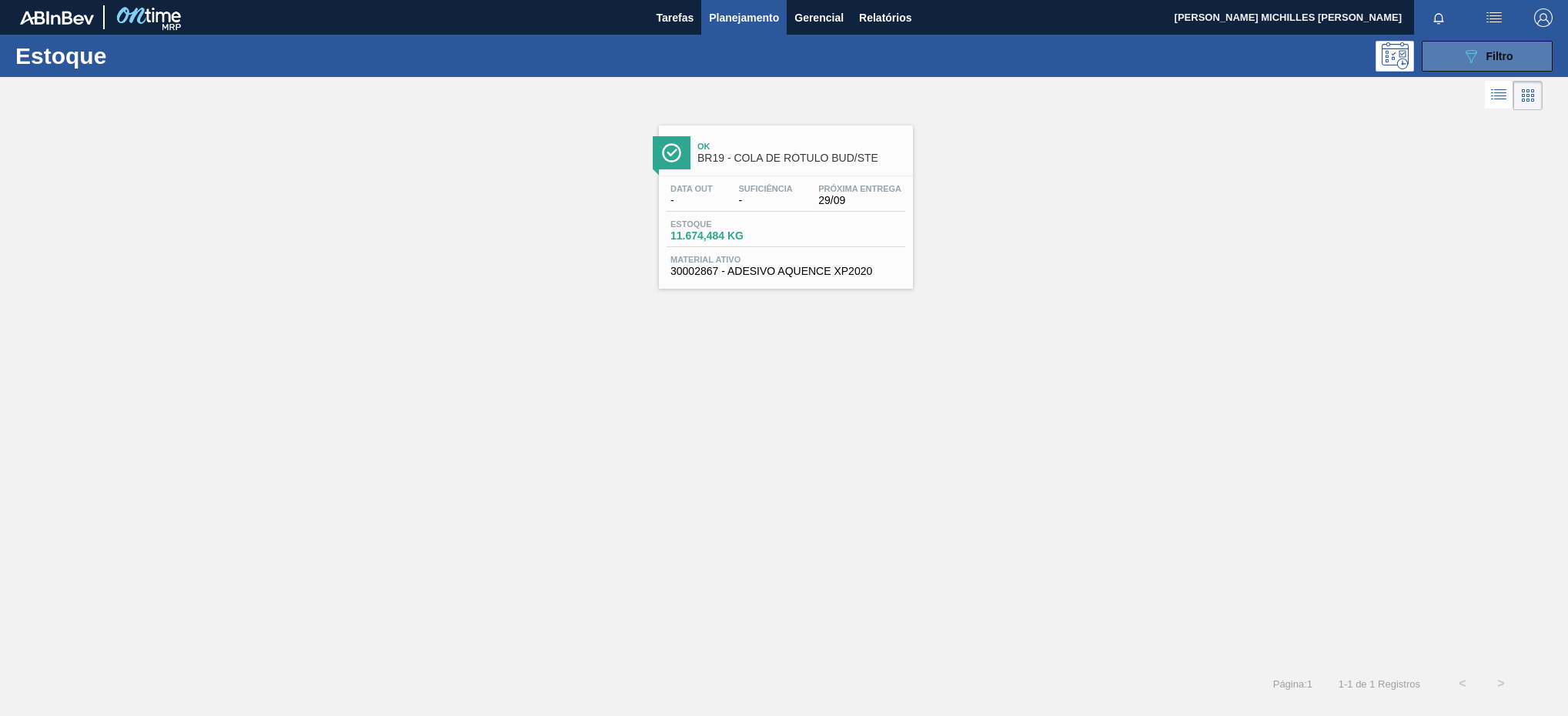
click at [1478, 53] on icon "089F7B8B-B2A5-4AFE-B5C0-19BA573D28AC" at bounding box center [1471, 56] width 19 height 19
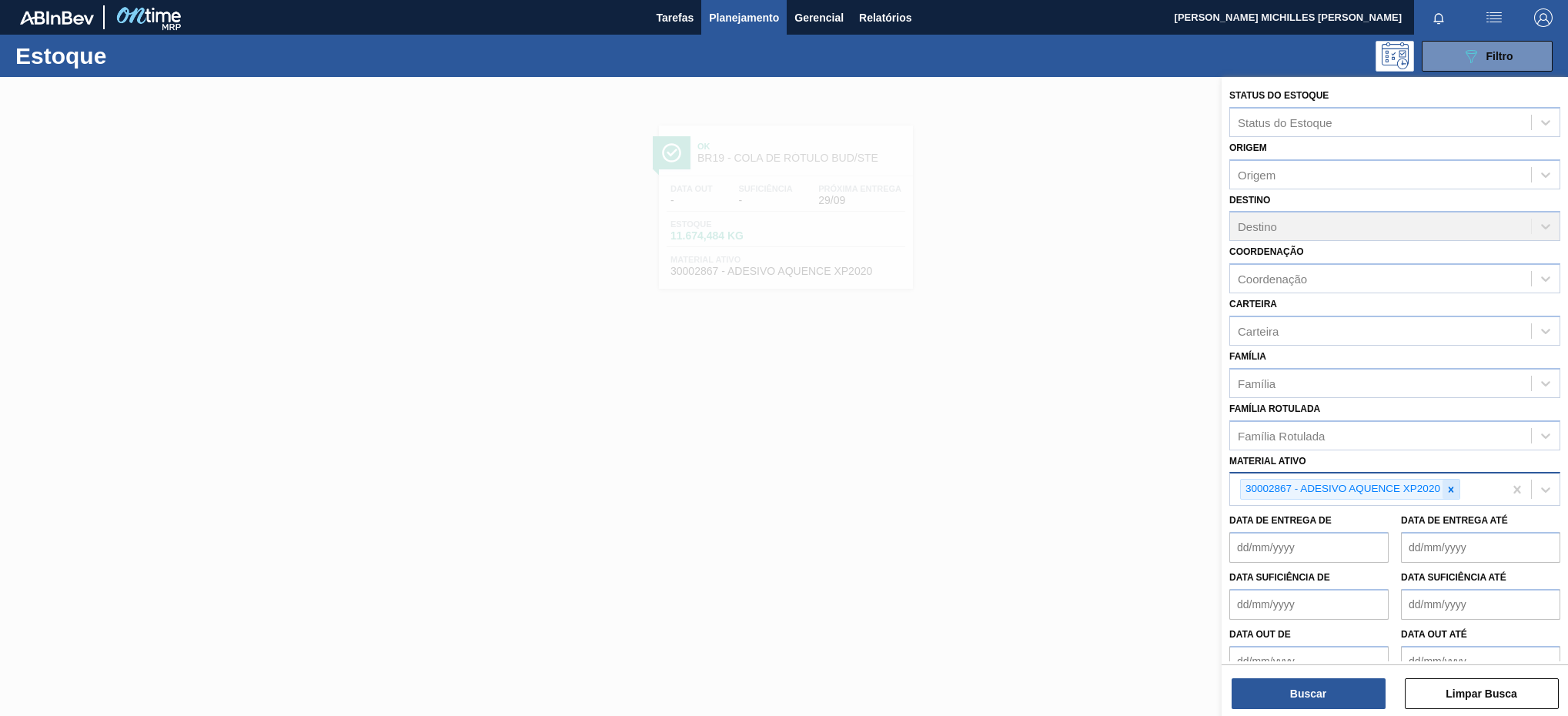
click at [1455, 494] on icon at bounding box center [1450, 489] width 11 height 11
paste ativo "30004536"
type ativo "30004536"
drag, startPoint x: 1391, startPoint y: 490, endPoint x: 1088, endPoint y: 492, distance: 303.0
click at [1222, 492] on div "Status do Estoque Status do Estoque Origem Origem Destino Destino Coordenação C…" at bounding box center [1395, 434] width 346 height 716
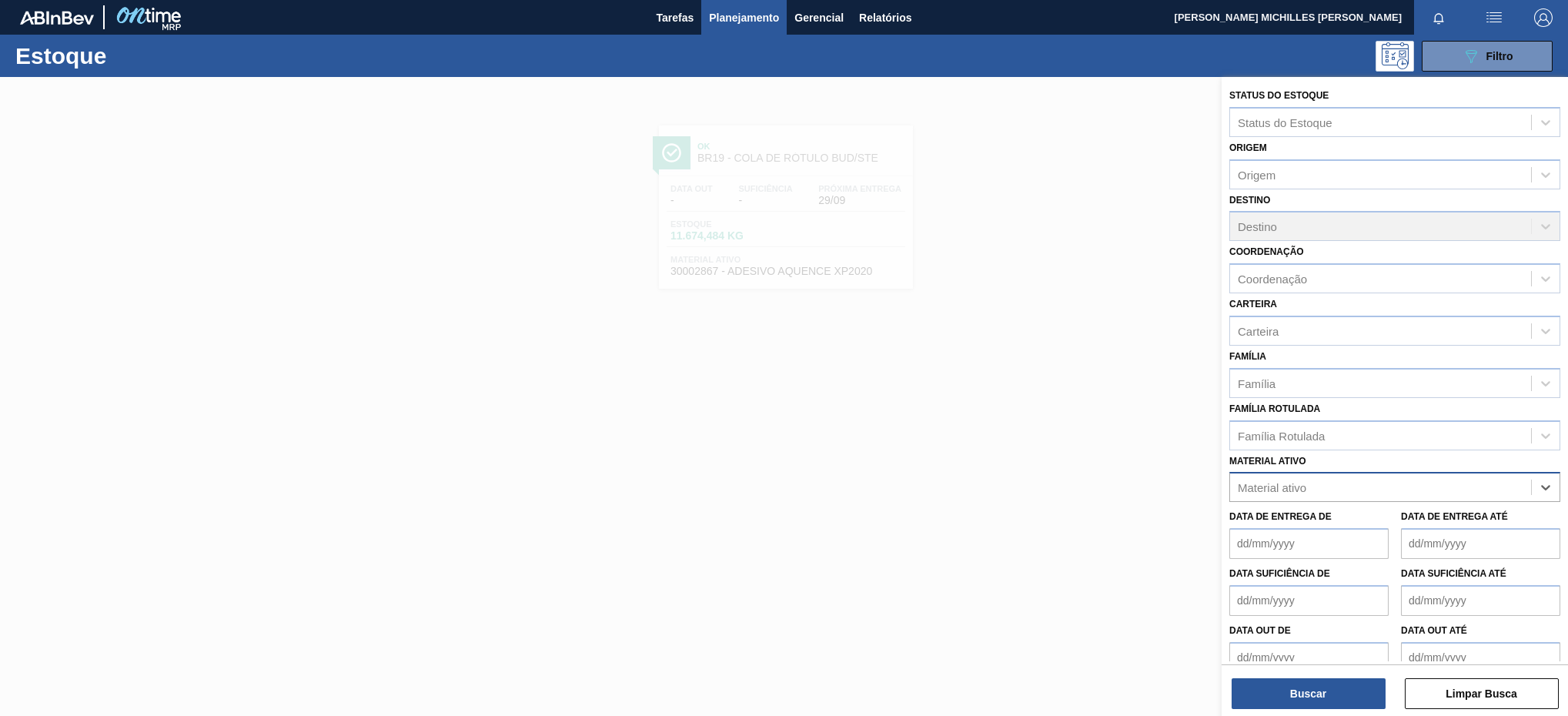
paste ativo "30004536"
type ativo "30004536"
click at [1007, 444] on div at bounding box center [784, 434] width 1568 height 716
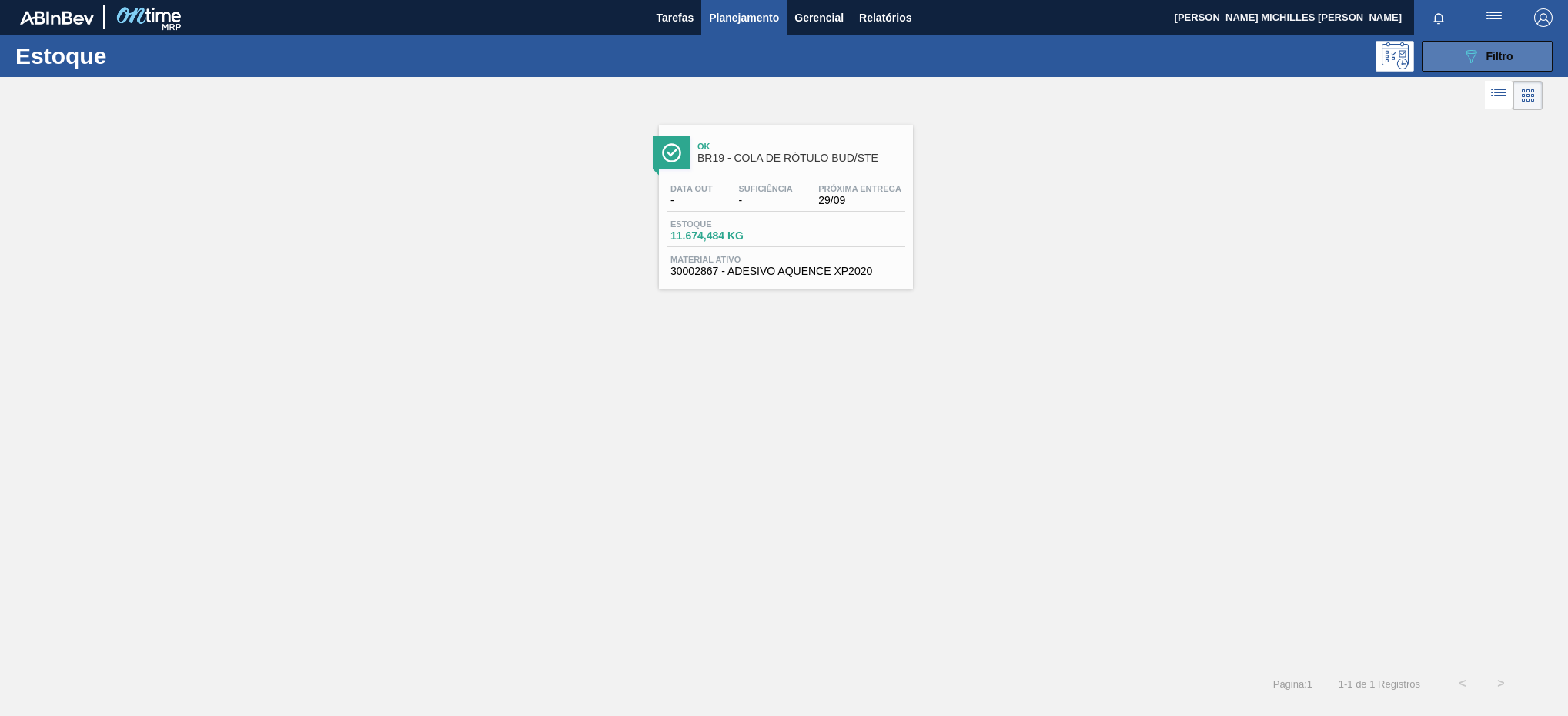
click at [1478, 49] on icon "089F7B8B-B2A5-4AFE-B5C0-19BA573D28AC" at bounding box center [1471, 56] width 19 height 19
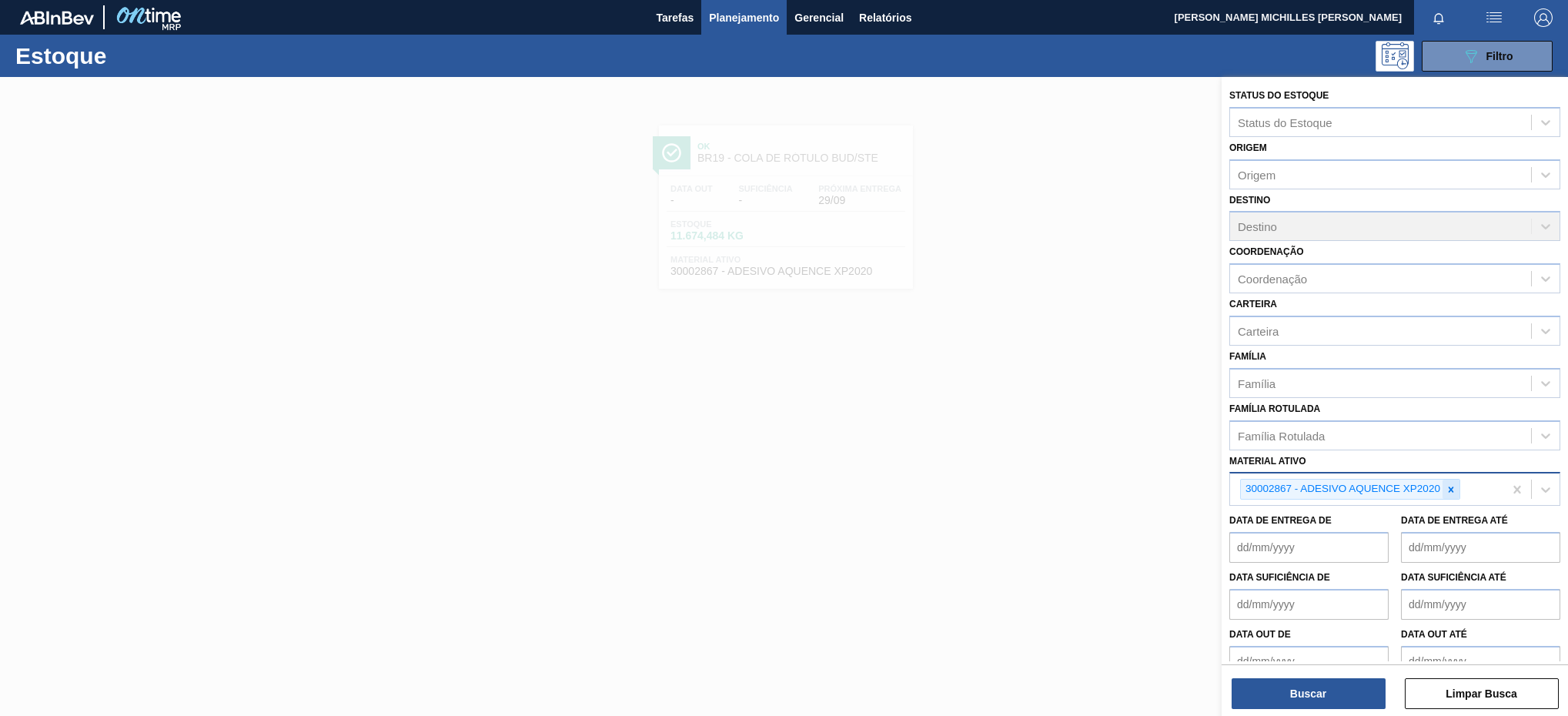
click at [1457, 494] on div at bounding box center [1451, 489] width 17 height 20
click at [1455, 494] on div "Material ativo" at bounding box center [1380, 487] width 301 height 22
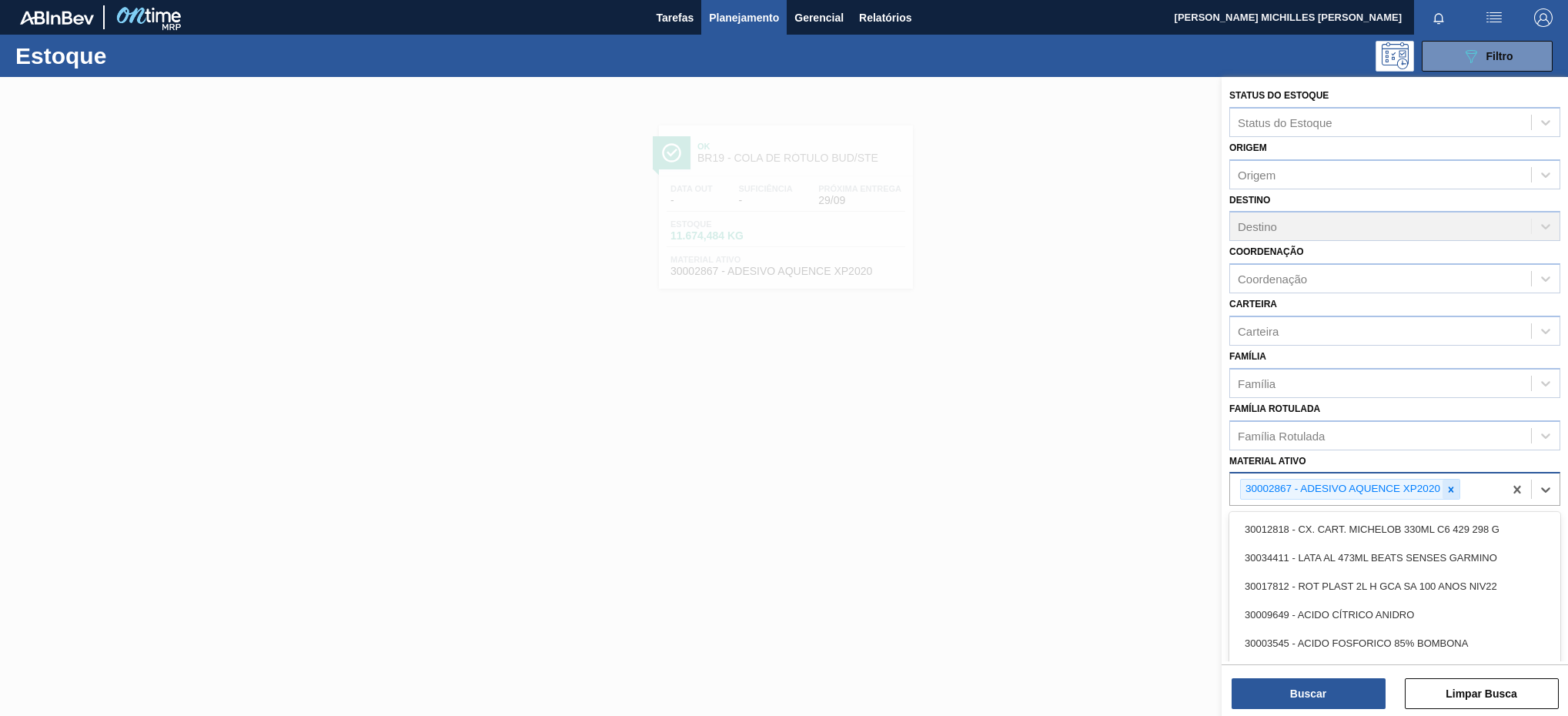
click at [1443, 490] on div at bounding box center [1451, 489] width 17 height 20
paste ativo "30004536"
type ativo "30004536"
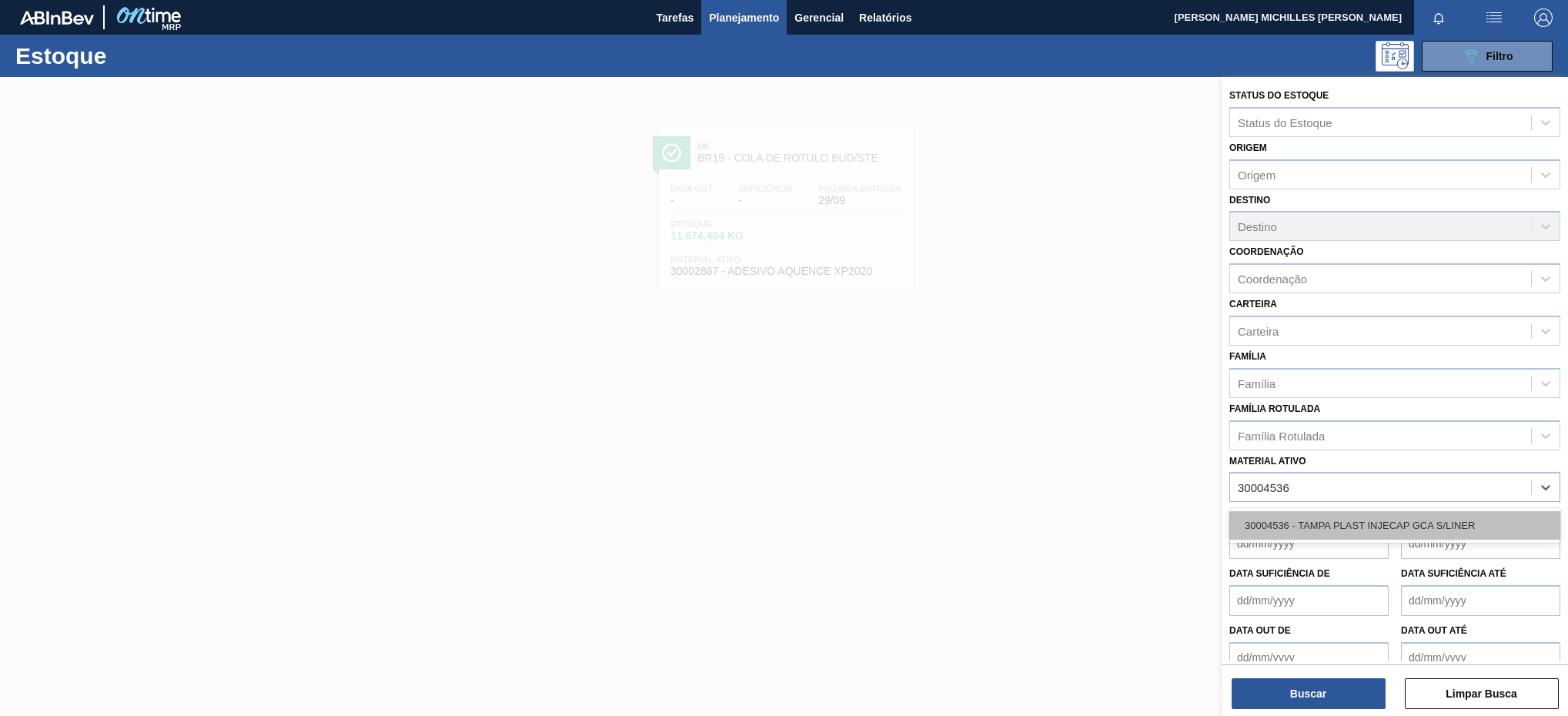
click at [1448, 518] on div "30004536 - TAMPA PLAST INJECAP GCA S/LINER" at bounding box center [1395, 525] width 331 height 28
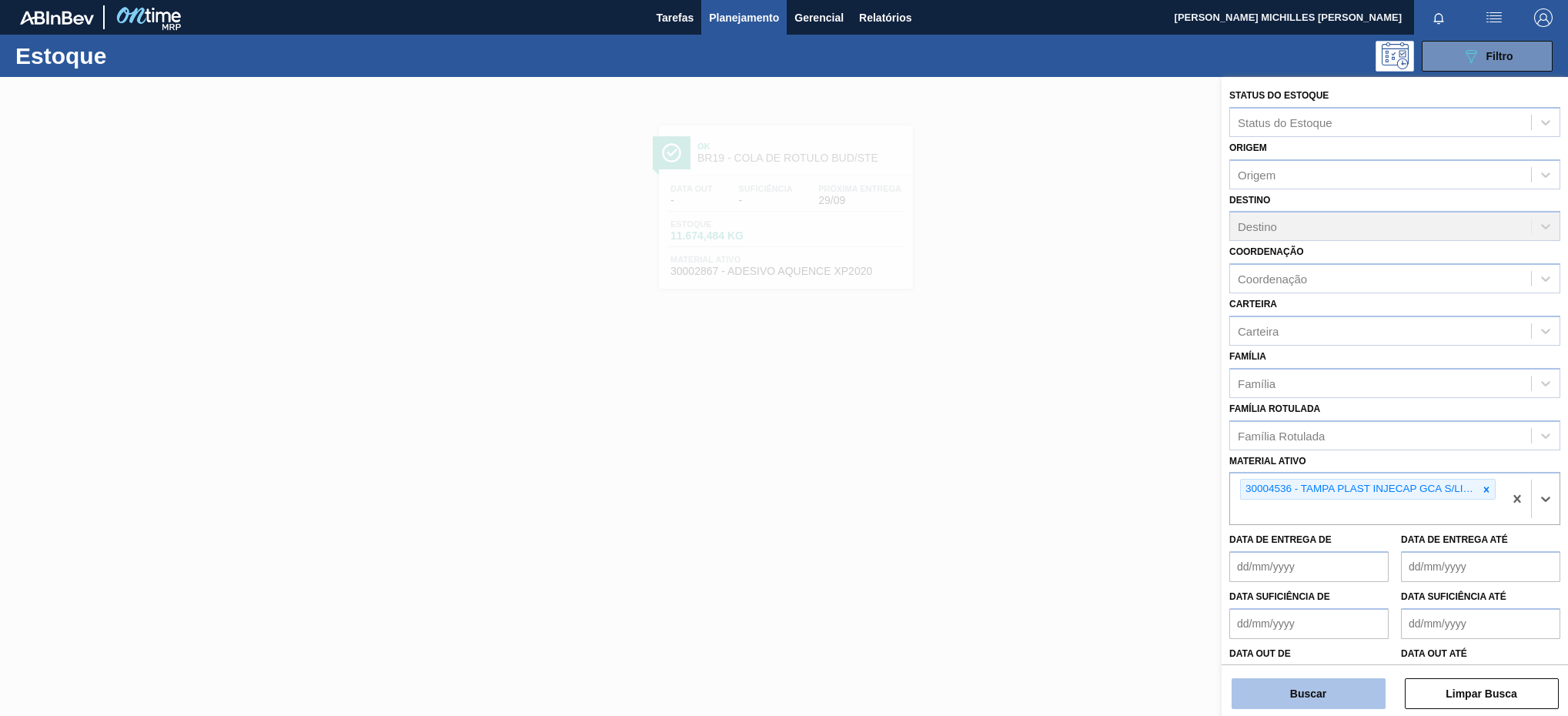
drag, startPoint x: 1386, startPoint y: 681, endPoint x: 1379, endPoint y: 686, distance: 8.6
click at [1379, 686] on div "Buscar Limpar Busca" at bounding box center [1395, 686] width 346 height 44
click at [1370, 690] on button "Buscar" at bounding box center [1308, 694] width 154 height 31
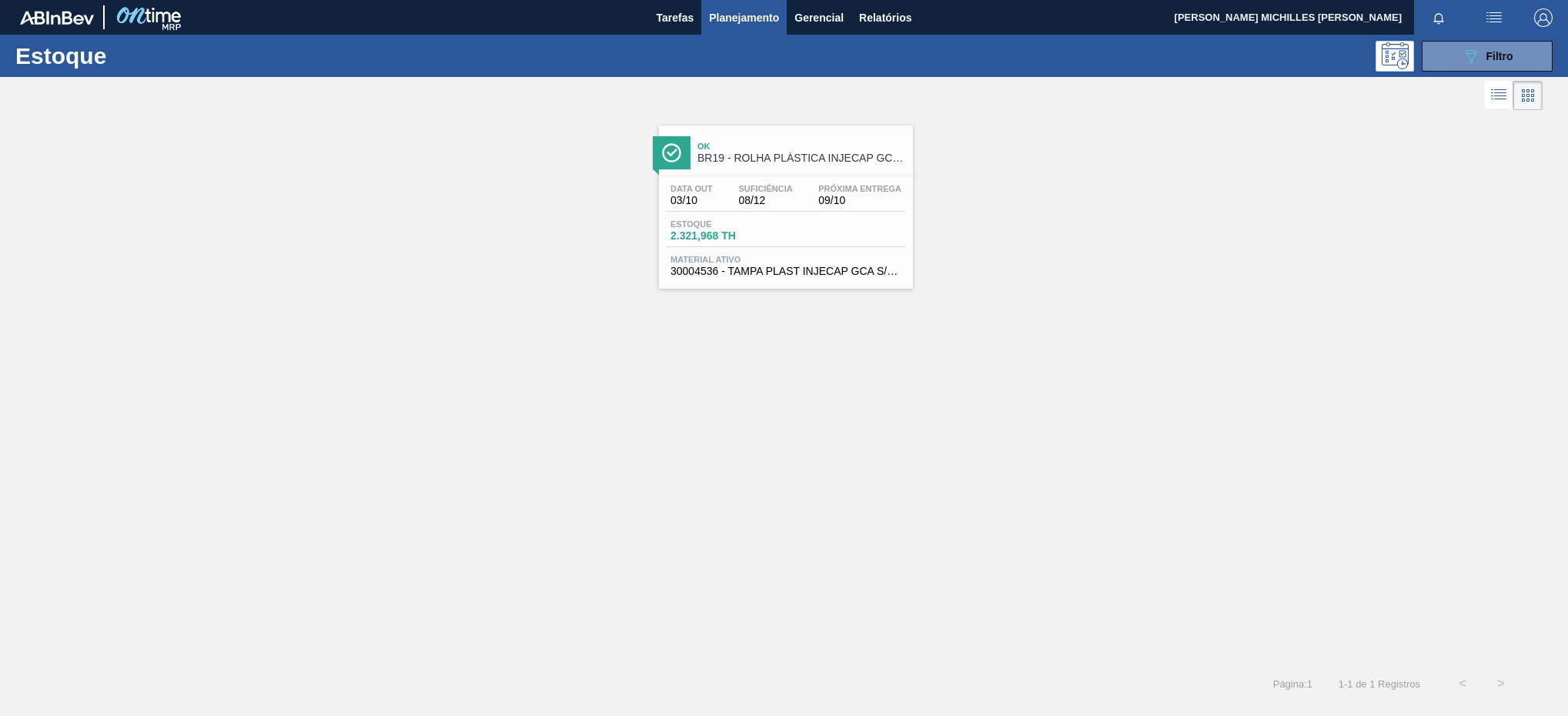
click at [845, 207] on span "09/10" at bounding box center [859, 201] width 83 height 12
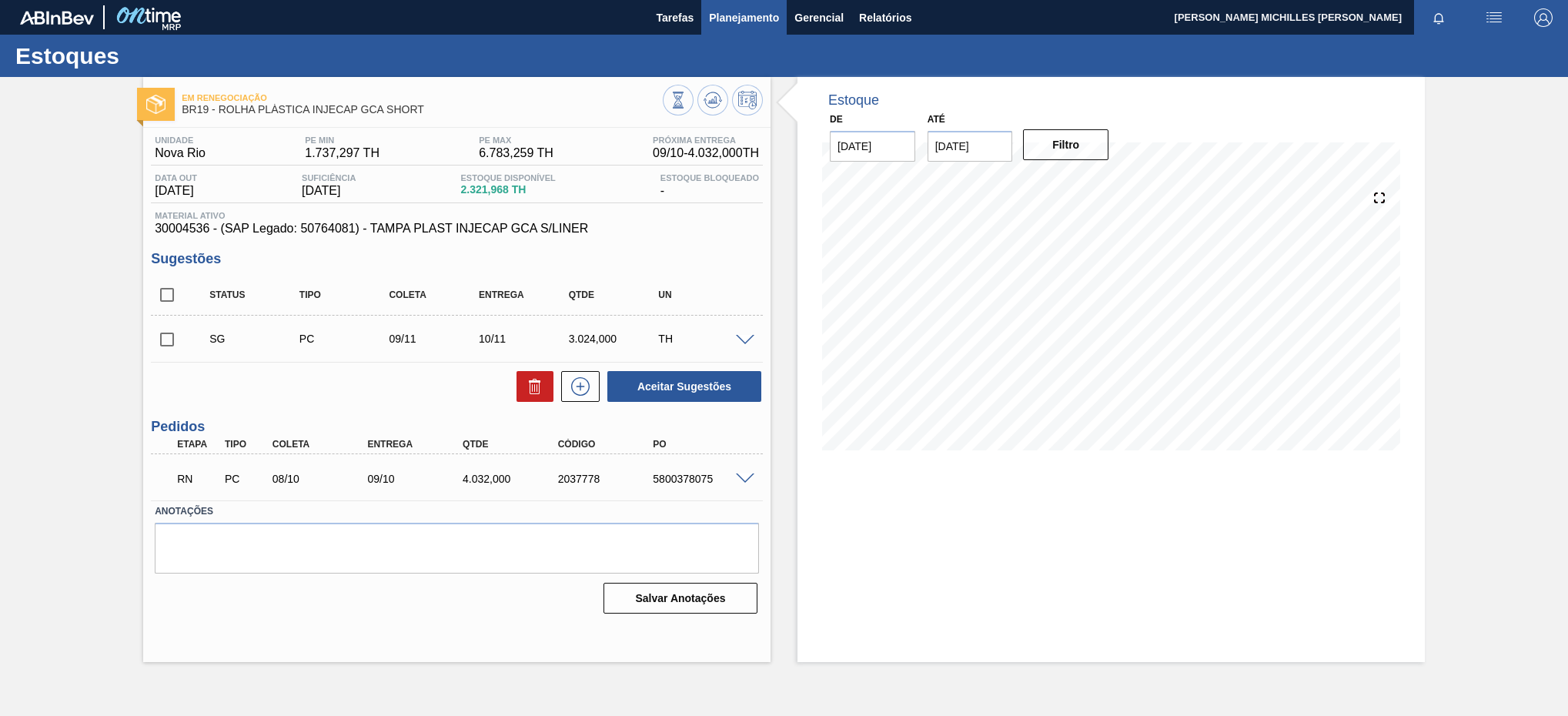
click at [751, 9] on span "Planejamento" at bounding box center [744, 18] width 70 height 19
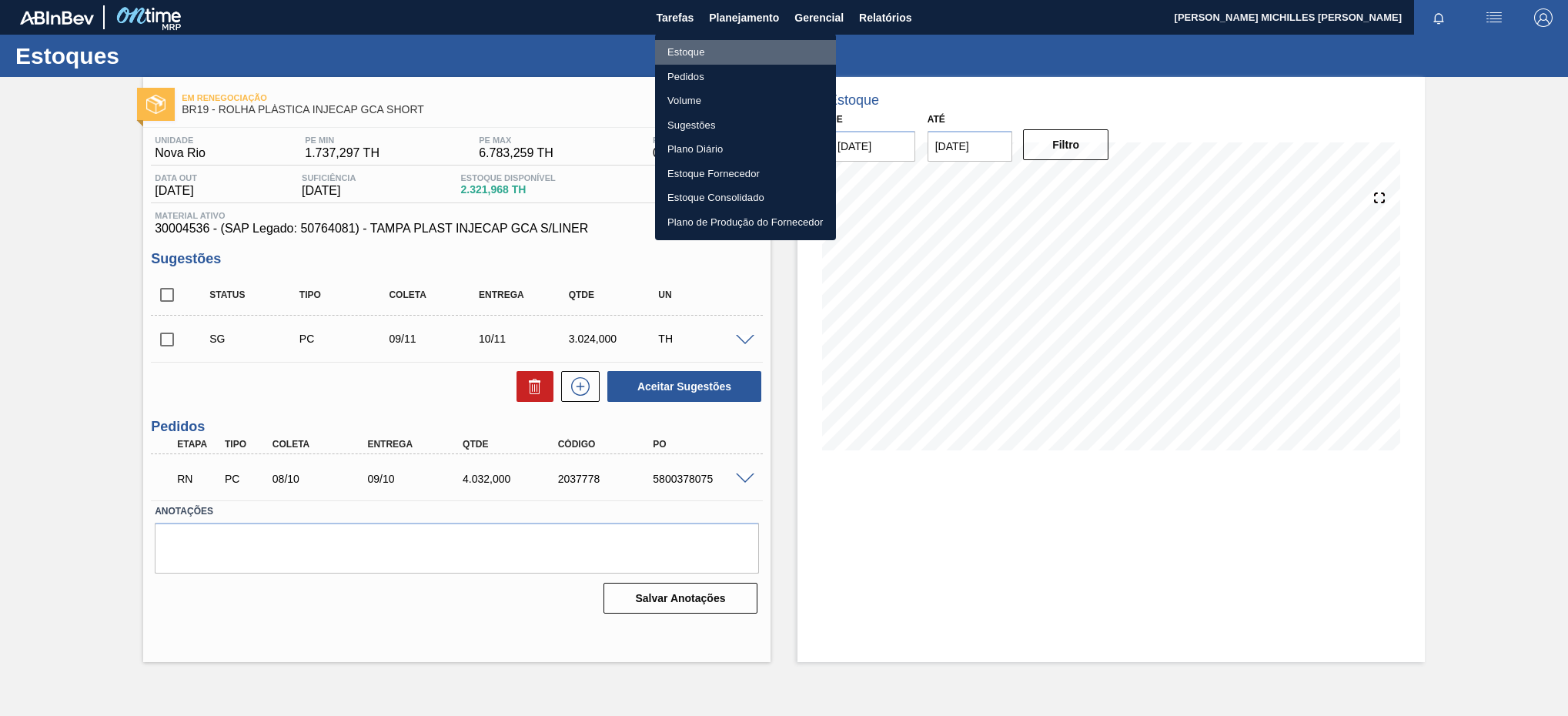
click at [749, 44] on li "Estoque" at bounding box center [746, 52] width 181 height 25
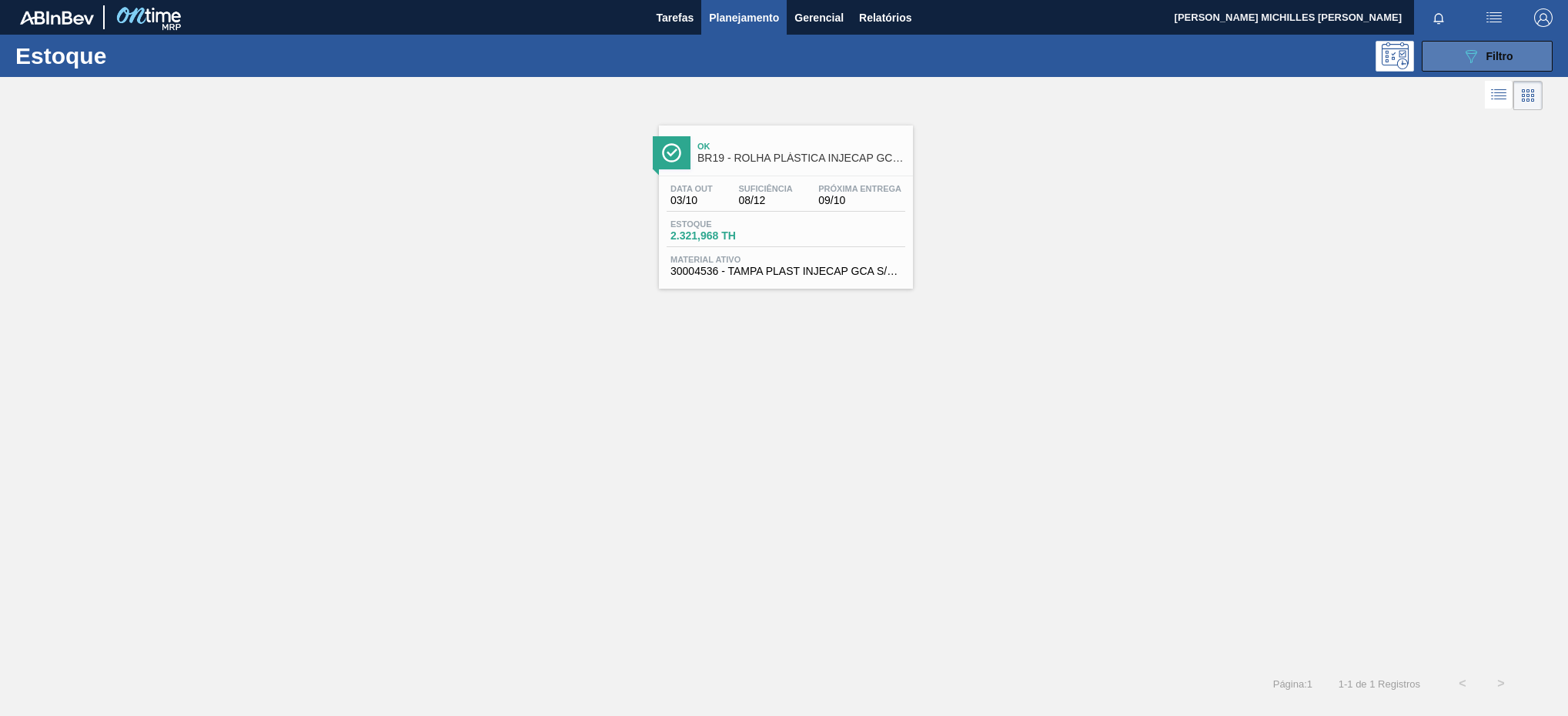
click at [1487, 67] on button "089F7B8B-B2A5-4AFE-B5C0-19BA573D28AC Filtro" at bounding box center [1486, 56] width 131 height 31
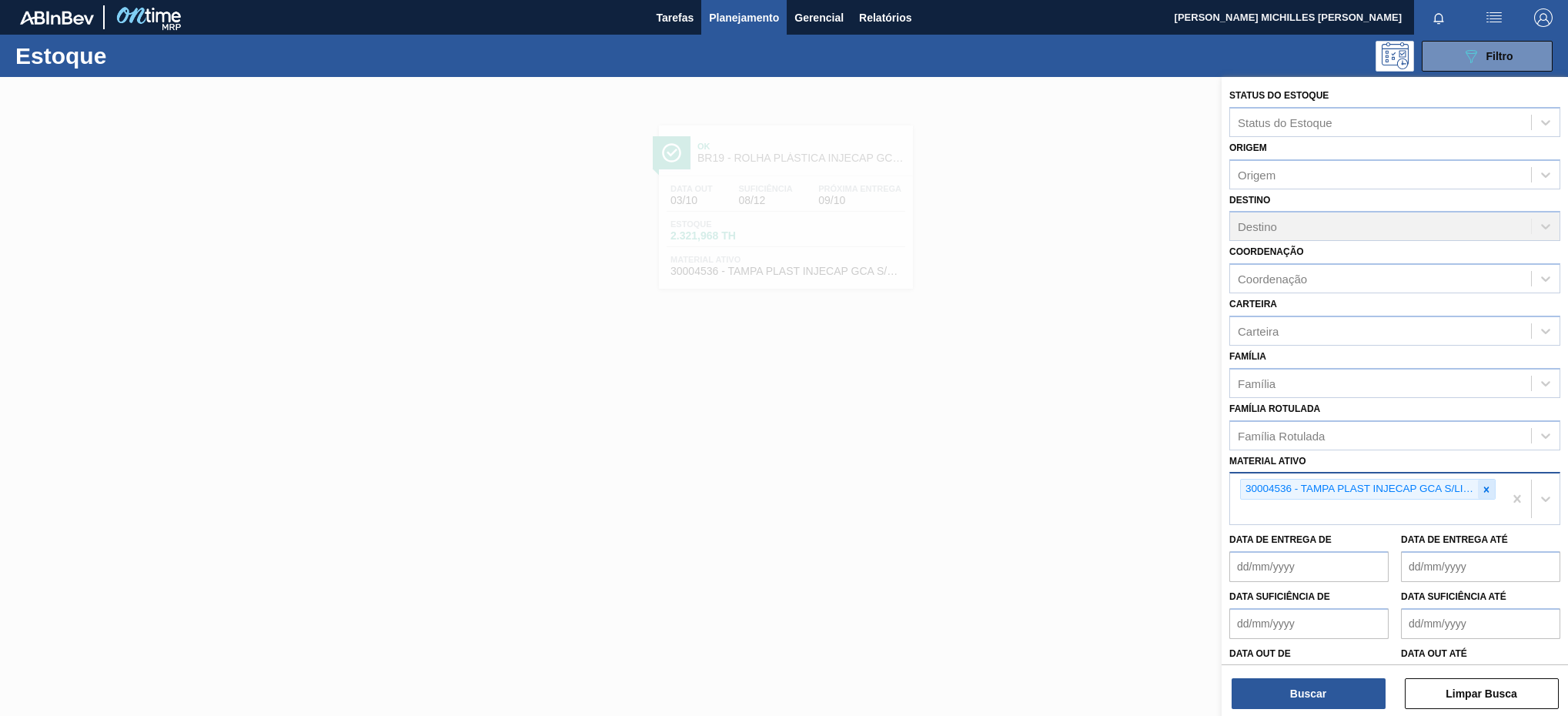
click at [1481, 490] on icon at bounding box center [1486, 489] width 11 height 11
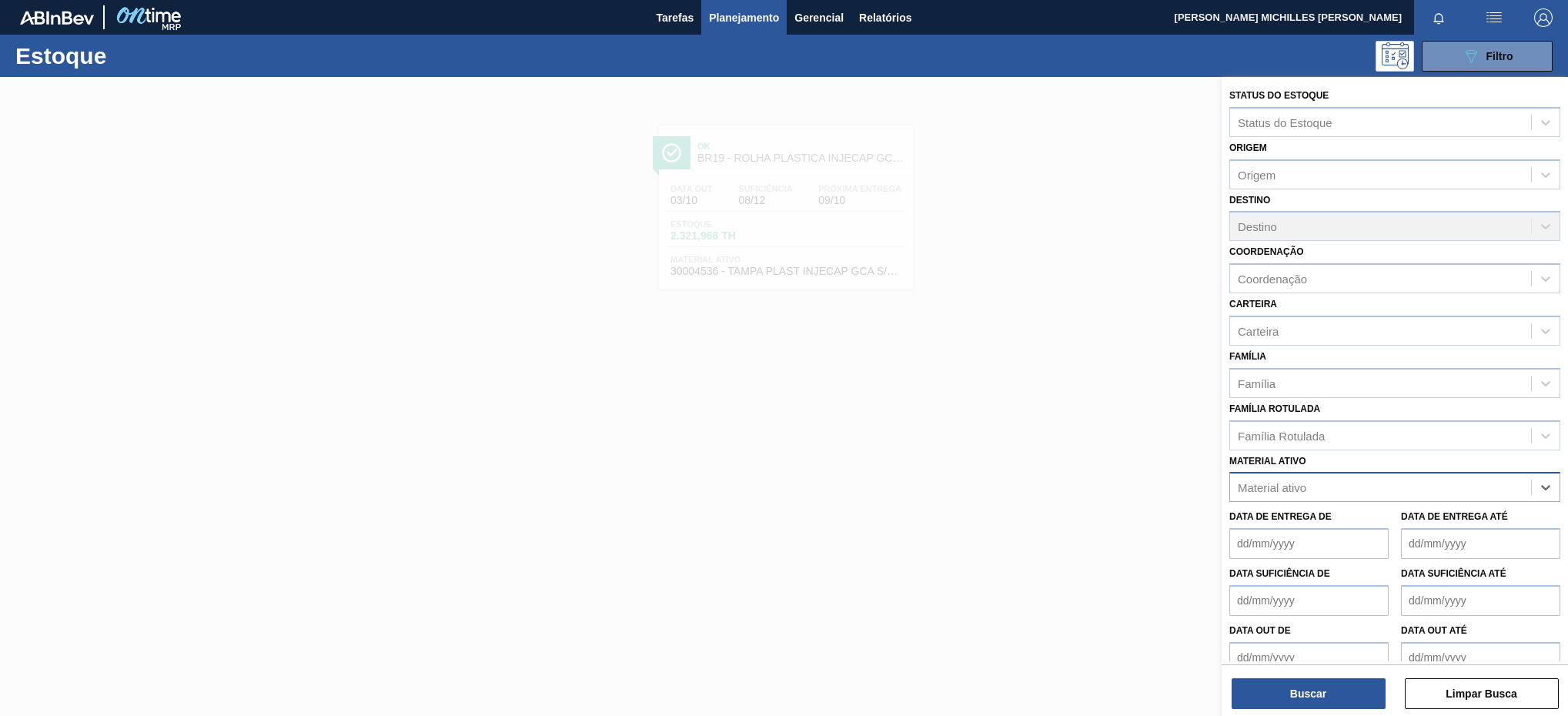
click at [1289, 499] on div "Material ativo" at bounding box center [1395, 486] width 331 height 30
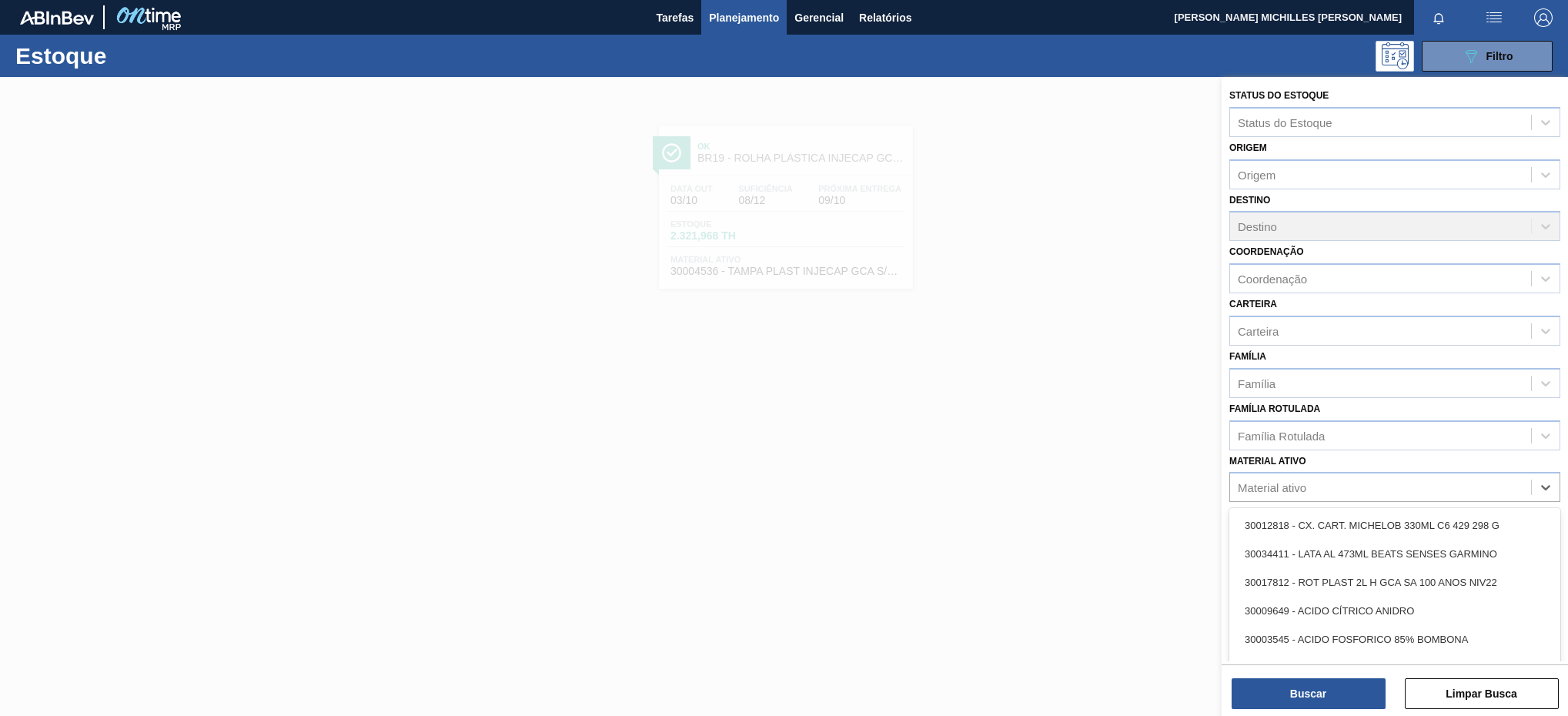
paste ativo "30030680"
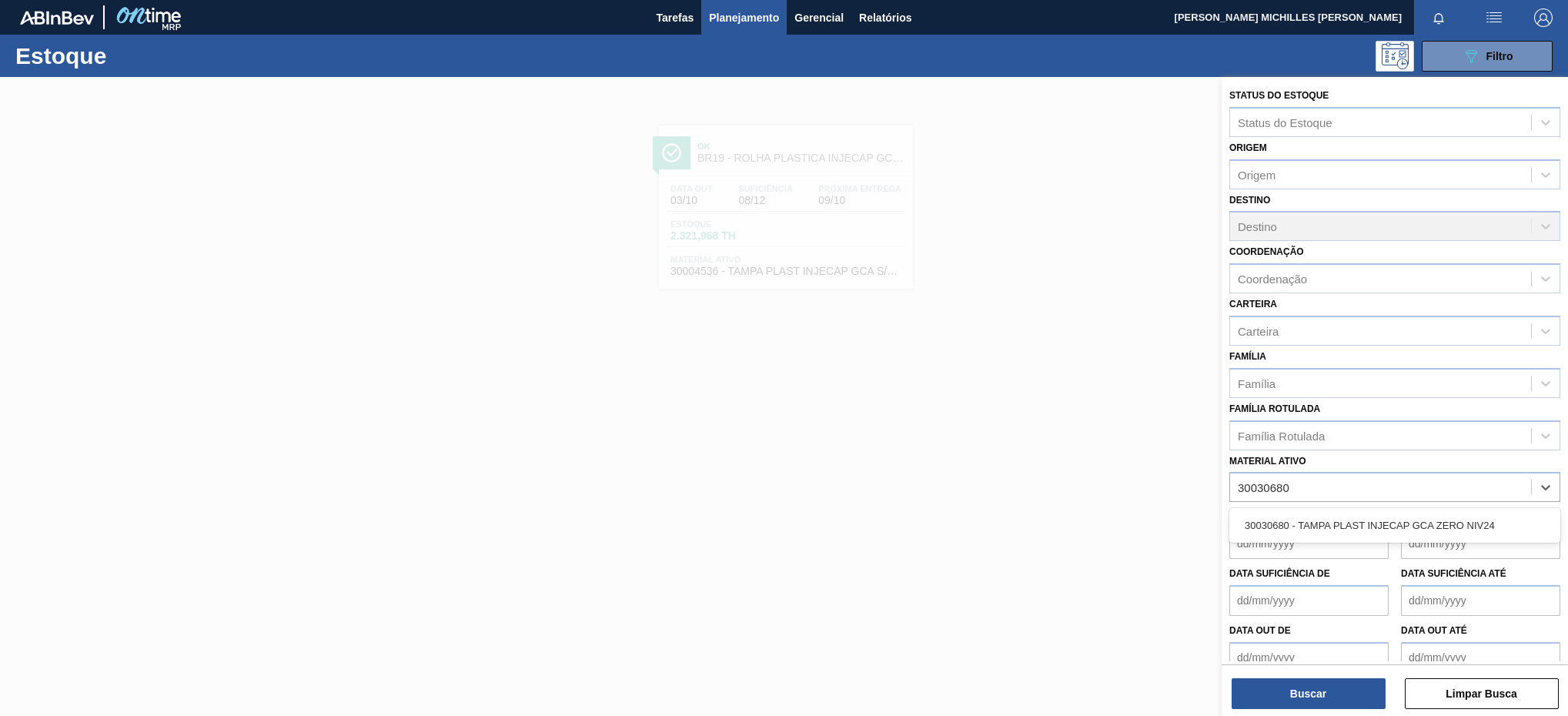
type ativo "30030680"
click at [1308, 520] on div "30030680 - TAMPA PLAST INJECAP GCA ZERO NIV24" at bounding box center [1395, 525] width 331 height 28
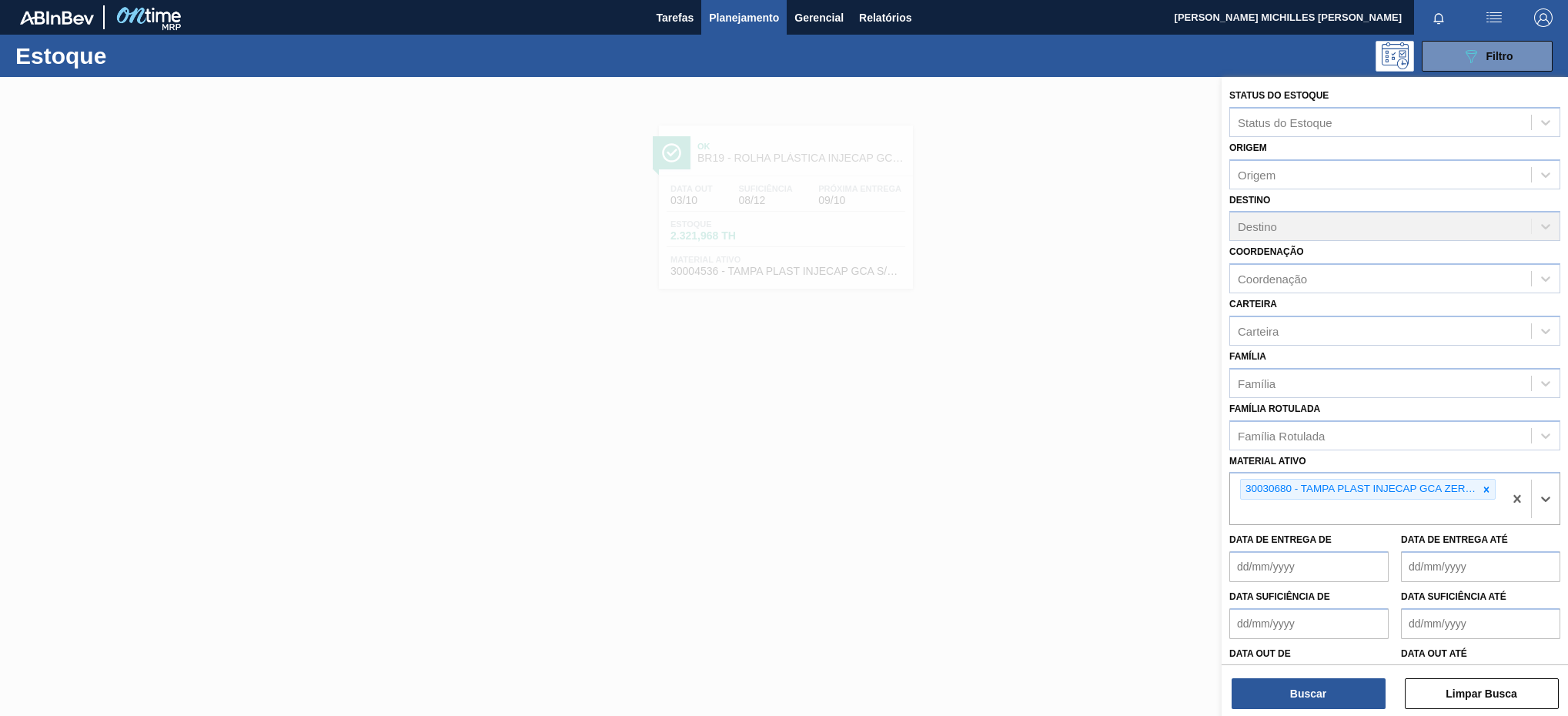
click at [1404, 515] on div "30030680 - TAMPA PLAST INJECAP GCA ZERO NIV24" at bounding box center [1367, 499] width 273 height 51
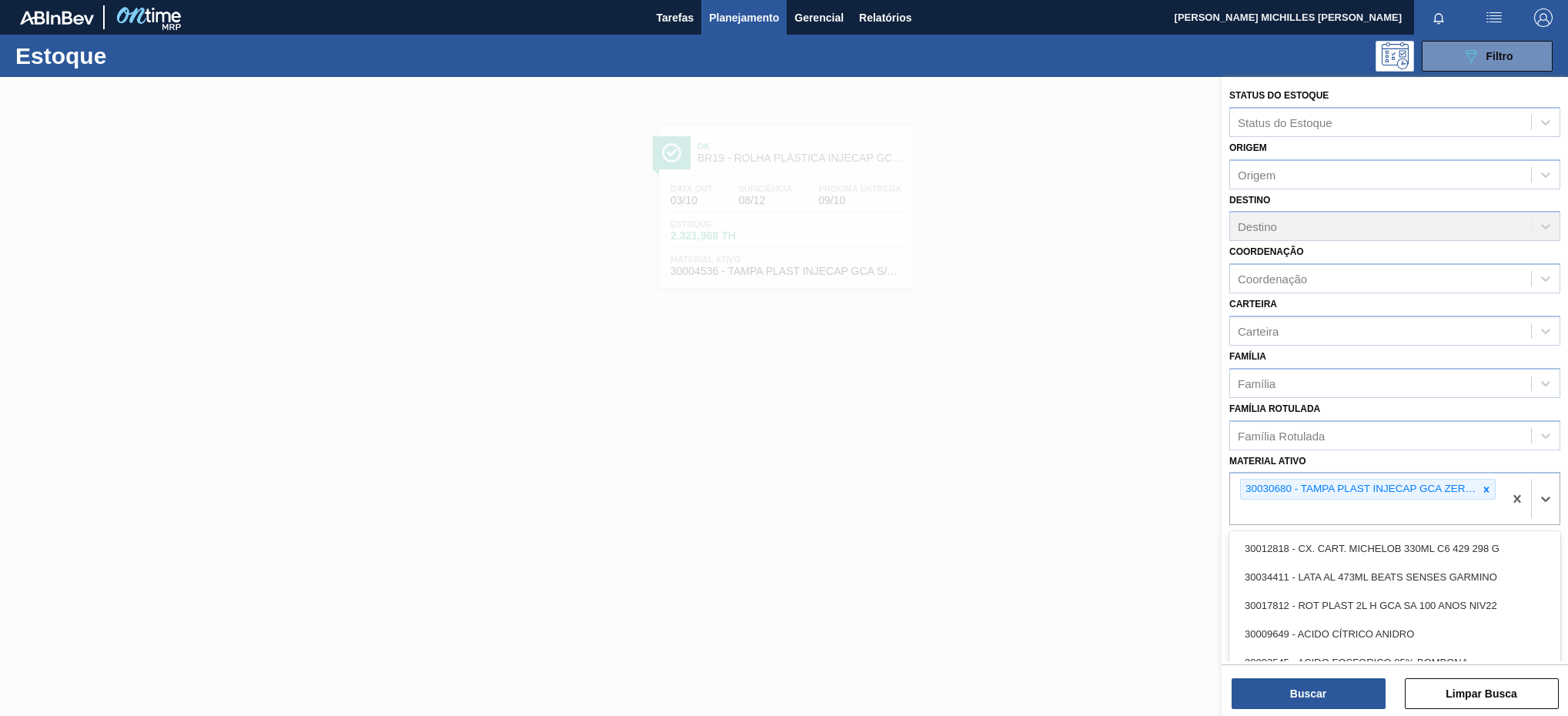
paste ativo "30004538"
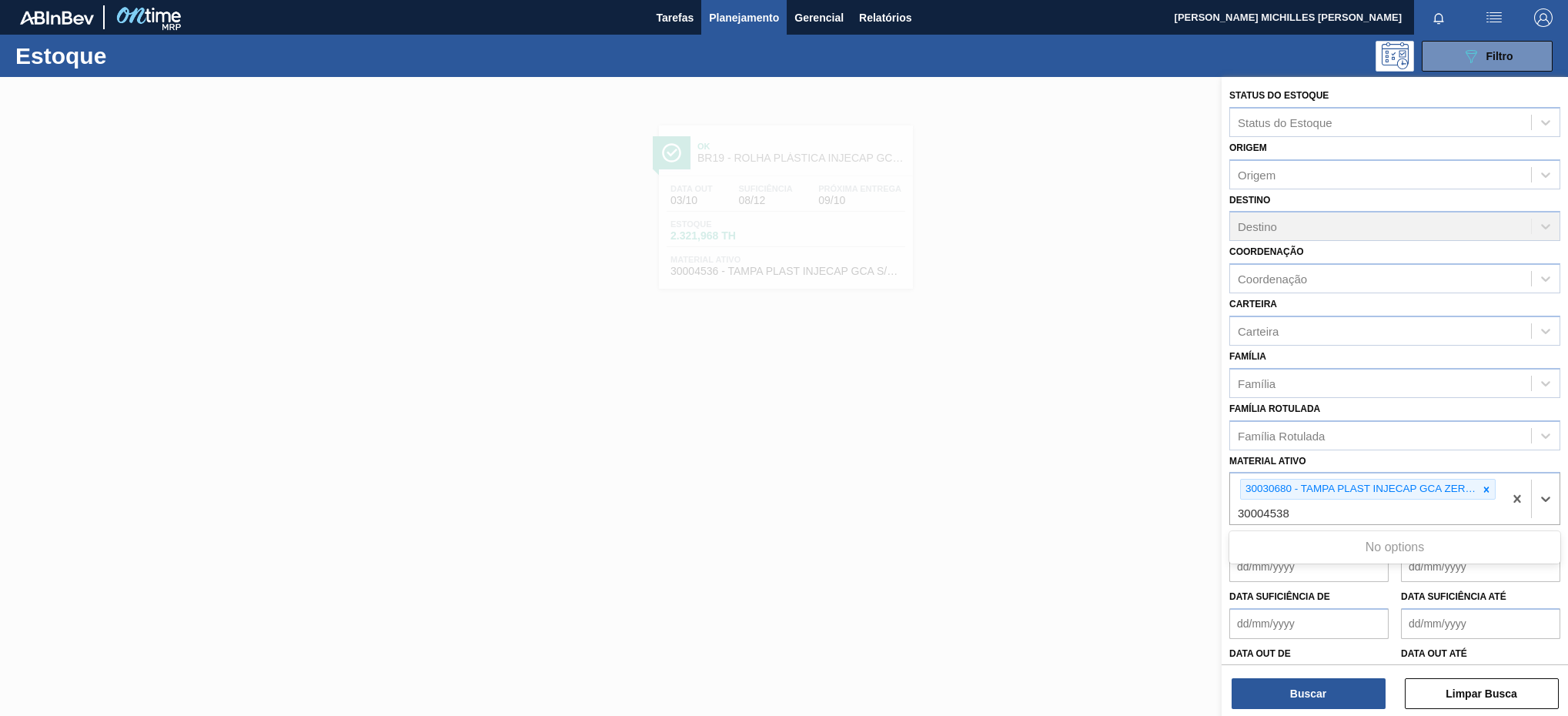
type ativo "30004538"
click at [1331, 550] on div "30004538 - TAMPA PLAST INJECAP GCA ZERO S/LINER" at bounding box center [1395, 548] width 331 height 28
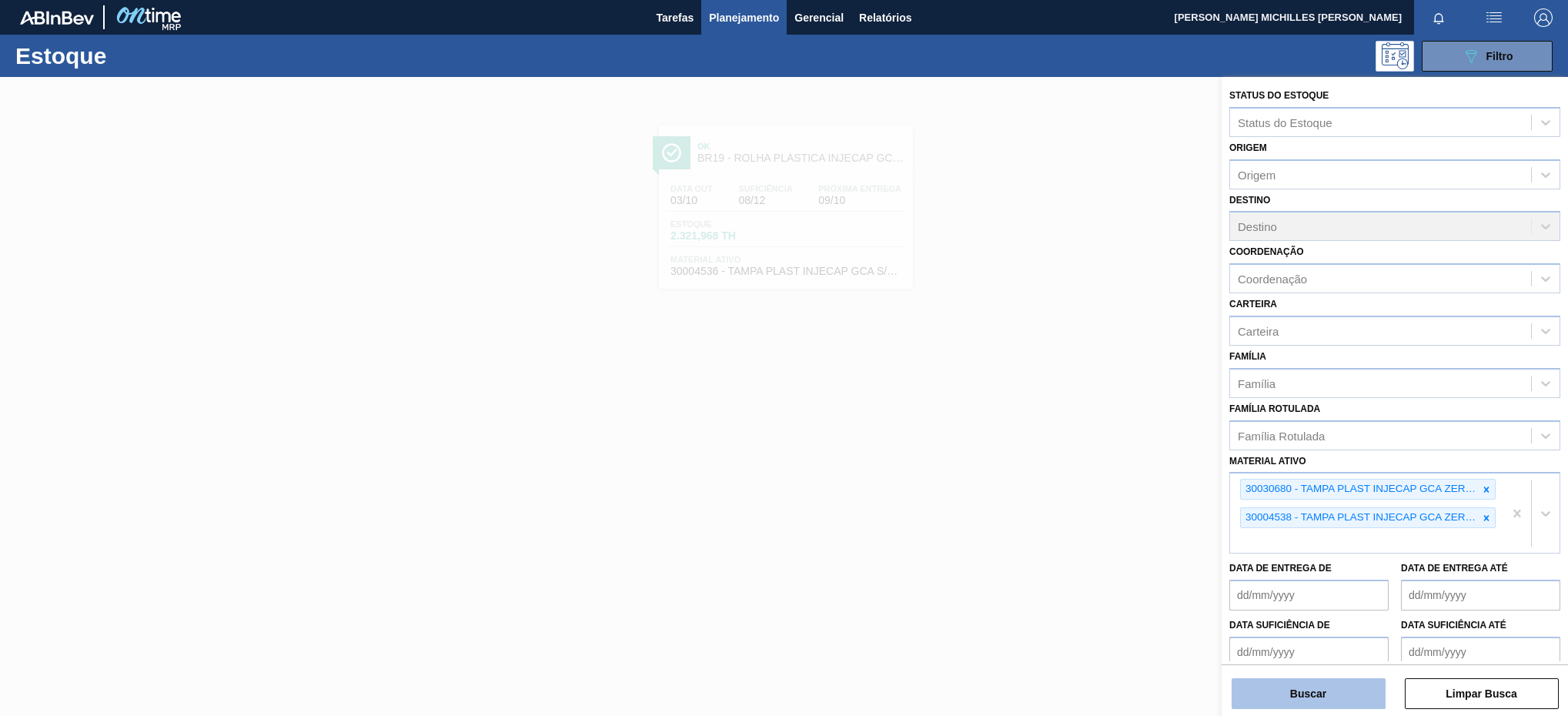
click at [1365, 689] on button "Buscar" at bounding box center [1308, 694] width 154 height 31
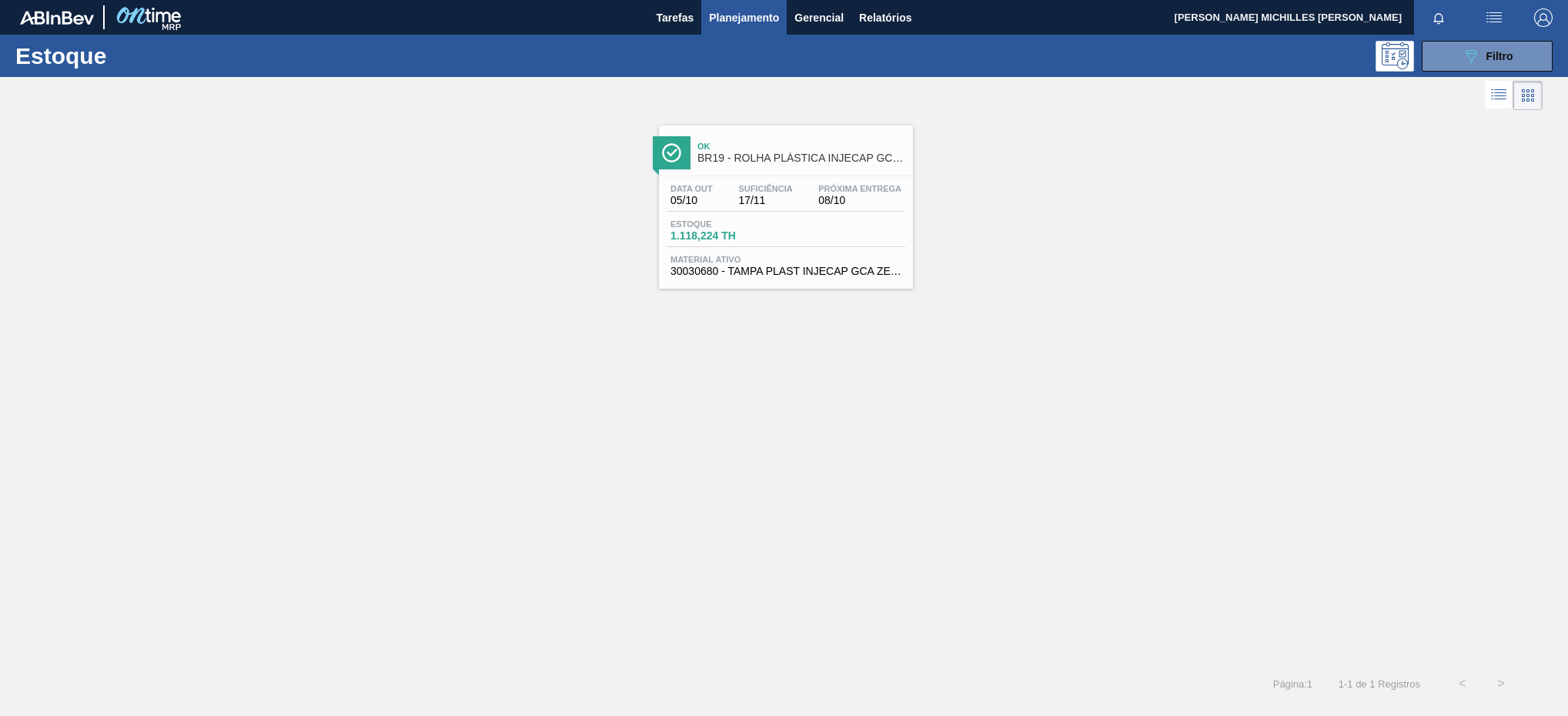
click at [862, 236] on div "Estoque 1.118,224 TH" at bounding box center [786, 233] width 239 height 27
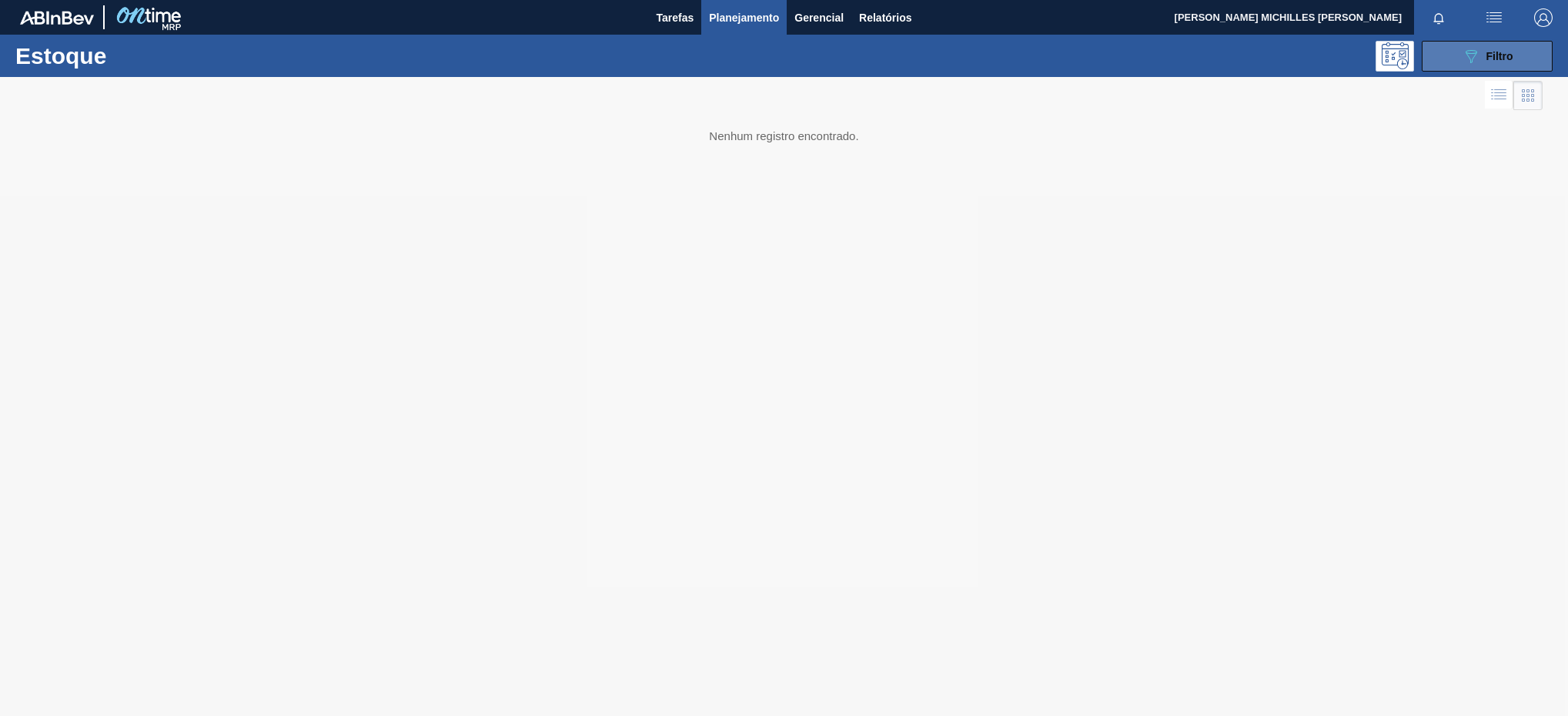
click at [1457, 51] on button "089F7B8B-B2A5-4AFE-B5C0-19BA573D28AC Filtro" at bounding box center [1486, 56] width 131 height 31
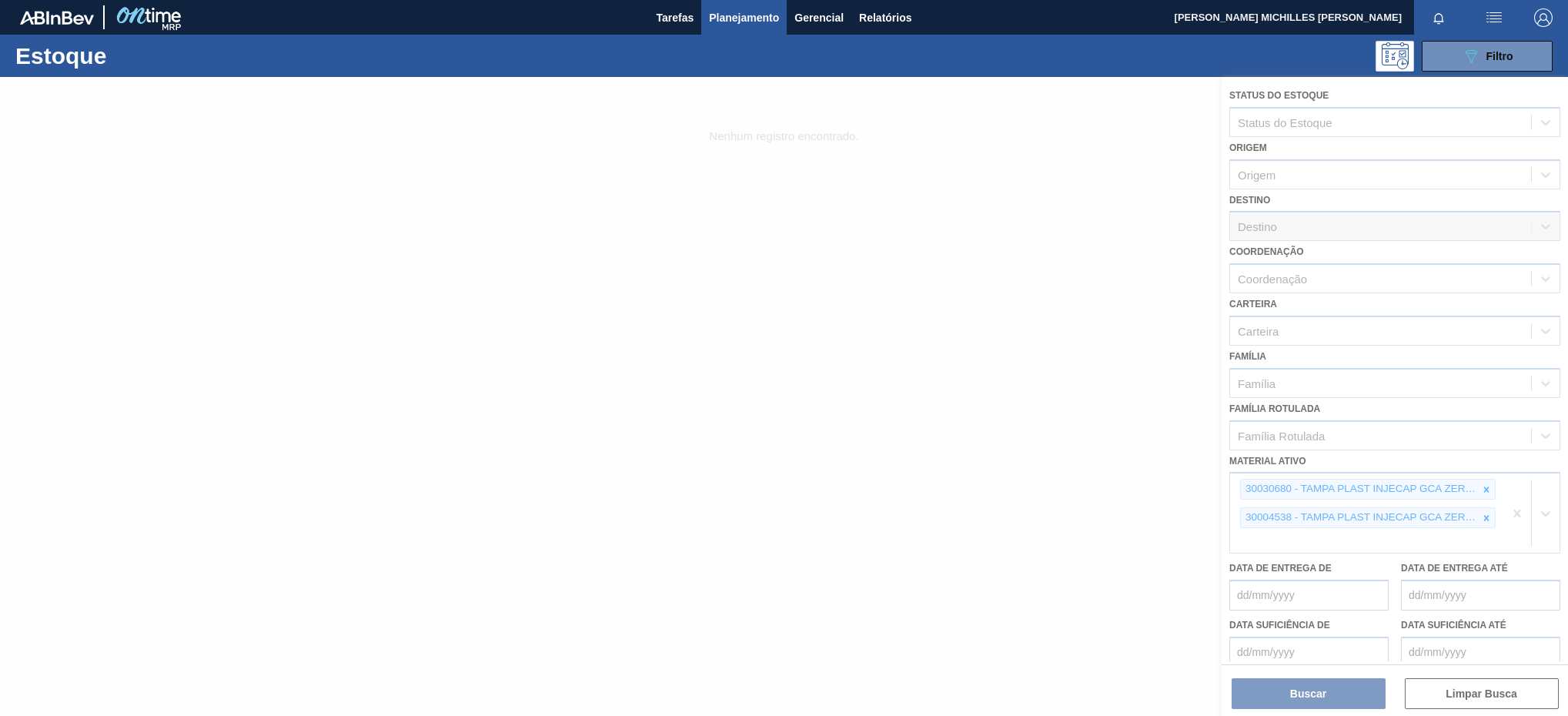
click at [1515, 514] on div at bounding box center [784, 396] width 1568 height 639
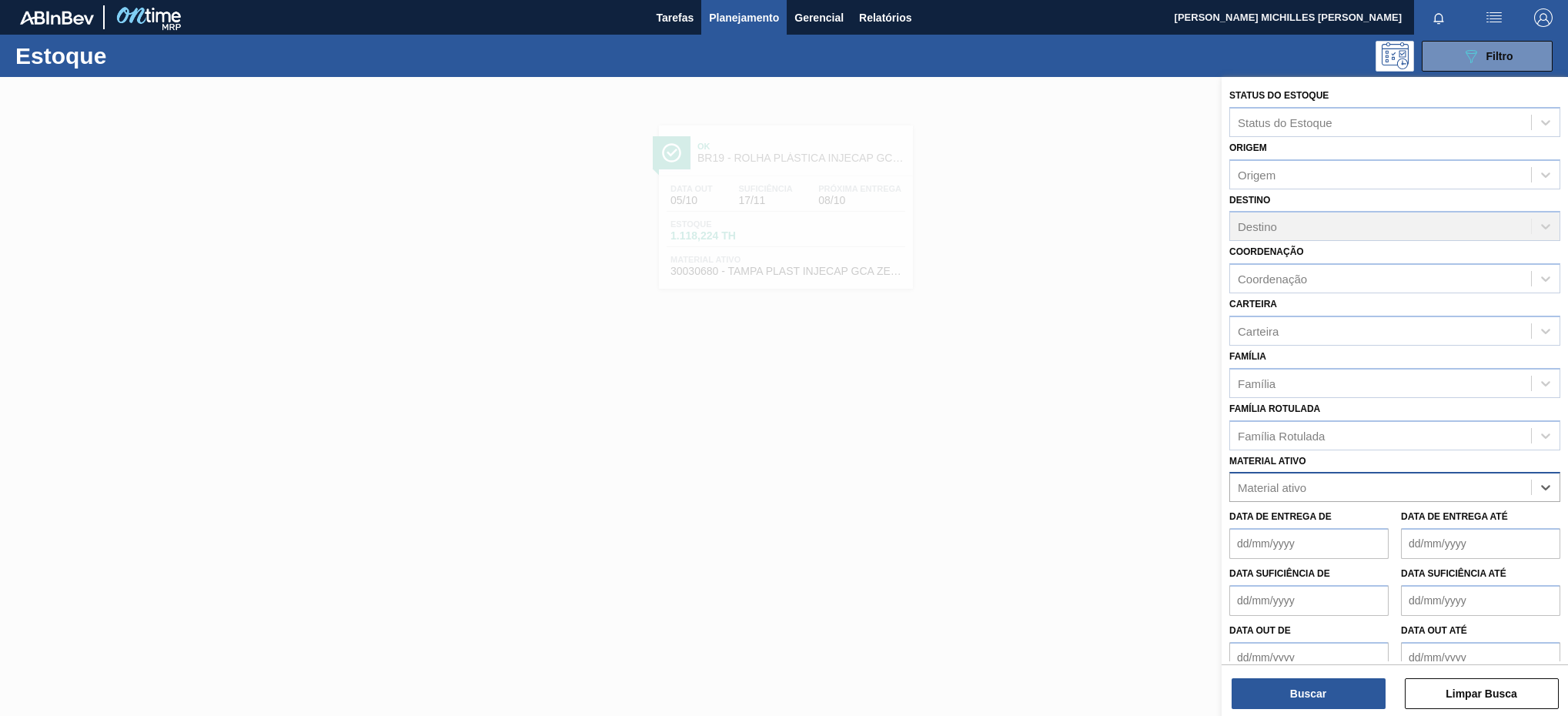
paste ativo "30003814"
type ativo "30003814"
click at [1506, 522] on div "30003814 - ROT PLAST 600ML H SW GCA NIV22" at bounding box center [1395, 525] width 331 height 28
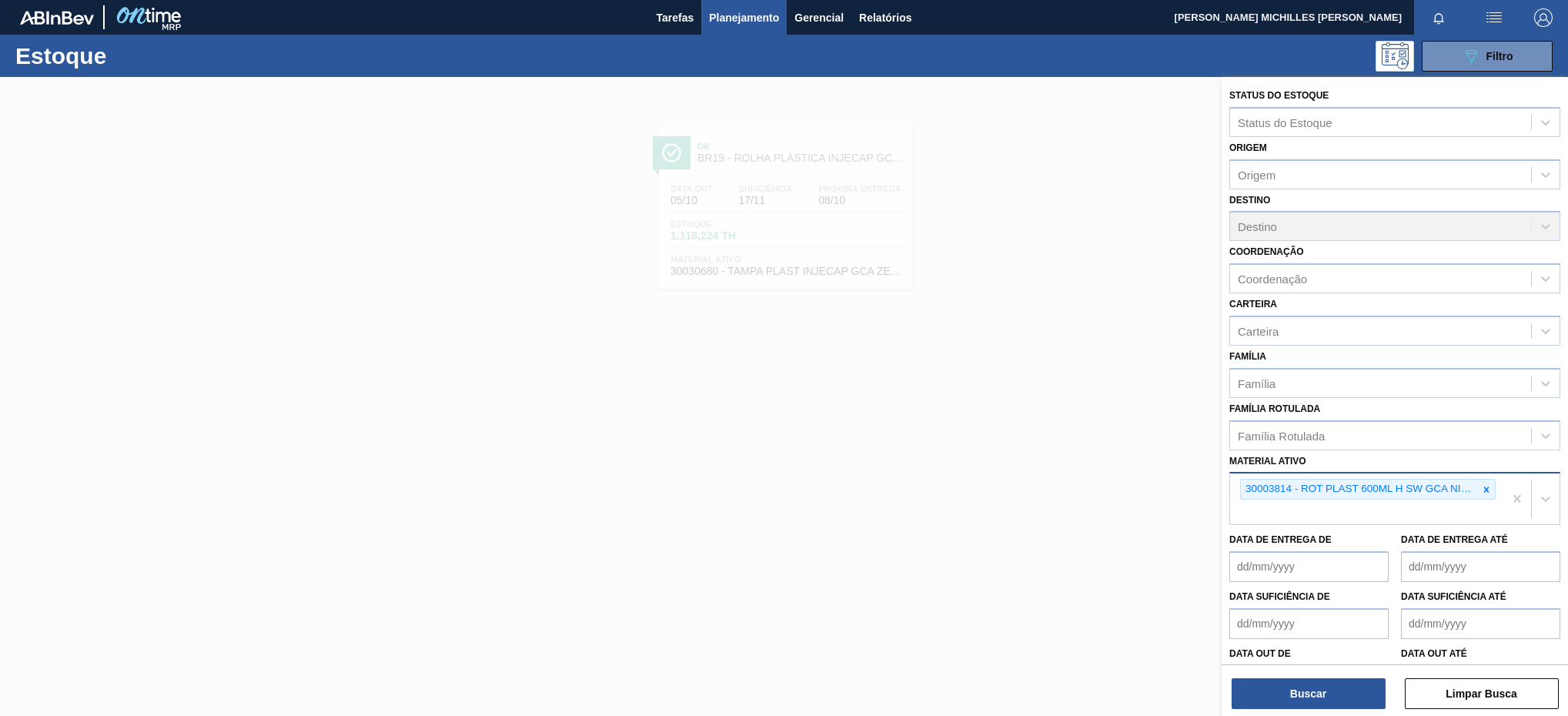
click at [1360, 511] on div "30003814 - ROT PLAST 600ML H SW GCA NIV22" at bounding box center [1367, 499] width 273 height 51
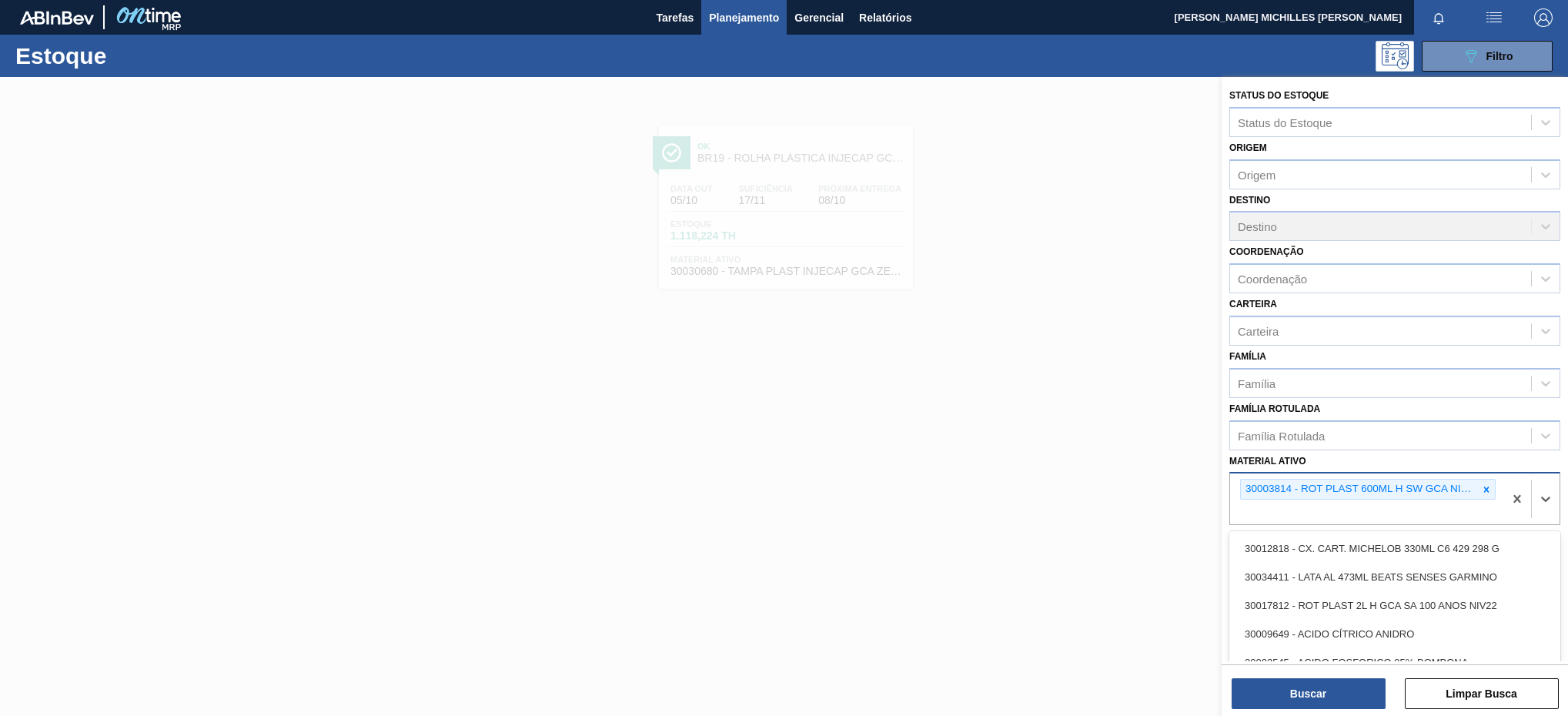
paste ativo "30034294"
type ativo "30034294"
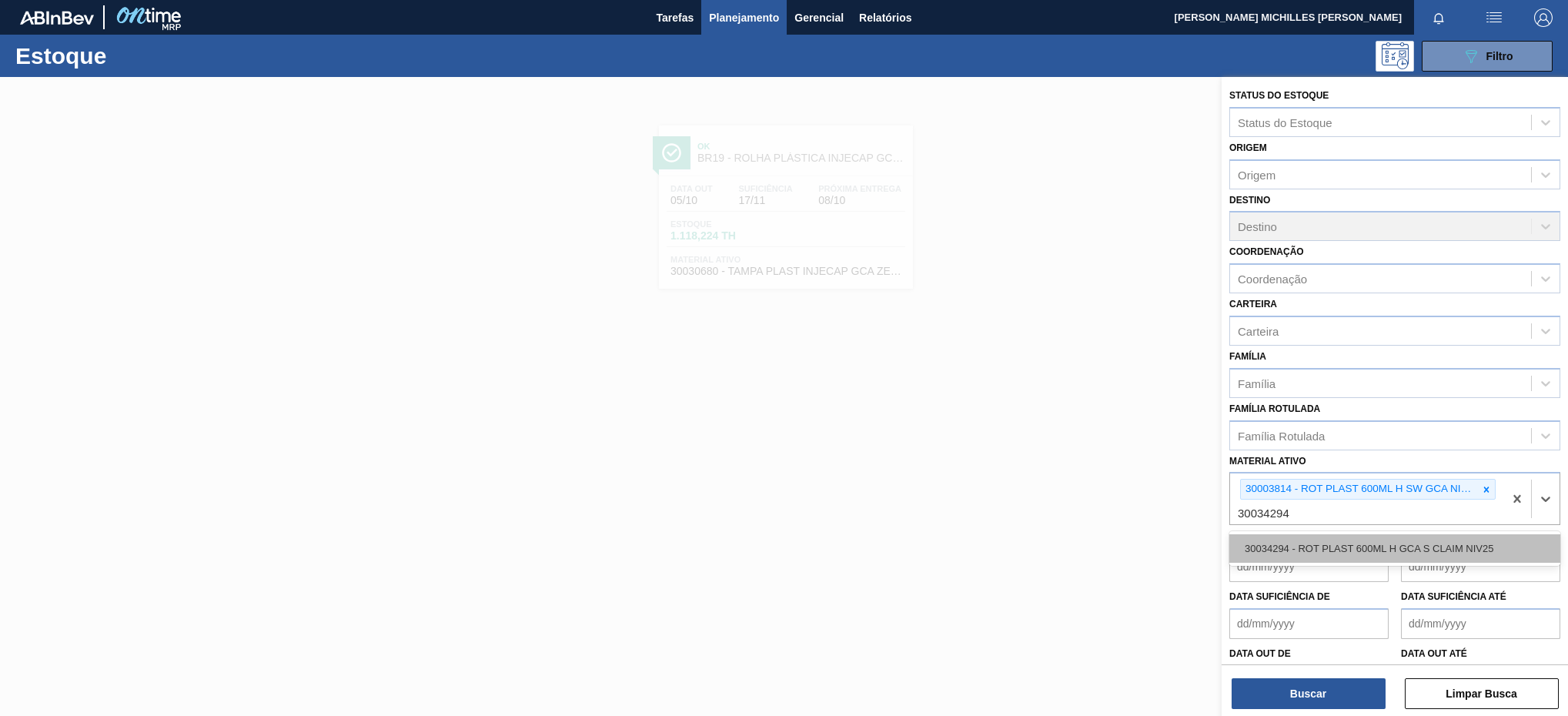
click at [1373, 544] on div "30034294 - ROT PLAST 600ML H GCA S CLAIM NIV25" at bounding box center [1395, 548] width 331 height 28
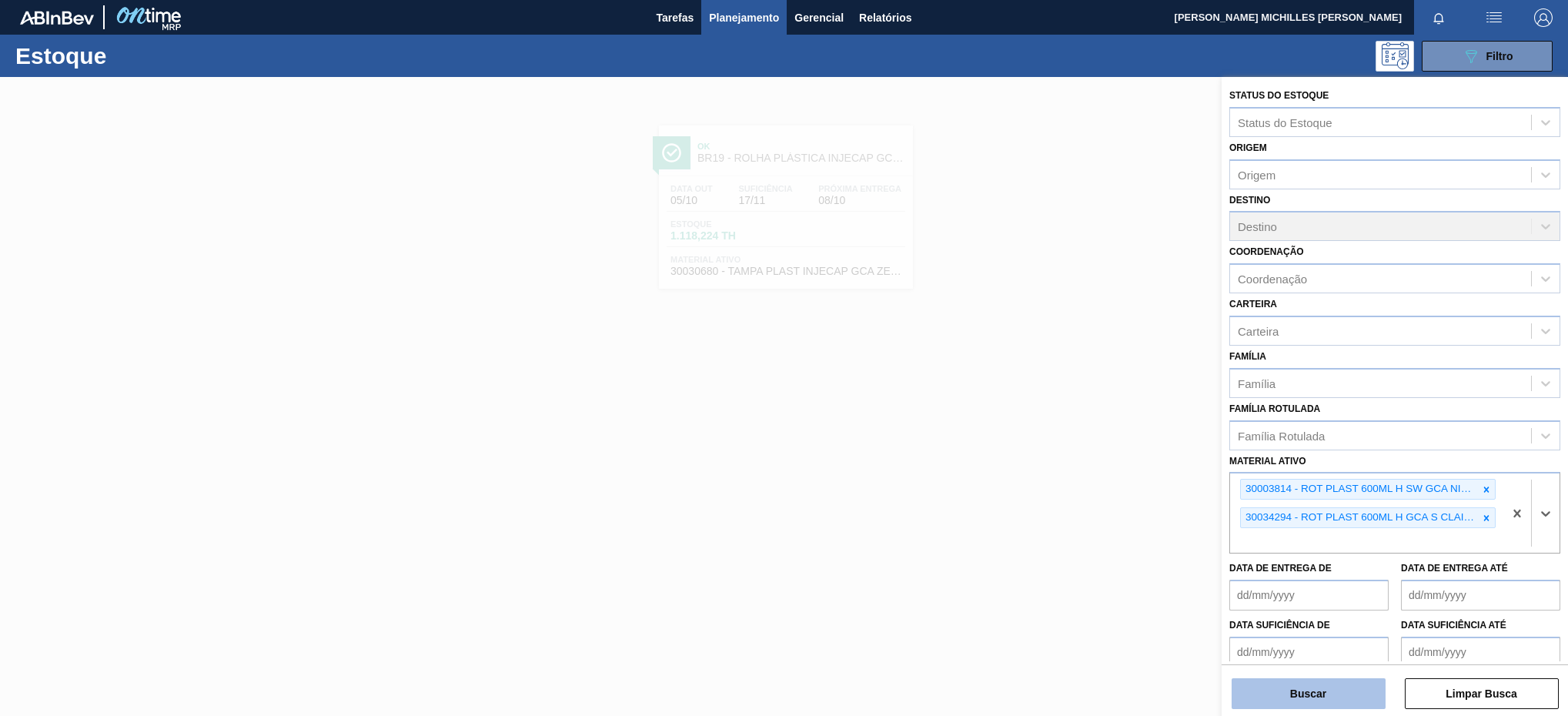
click at [1361, 707] on button "Buscar" at bounding box center [1308, 694] width 154 height 31
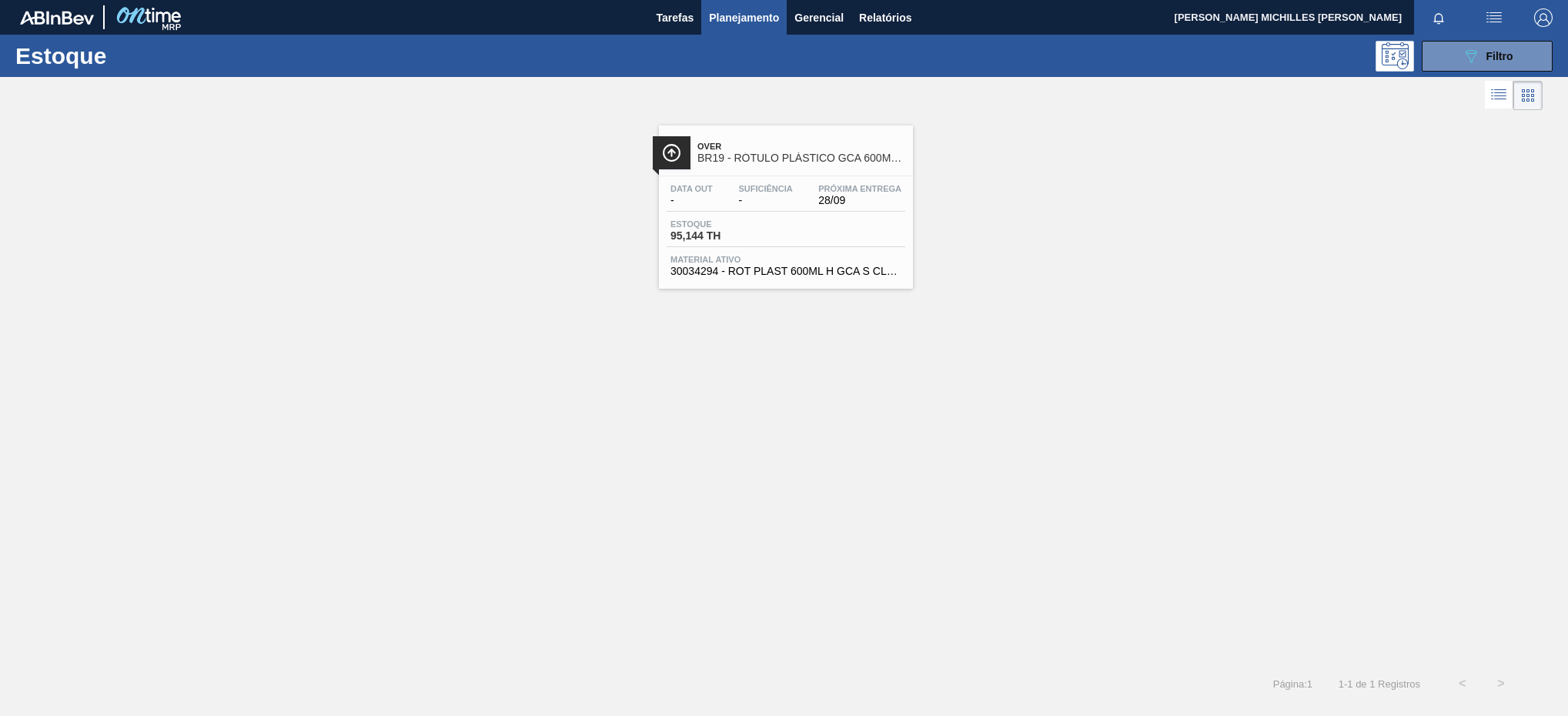
click at [868, 243] on div "Estoque 95,144 TH" at bounding box center [786, 233] width 239 height 27
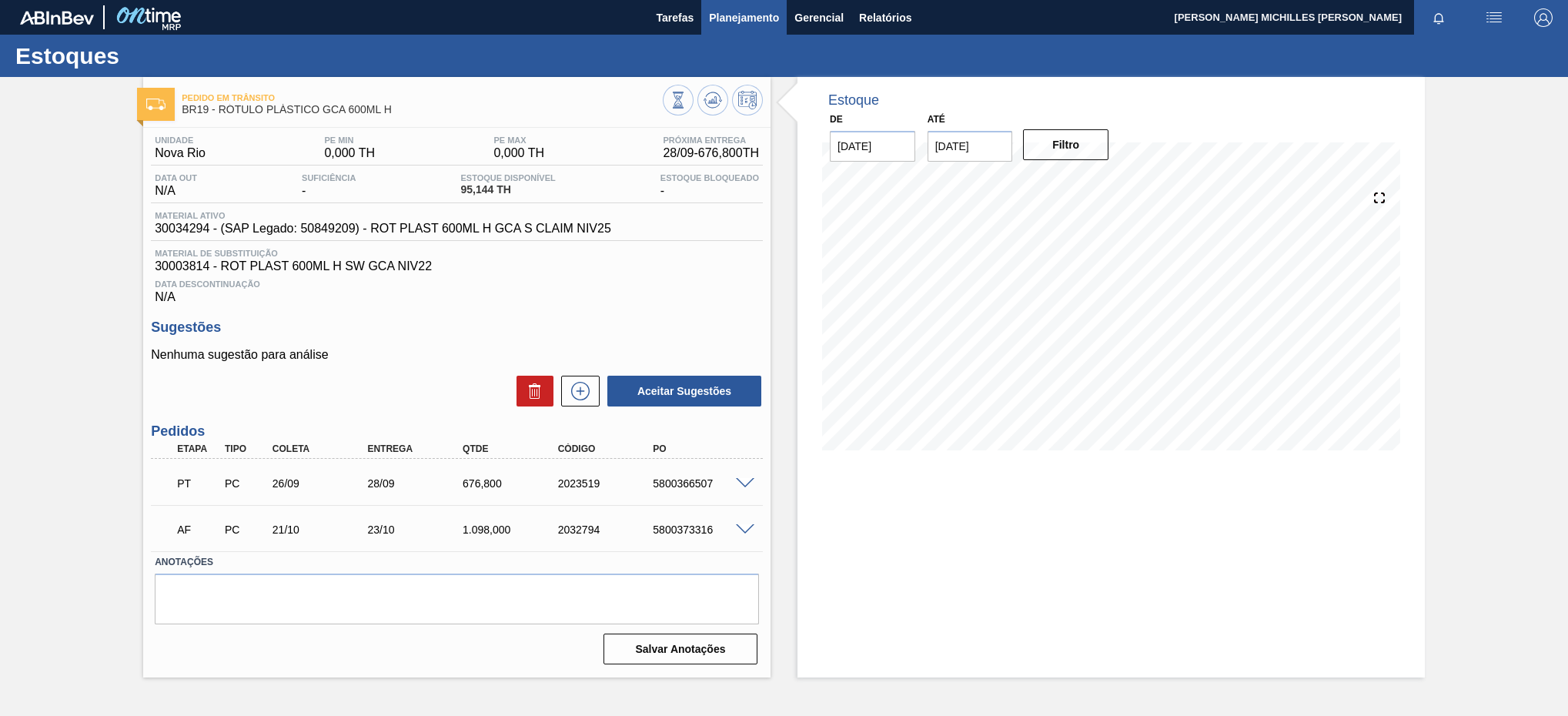
click at [748, 20] on span "Planejamento" at bounding box center [744, 18] width 70 height 19
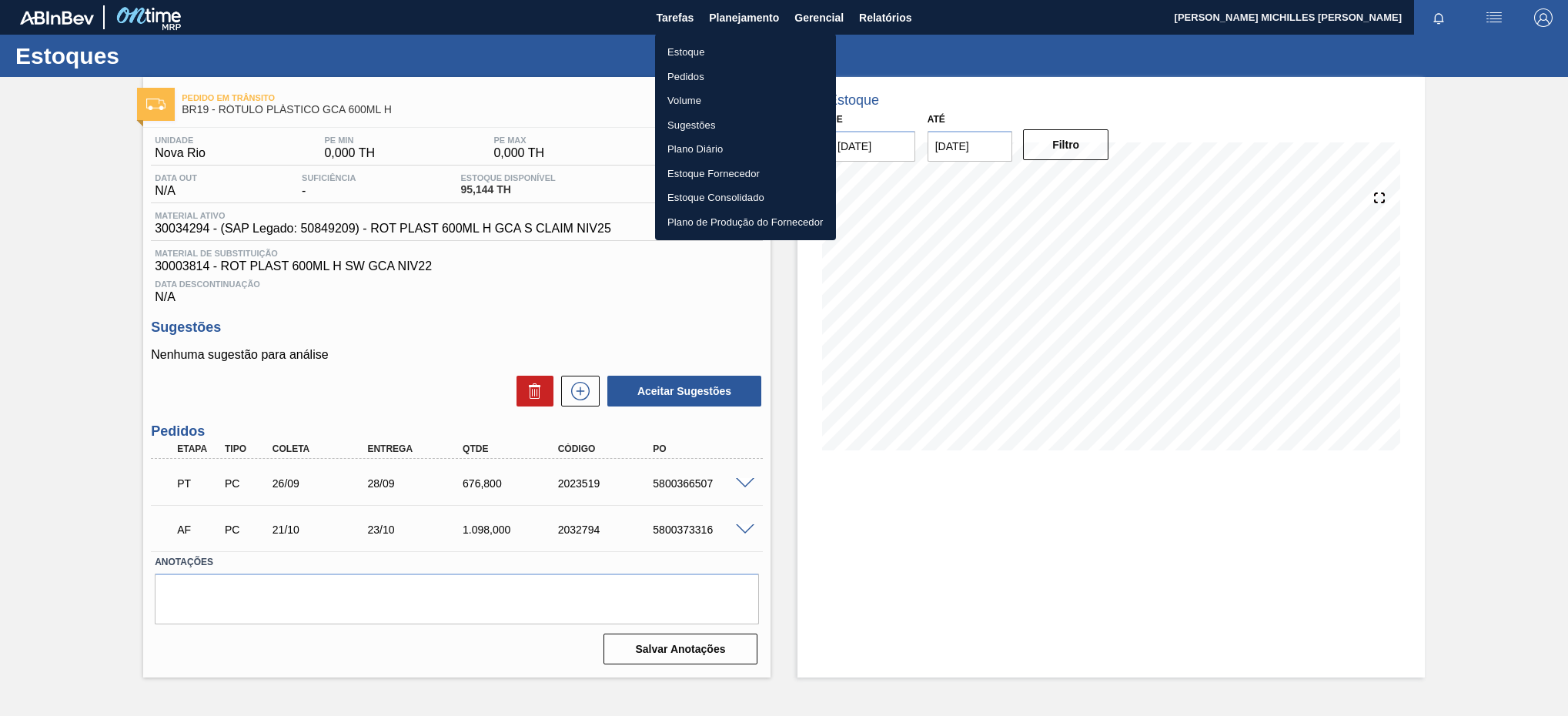
click at [742, 51] on li "Estoque" at bounding box center [746, 52] width 181 height 25
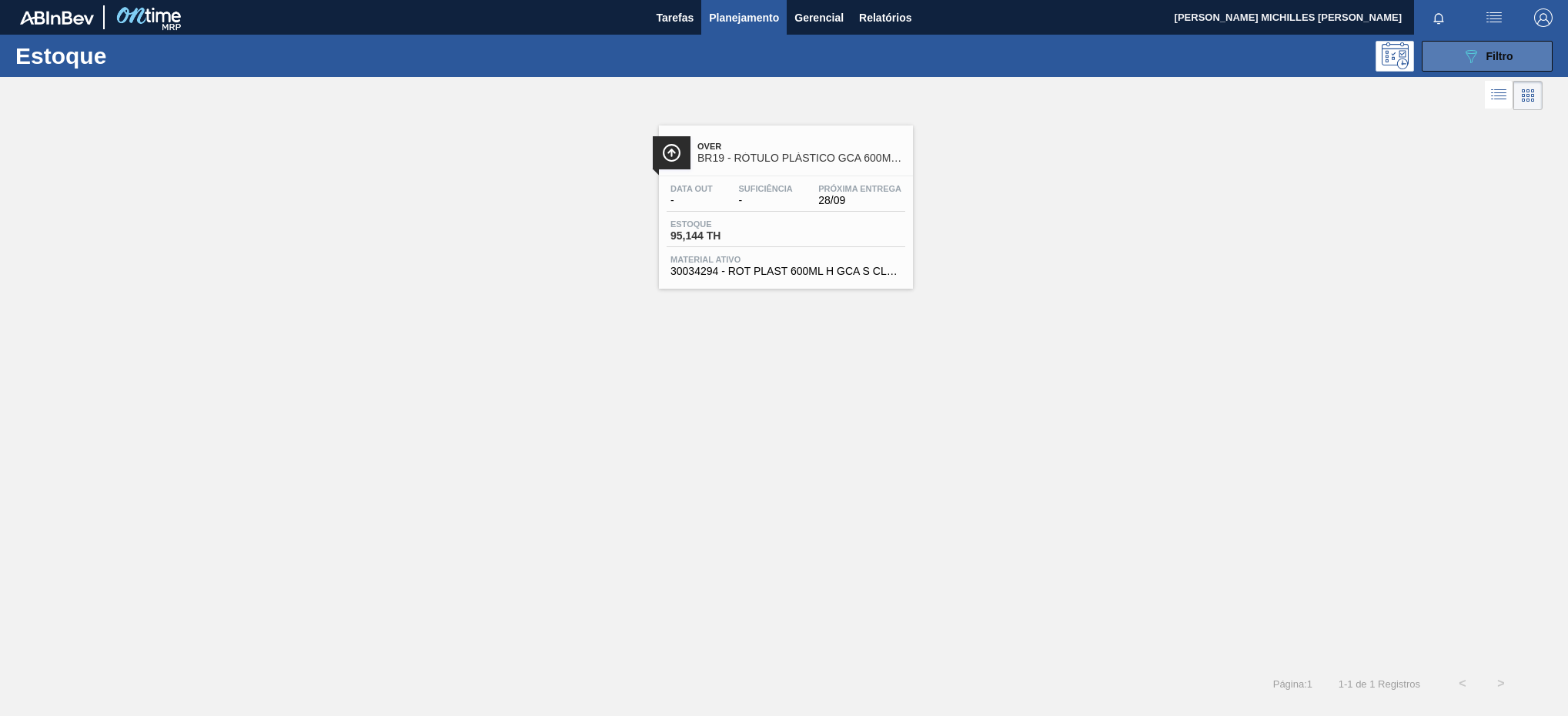
click at [1492, 49] on div "089F7B8B-B2A5-4AFE-B5C0-19BA573D28AC Filtro" at bounding box center [1487, 56] width 51 height 19
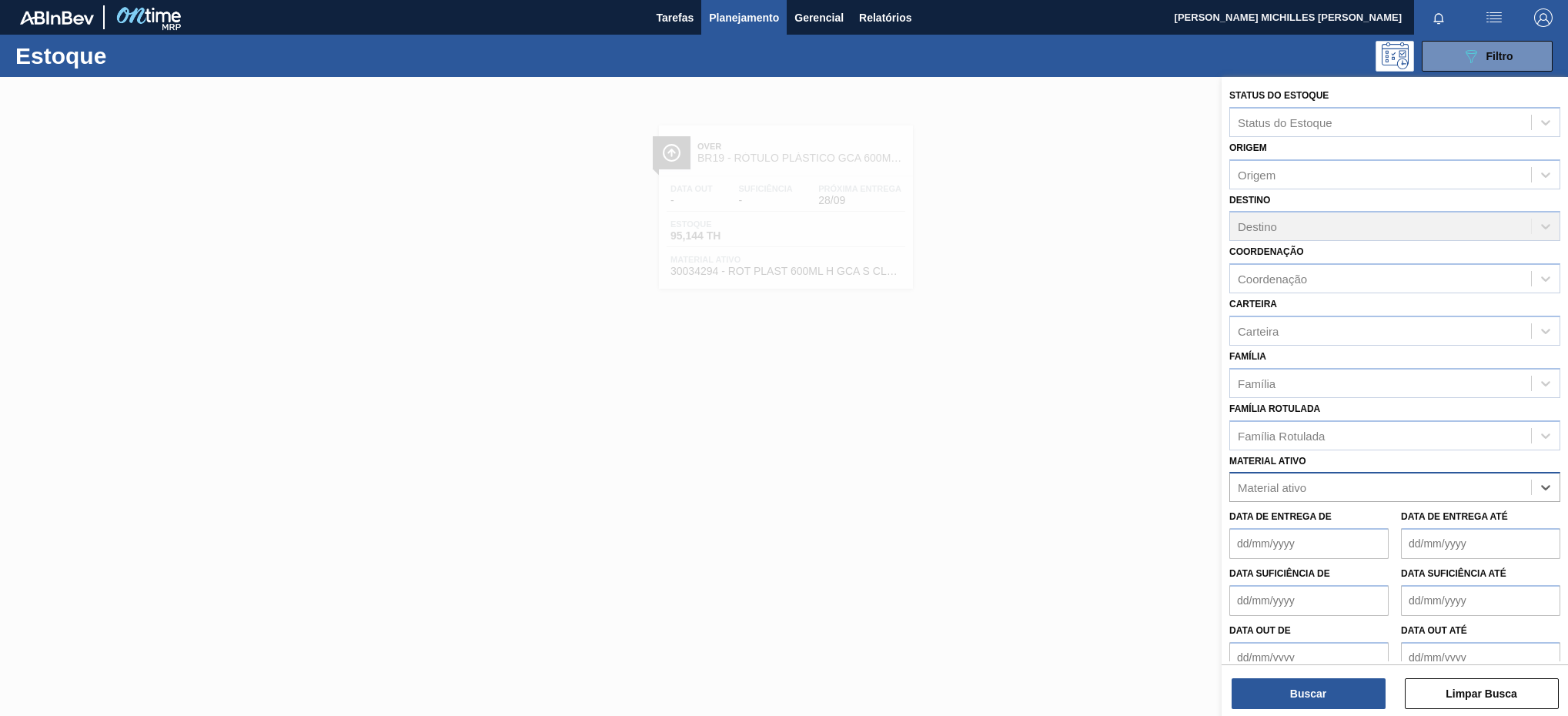
paste ativo "30017817"
type ativo "30017817"
click at [1437, 533] on div "30017817 - ROT PLAST 2L H GCA S / ACUCAR NIV23" at bounding box center [1395, 525] width 331 height 28
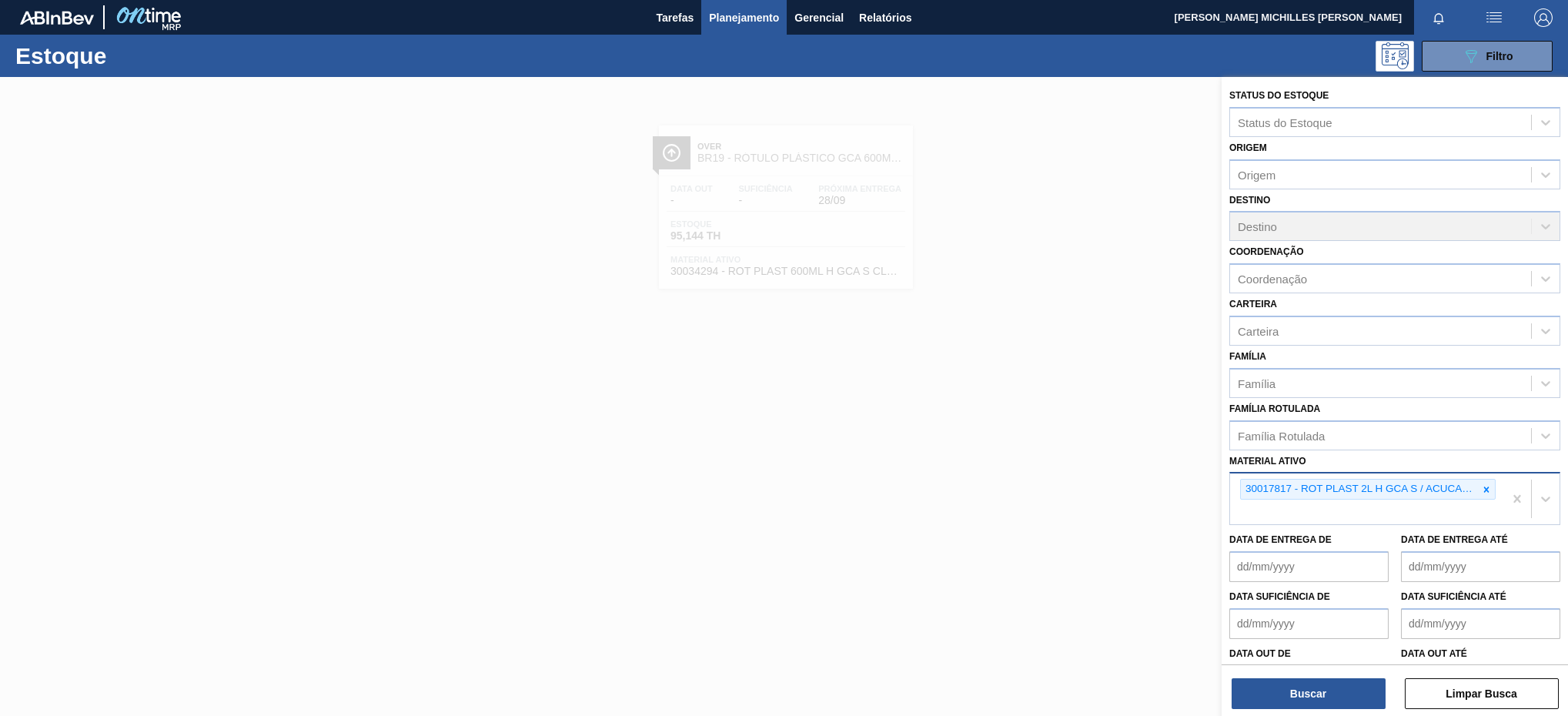
click at [1469, 508] on div "30017817 - ROT PLAST 2L H GCA S / ACUCAR NIV23" at bounding box center [1367, 499] width 273 height 51
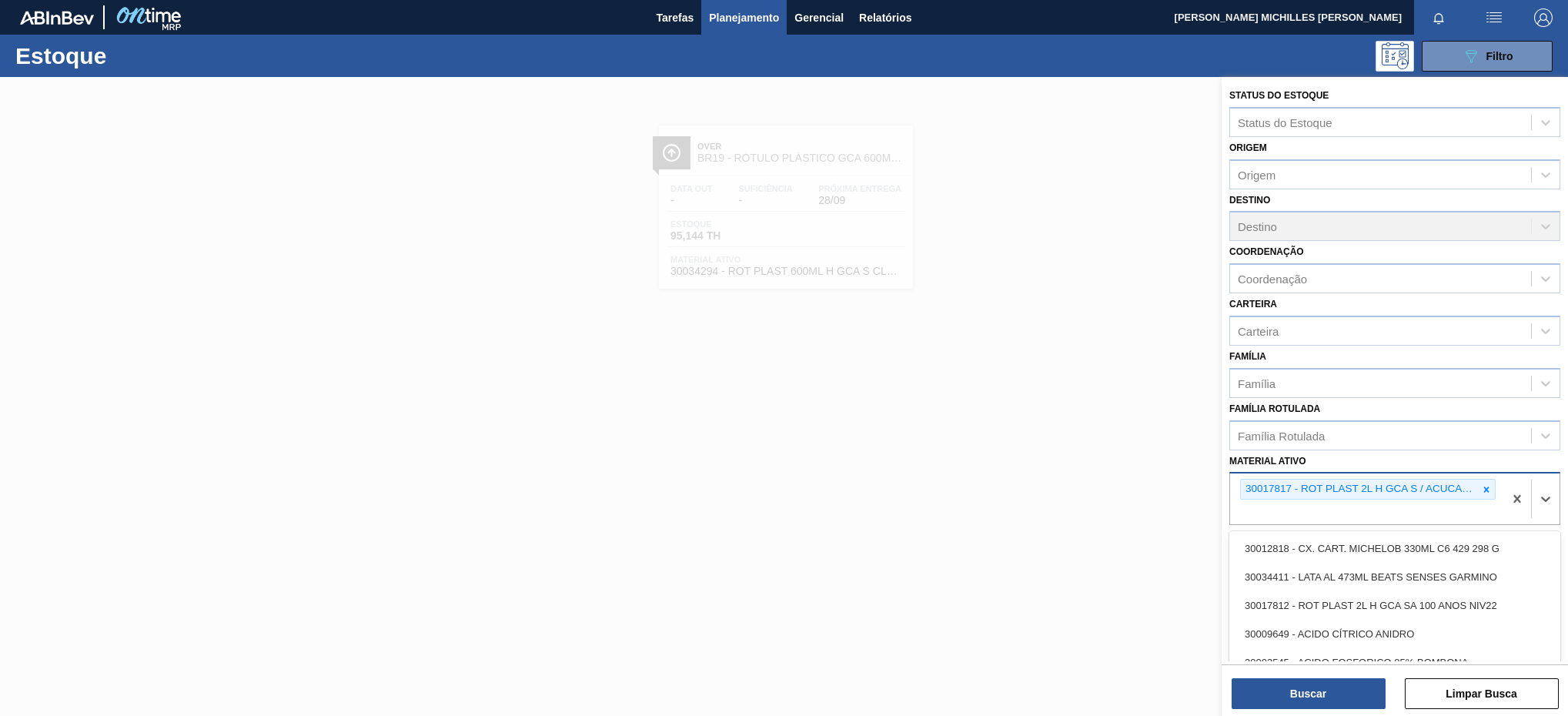
paste ativo "30034296"
type ativo "30034296"
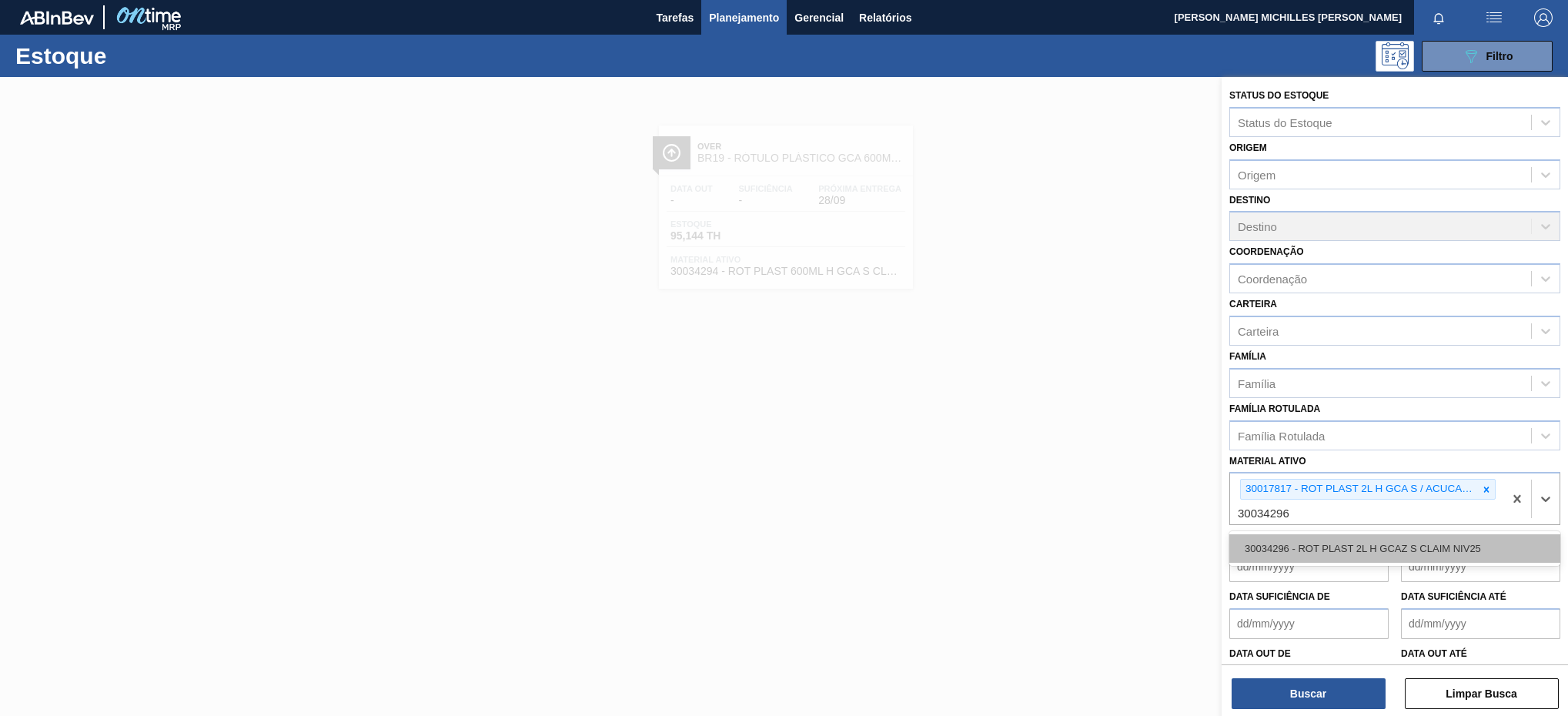
click at [1455, 545] on div "30034296 - ROT PLAST 2L H GCAZ S CLAIM NIV25" at bounding box center [1395, 548] width 331 height 28
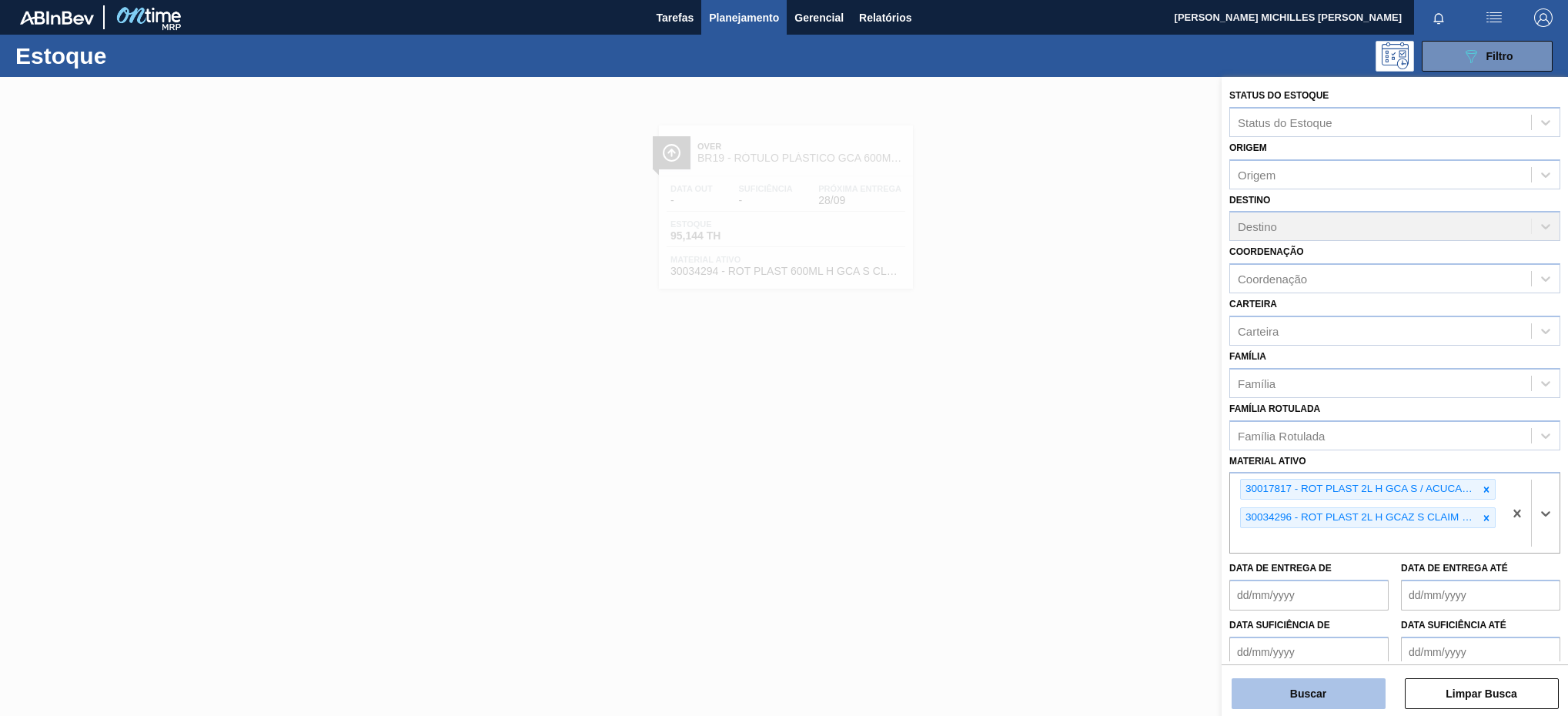
click at [1356, 696] on button "Buscar" at bounding box center [1308, 694] width 154 height 31
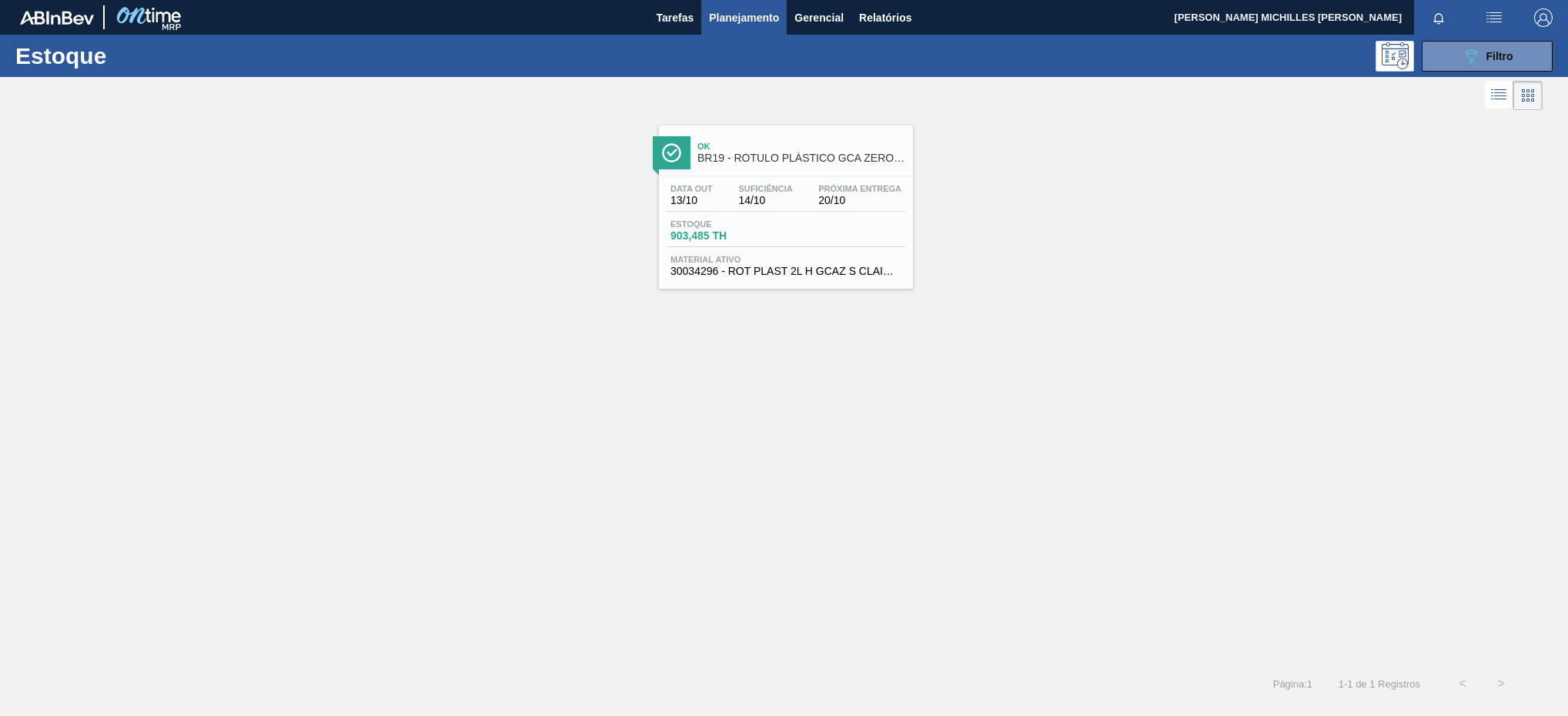
click at [813, 181] on div "Data out 13/10 Suficiência 14/10 Próxima Entrega 20/10 Estoque 903,485 TH Mater…" at bounding box center [786, 229] width 254 height 105
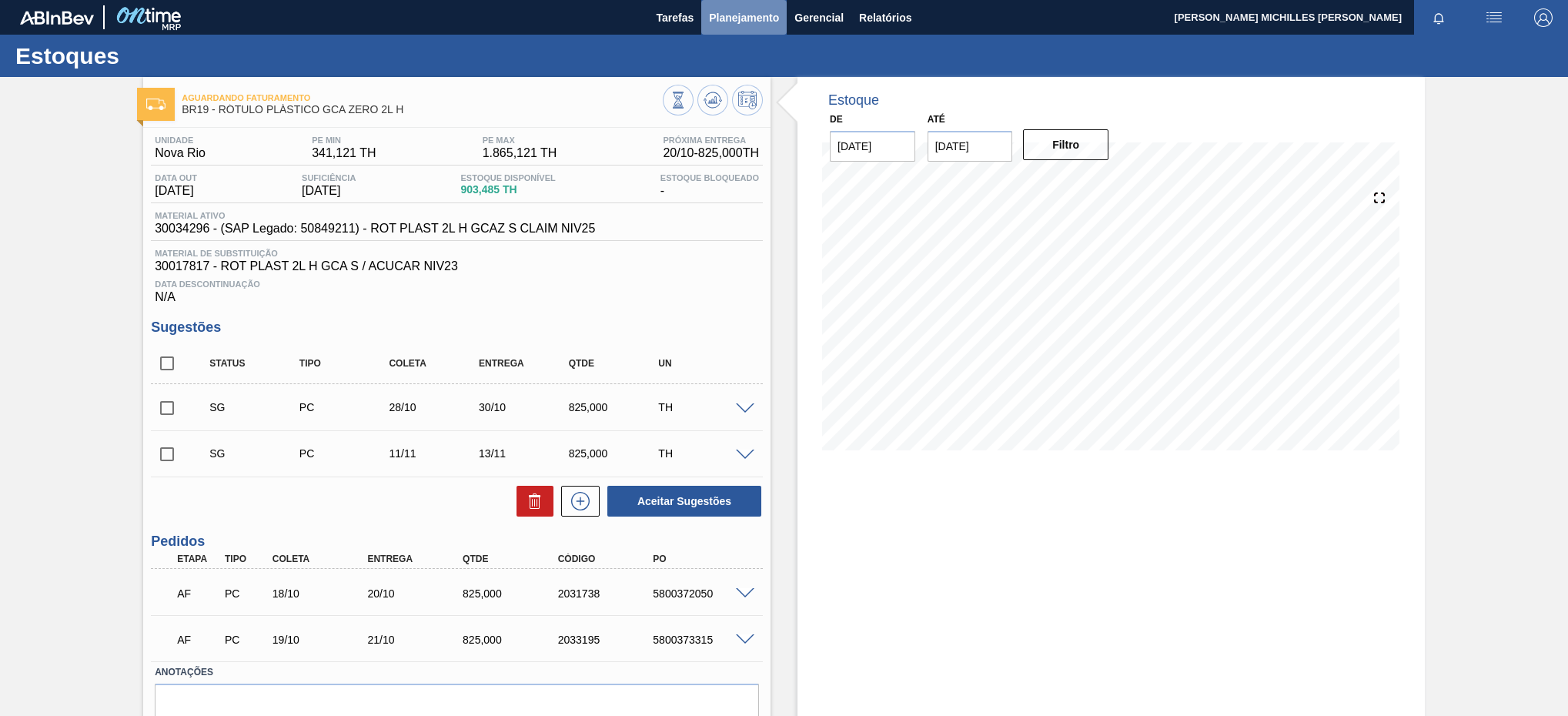
click at [751, 10] on span "Planejamento" at bounding box center [744, 18] width 70 height 19
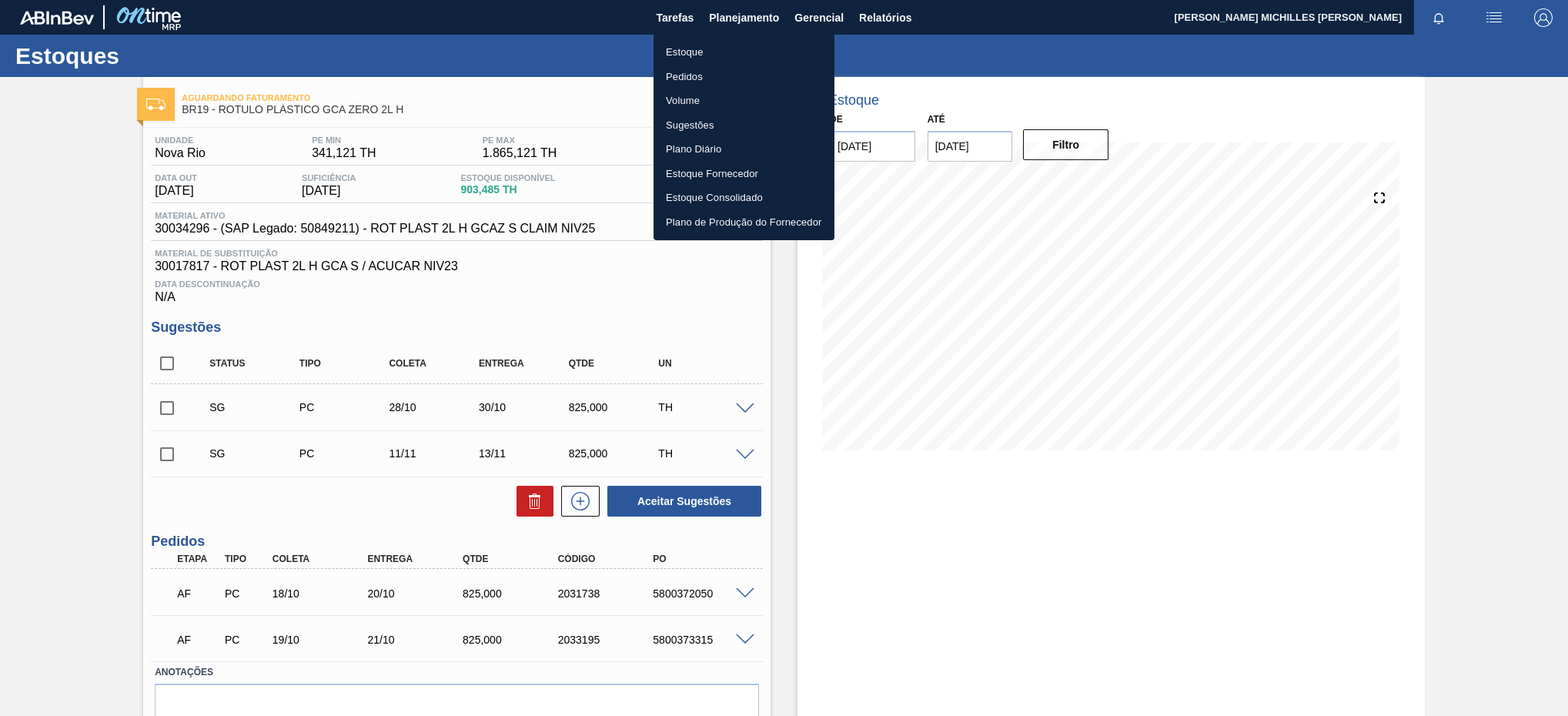
click at [732, 49] on li "Estoque" at bounding box center [744, 52] width 181 height 25
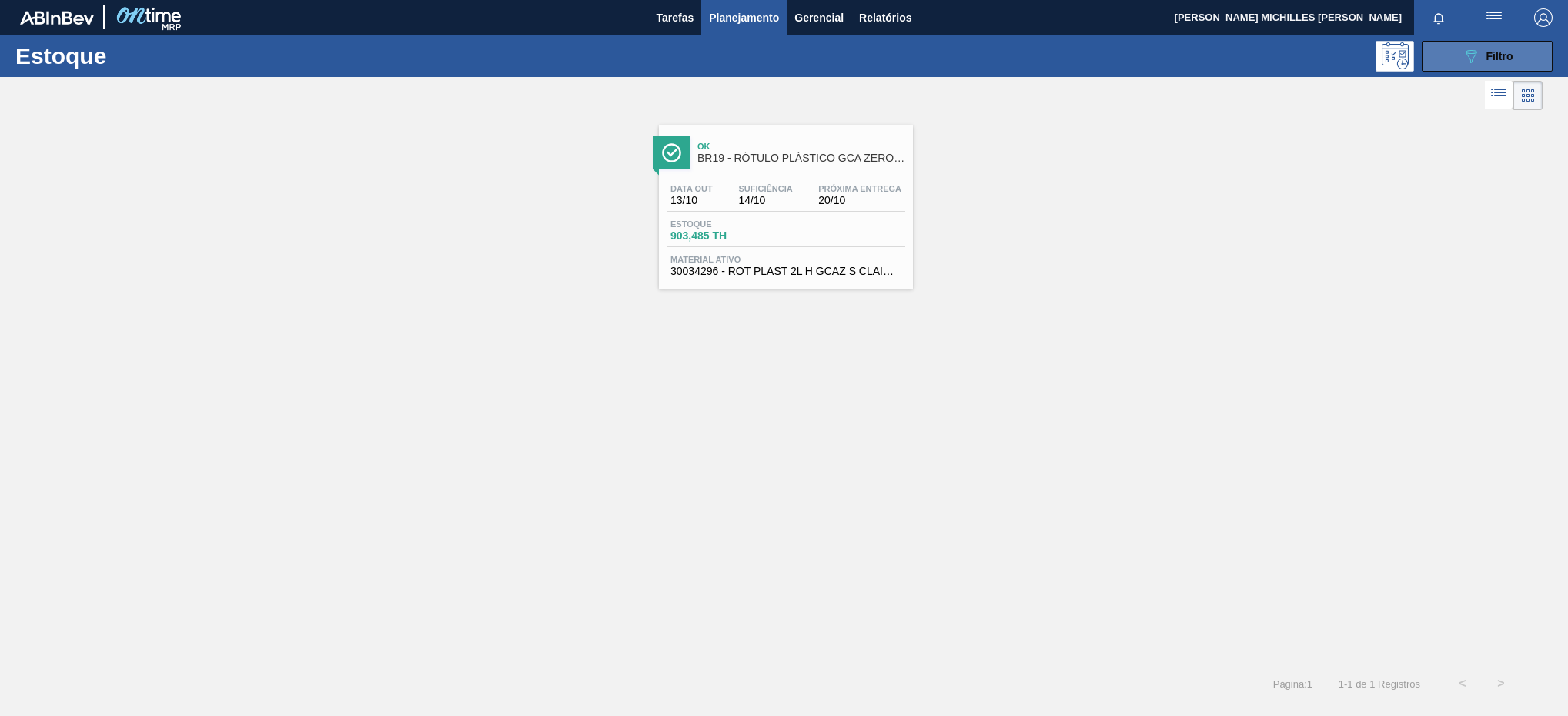
click at [1504, 65] on div "089F7B8B-B2A5-4AFE-B5C0-19BA573D28AC Filtro" at bounding box center [1487, 56] width 51 height 19
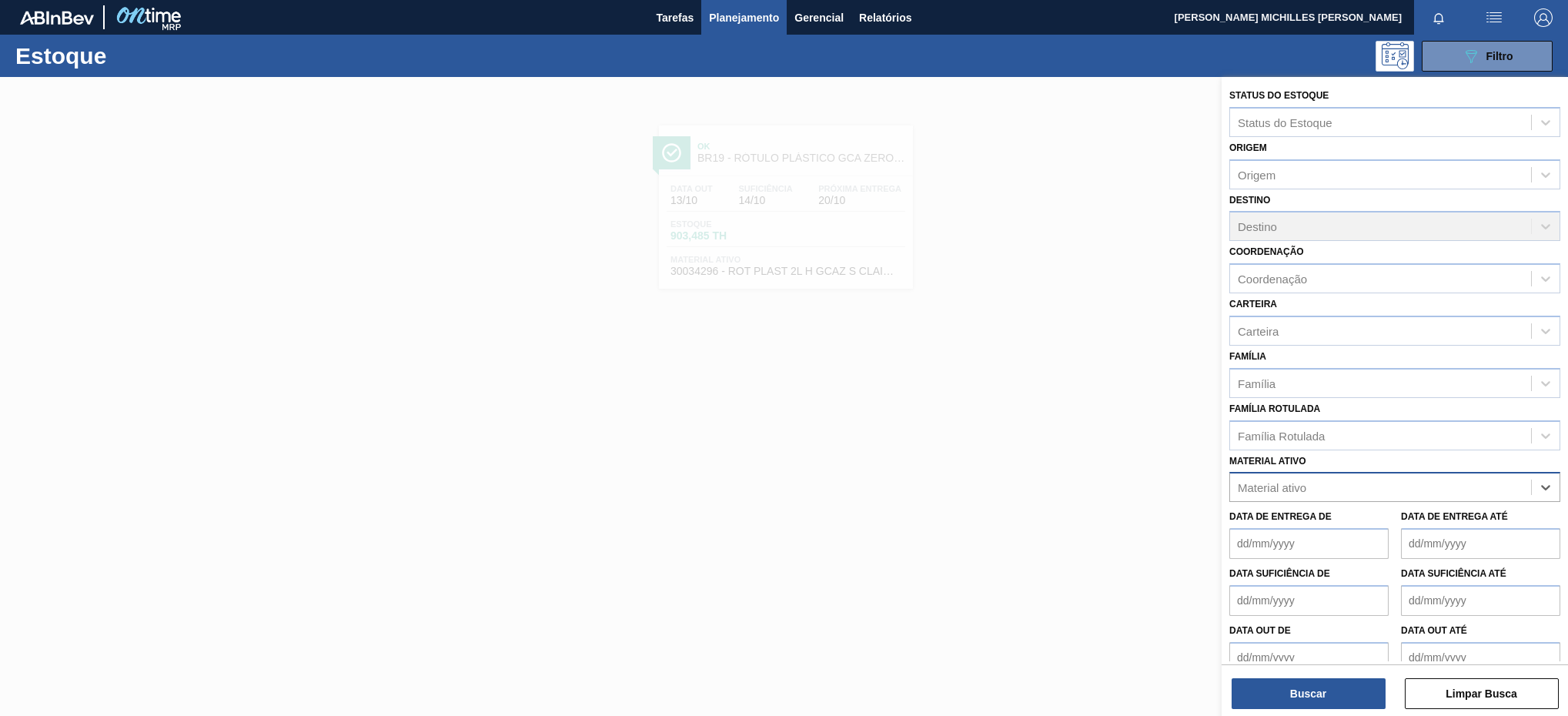
paste ativo "30030373"
type ativo "30030373"
click at [1432, 517] on div "30030373 - ROT PLAST 225L H PC NIV24" at bounding box center [1395, 525] width 331 height 28
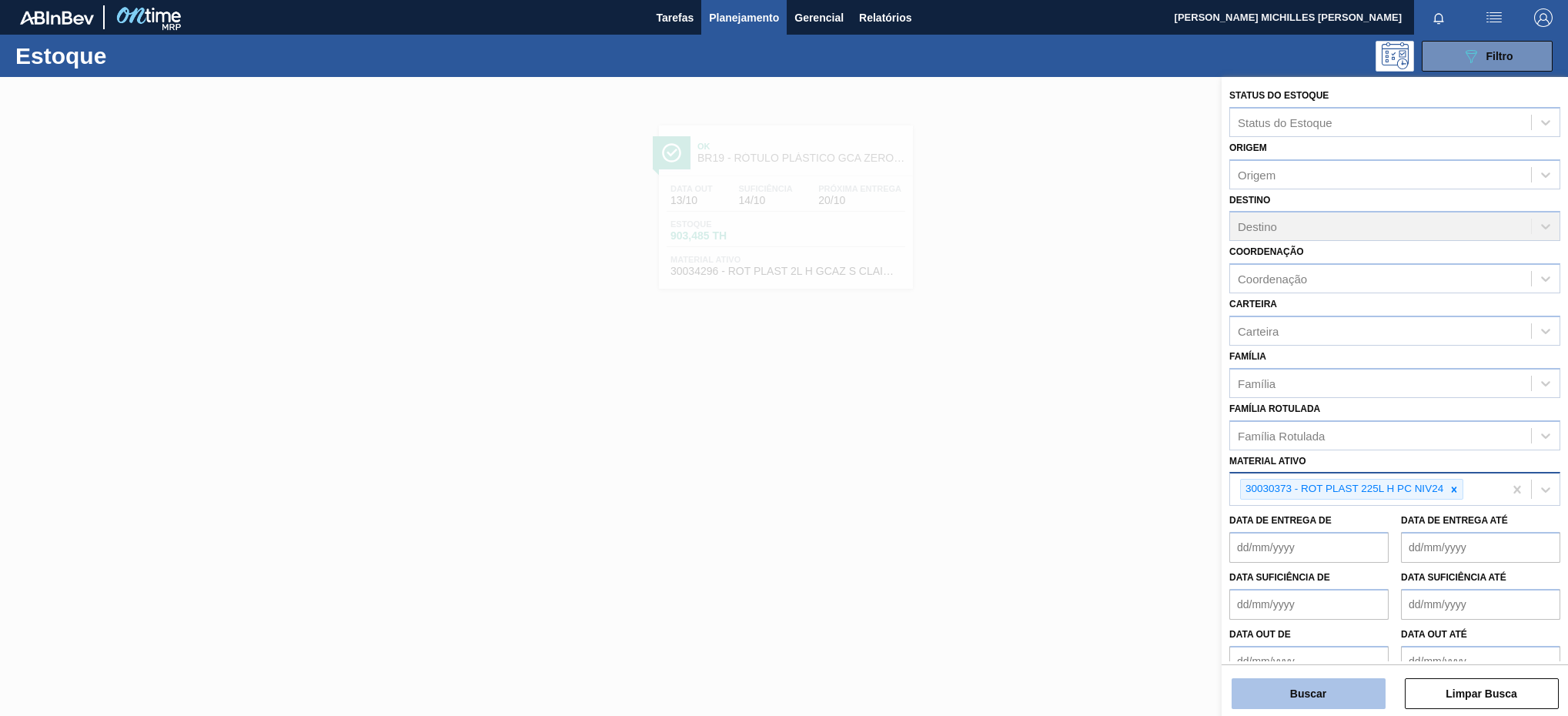
click at [1358, 700] on button "Buscar" at bounding box center [1308, 694] width 154 height 31
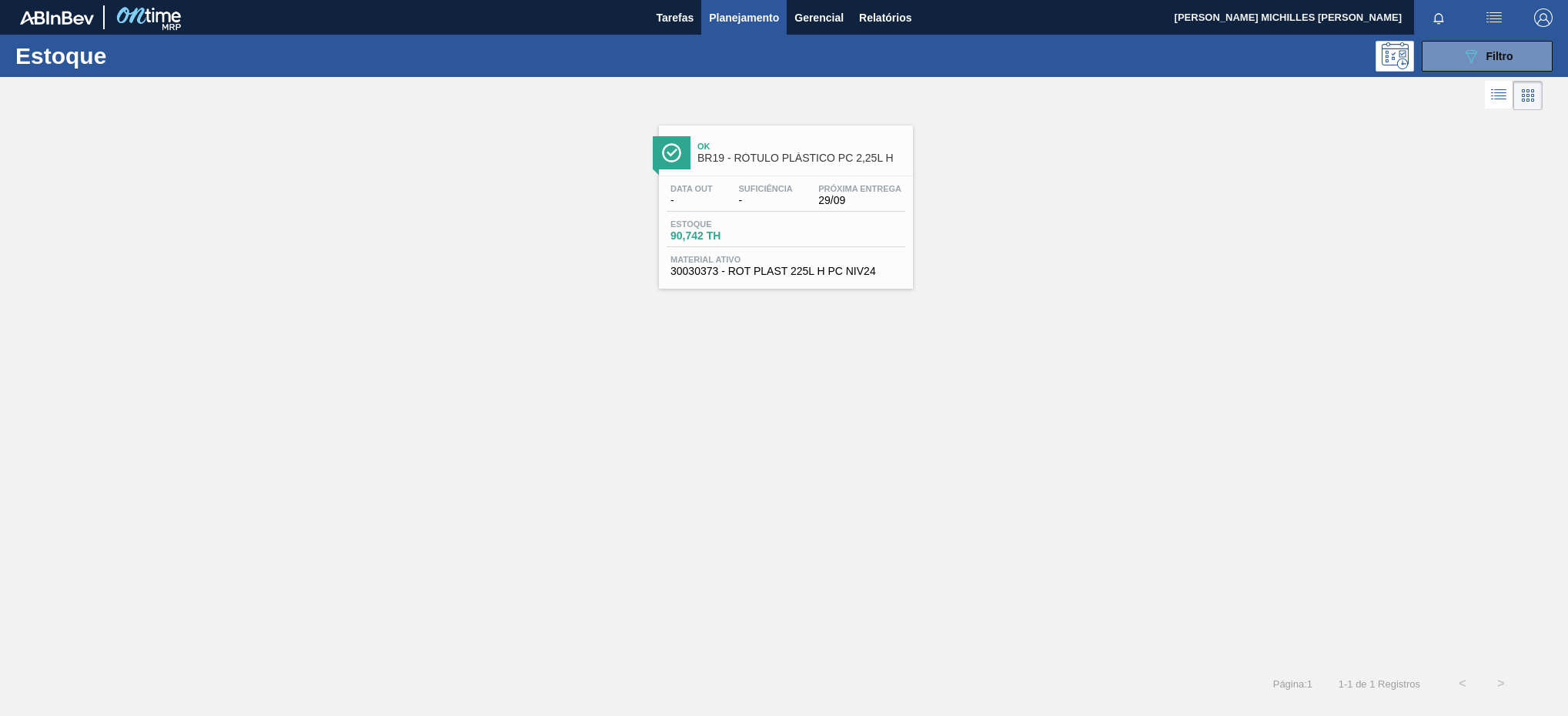
click at [897, 236] on div "Estoque 90,742 TH" at bounding box center [786, 233] width 239 height 27
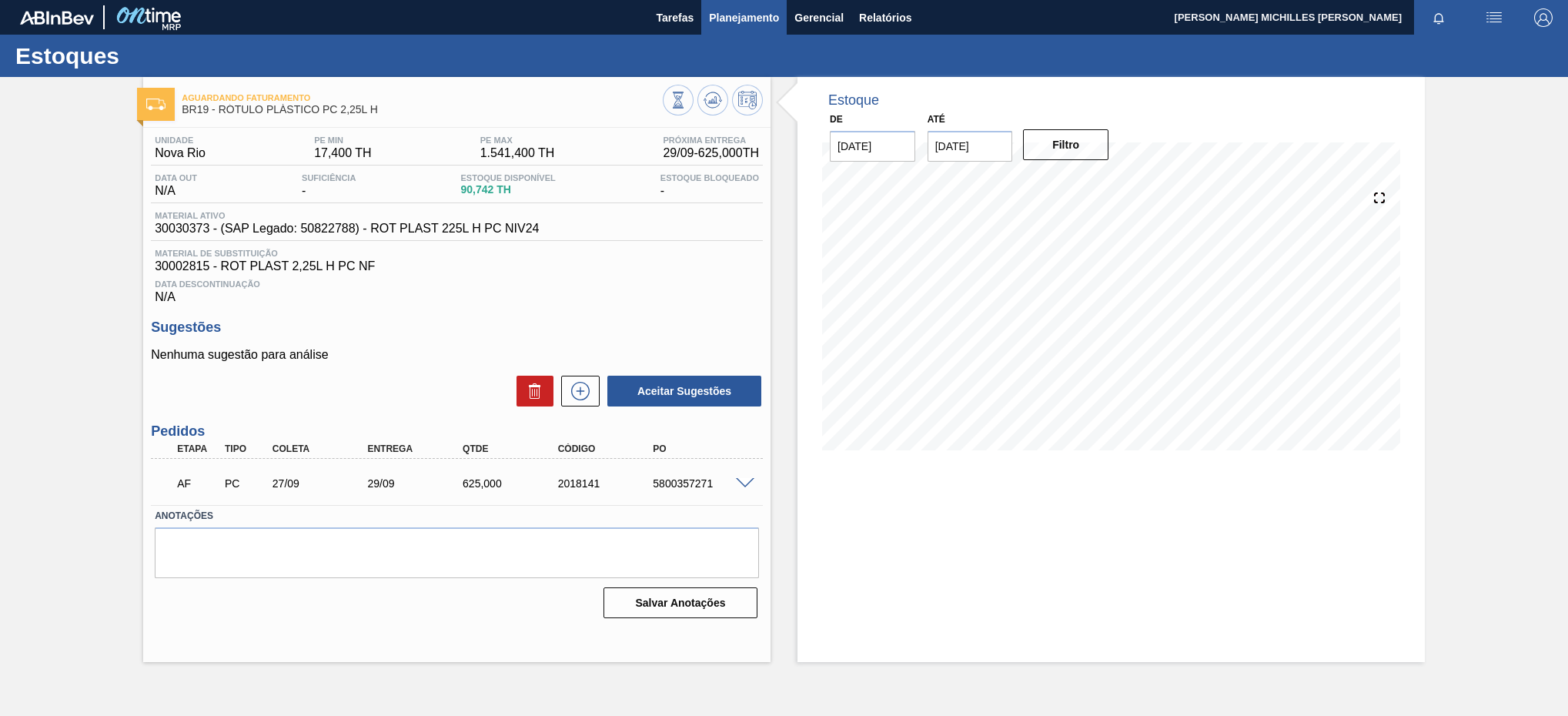
click at [737, 26] on span "Planejamento" at bounding box center [744, 18] width 70 height 19
